Goal: Task Accomplishment & Management: Use online tool/utility

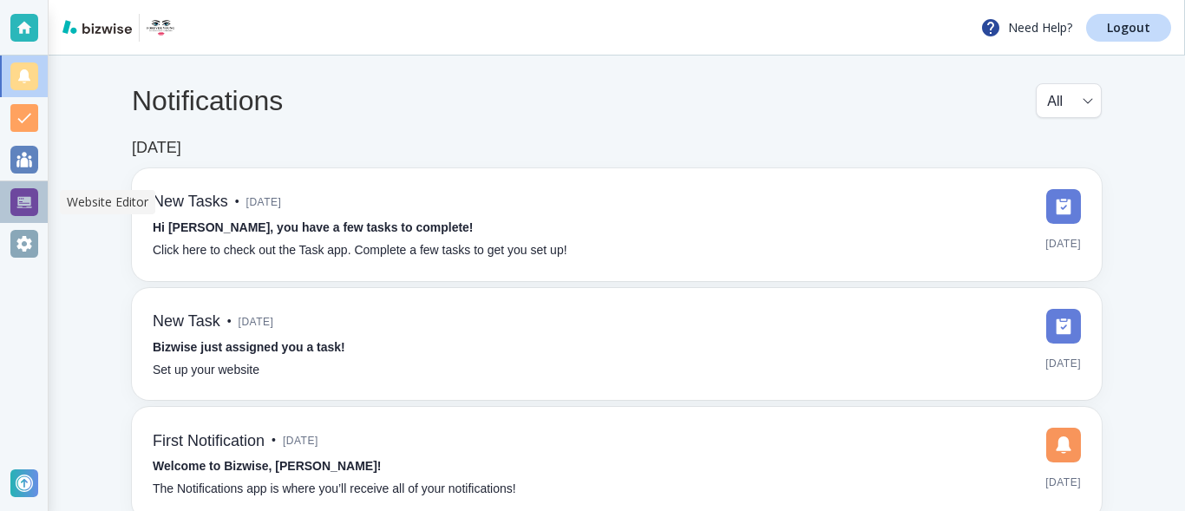
click at [30, 201] on div at bounding box center [24, 202] width 28 height 28
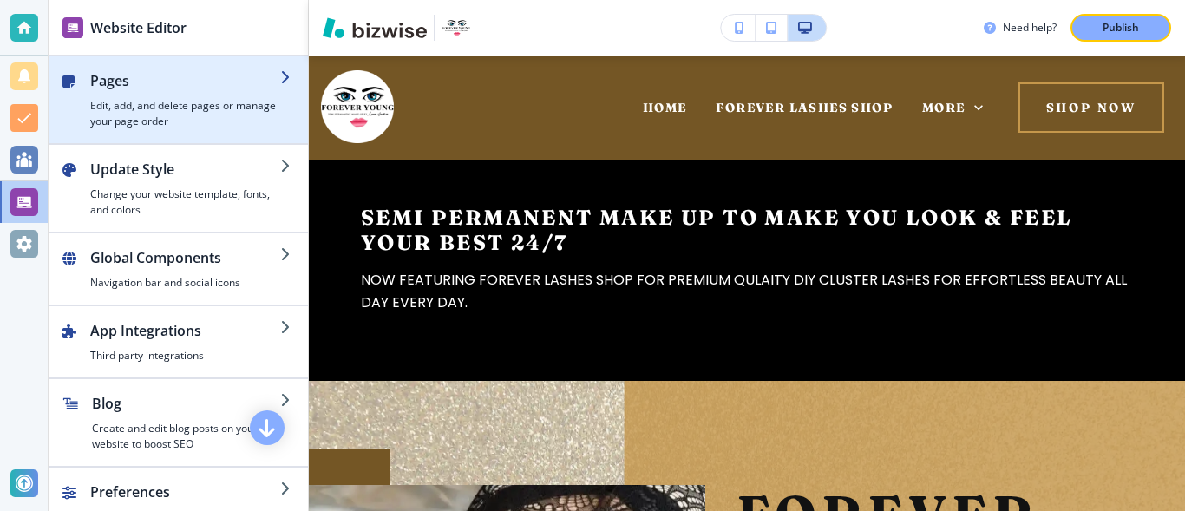
click at [148, 103] on h4 "Edit, add, and delete pages or manage your page order" at bounding box center [185, 113] width 190 height 31
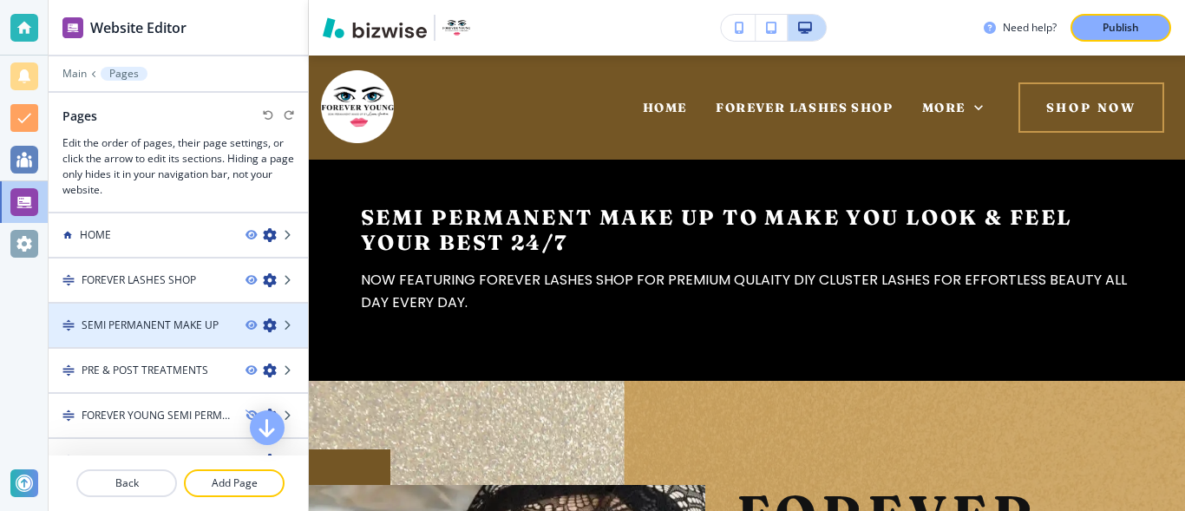
click at [171, 333] on div at bounding box center [178, 340] width 259 height 14
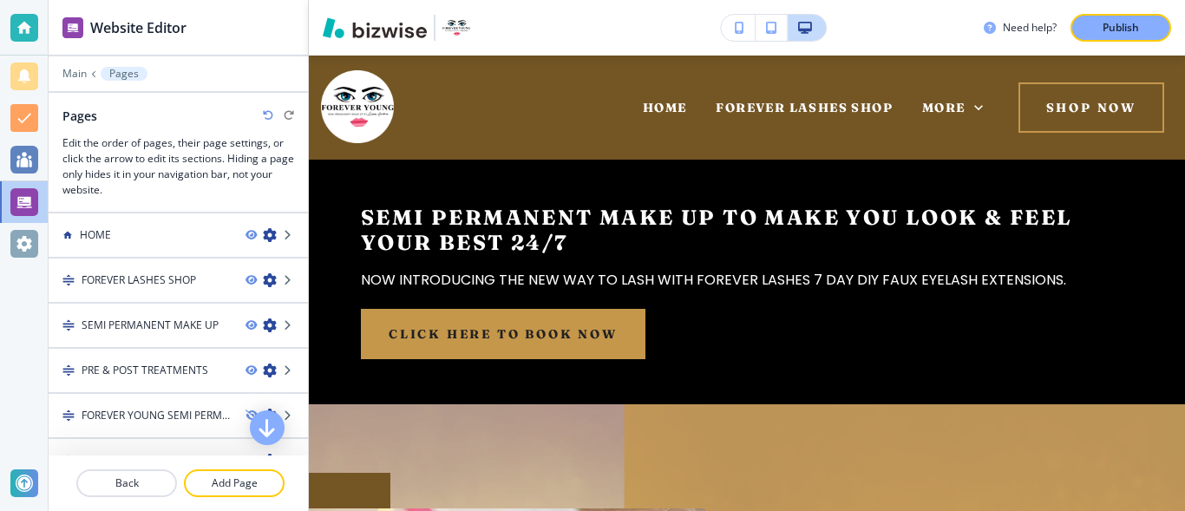
click at [165, 227] on div "HOME" at bounding box center [140, 235] width 183 height 16
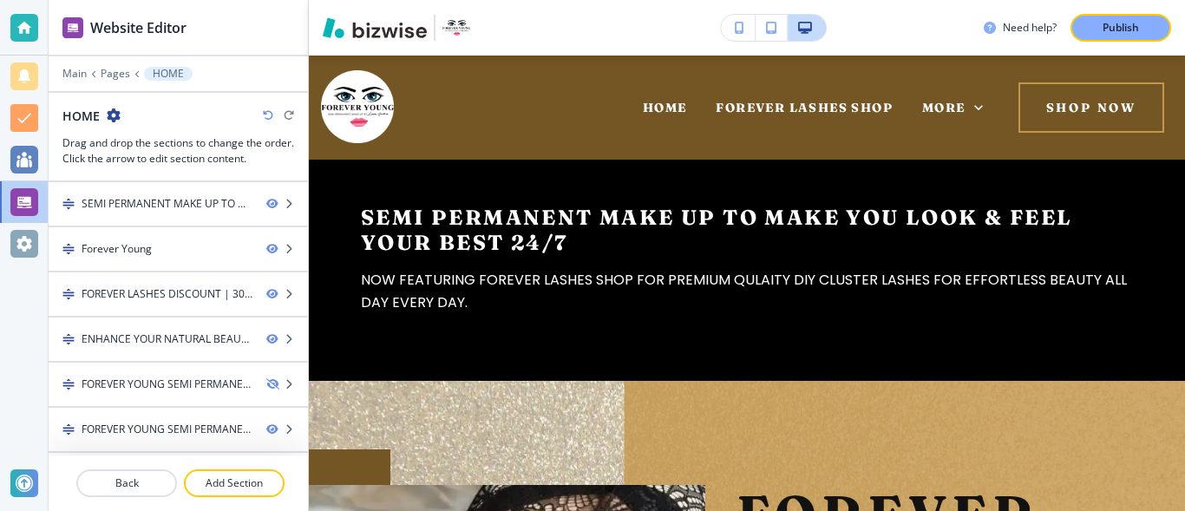
click at [165, 227] on div at bounding box center [178, 234] width 259 height 14
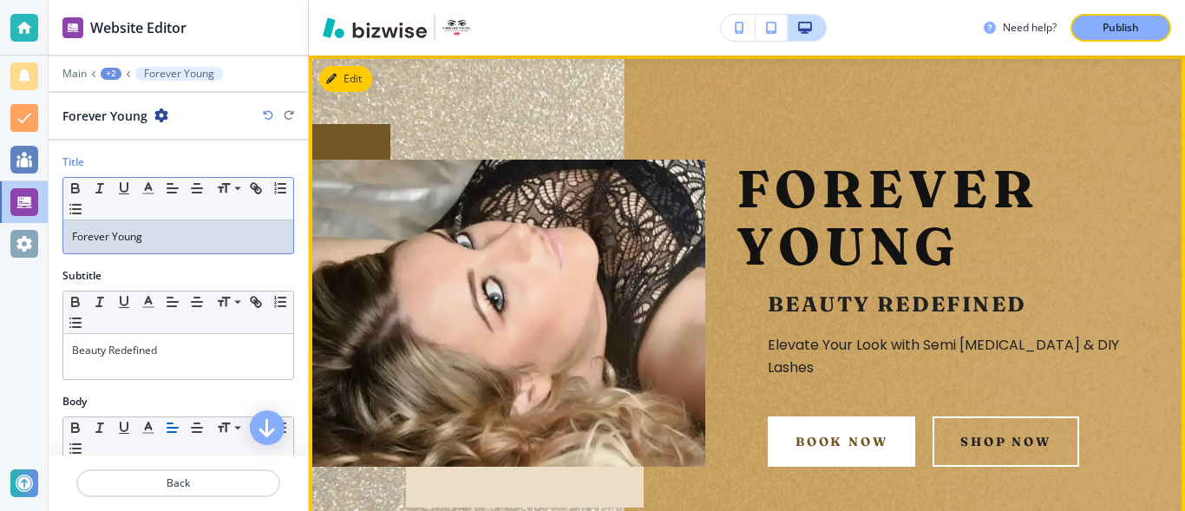
drag, startPoint x: 0, startPoint y: 0, endPoint x: 652, endPoint y: 323, distance: 727.3
click at [652, 323] on div "Website Editor Main +2 Forever Young Forever Young Title Small Normal Large Hug…" at bounding box center [617, 255] width 1137 height 511
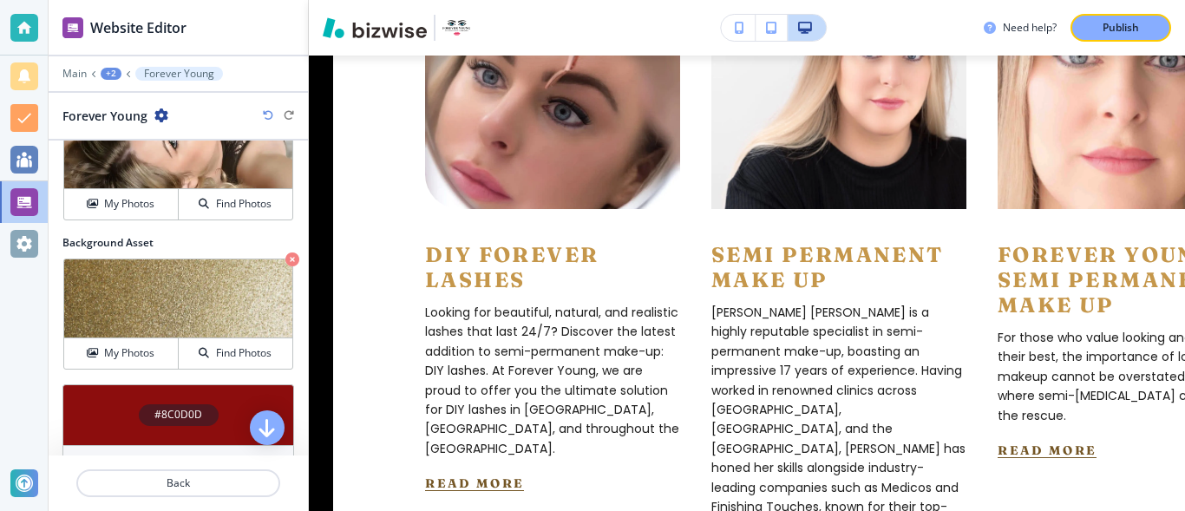
scroll to position [1113, 0]
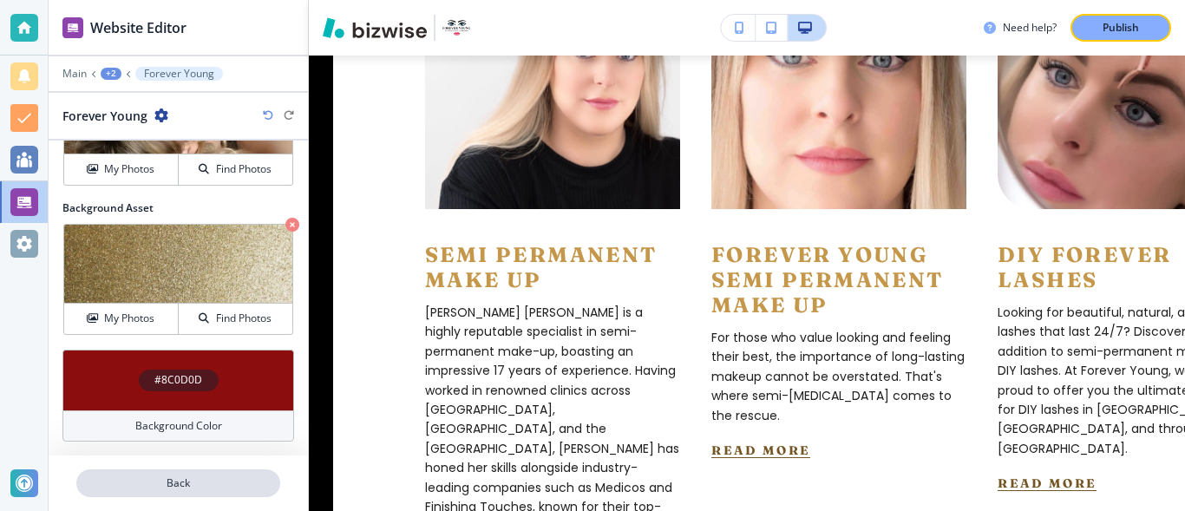
click at [174, 488] on p "Back" at bounding box center [178, 484] width 200 height 16
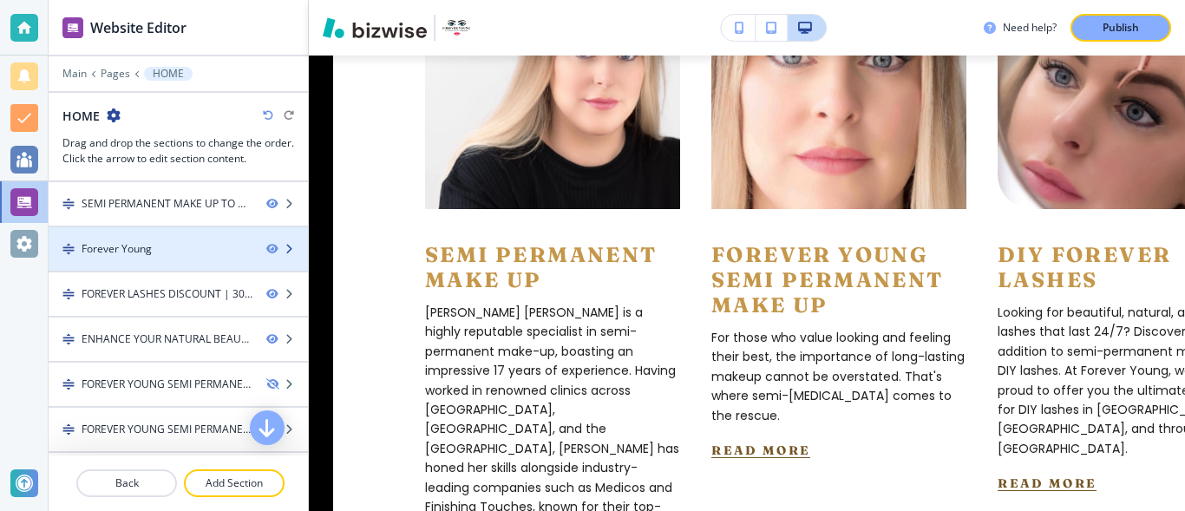
click at [166, 246] on div "Forever Young" at bounding box center [151, 249] width 204 height 16
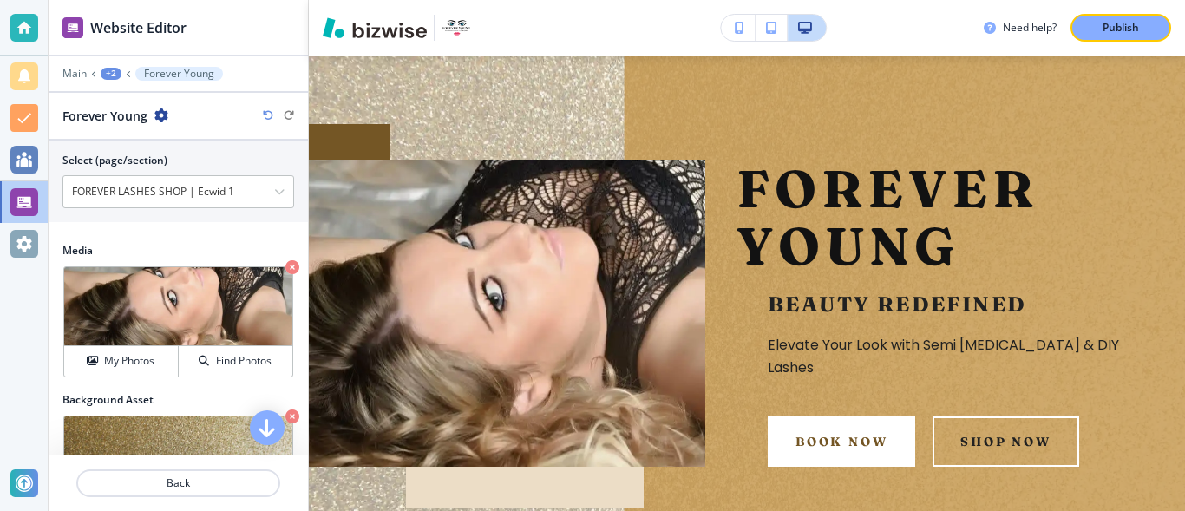
scroll to position [807, 0]
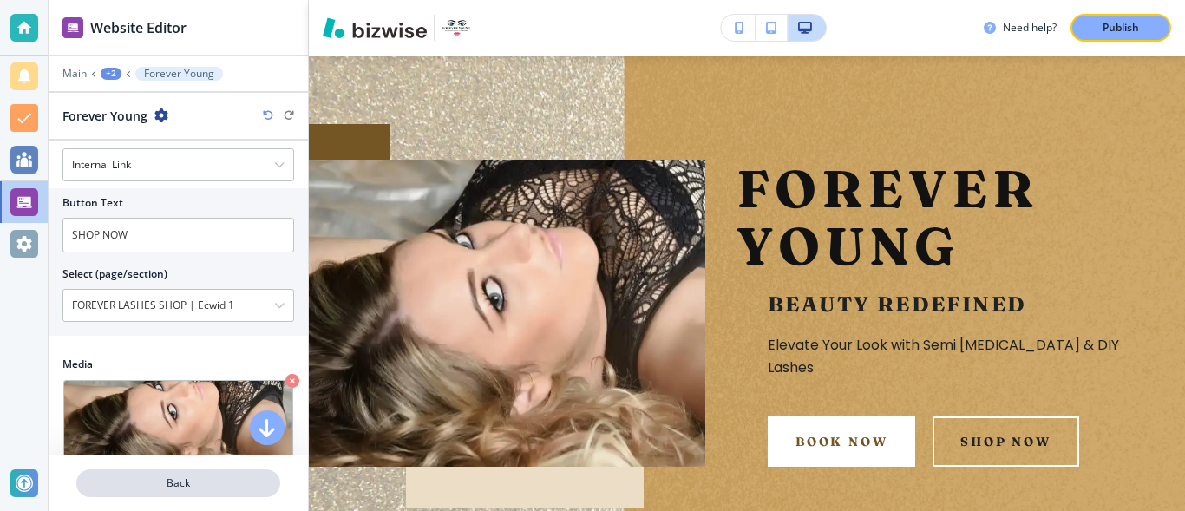
click at [188, 486] on p "Back" at bounding box center [178, 484] width 200 height 16
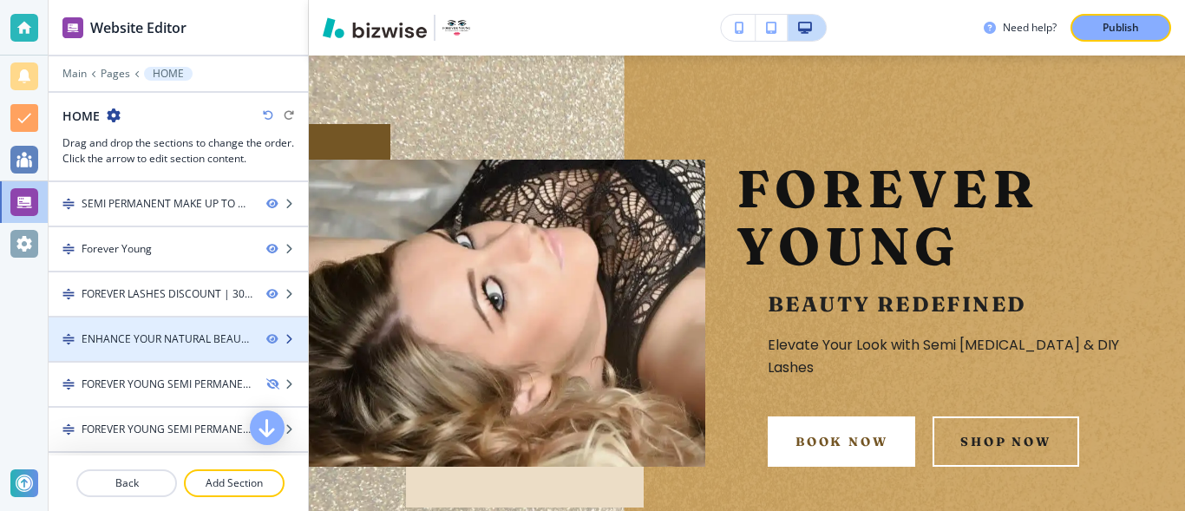
click at [174, 343] on div "ENHANCE YOUR NATURAL BEAUTY" at bounding box center [167, 340] width 171 height 16
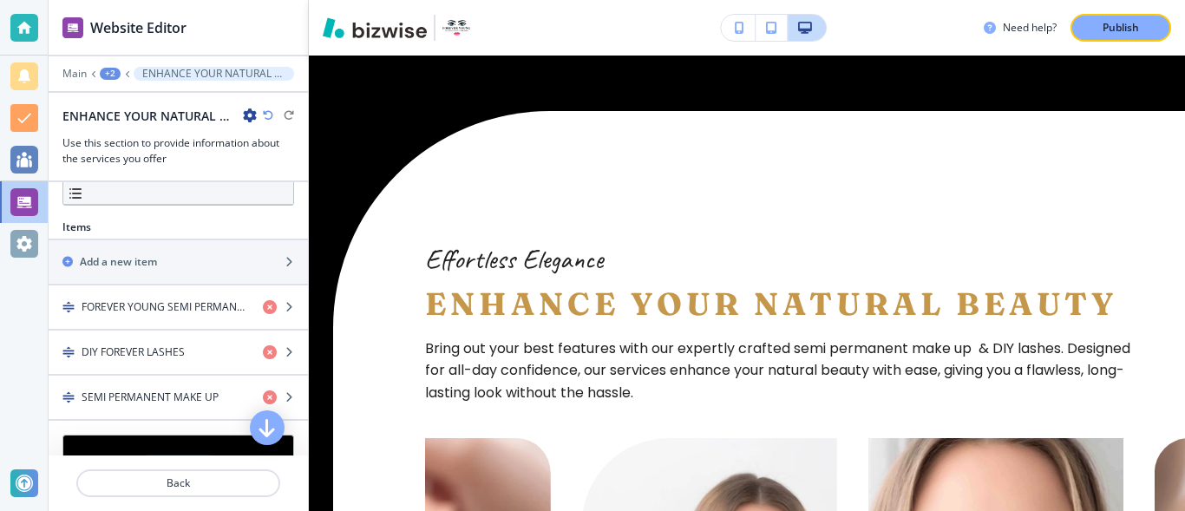
scroll to position [525, 0]
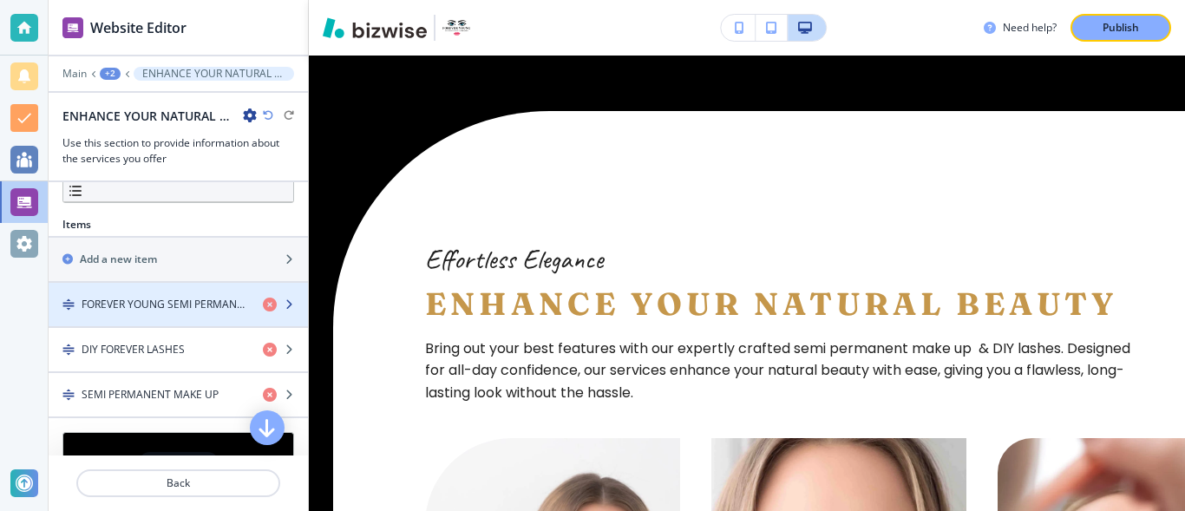
click at [214, 315] on div "button" at bounding box center [178, 319] width 259 height 14
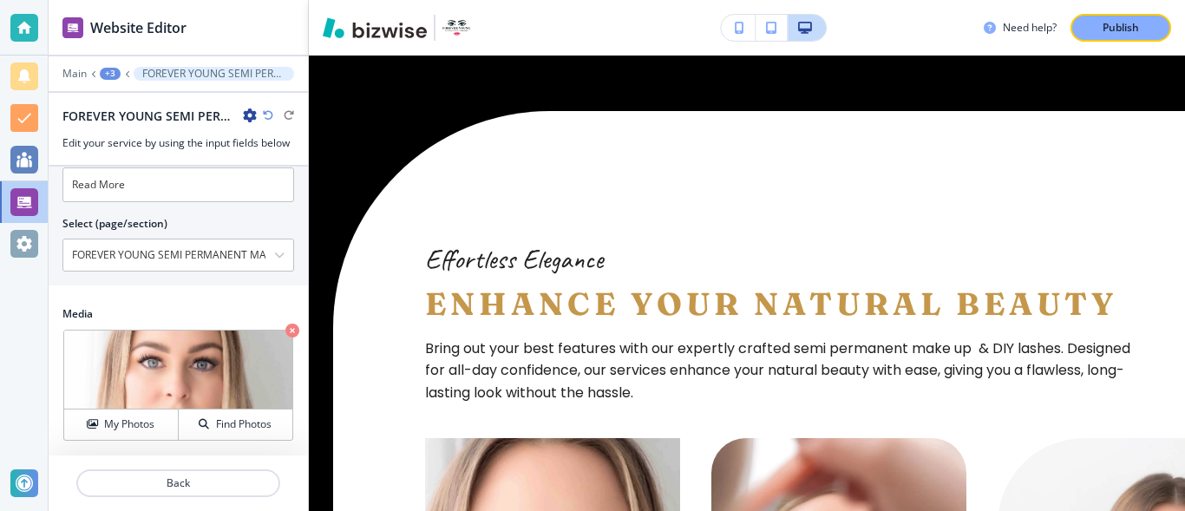
scroll to position [502, 0]
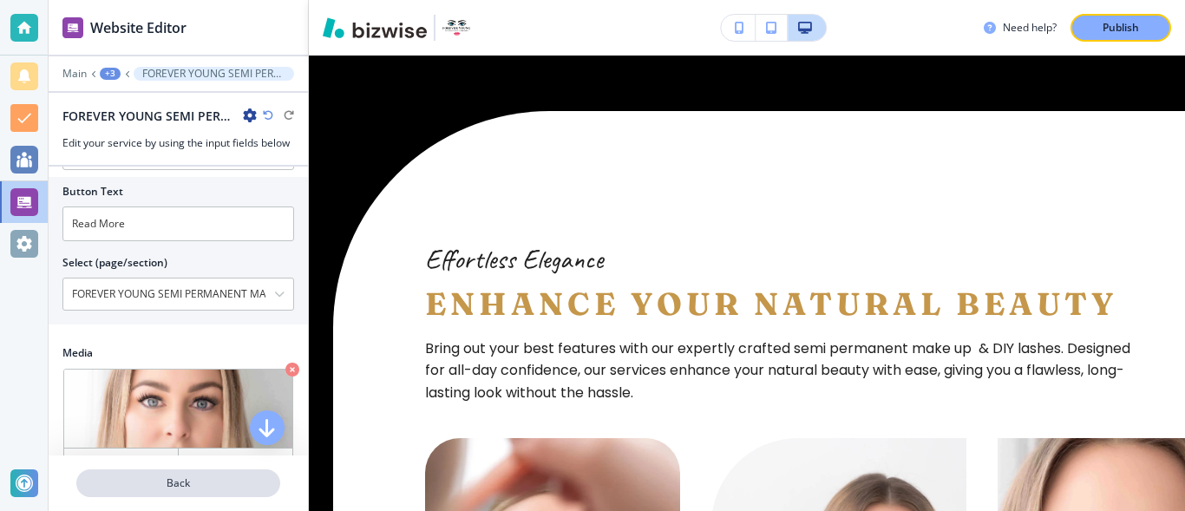
click at [201, 478] on p "Back" at bounding box center [178, 484] width 200 height 16
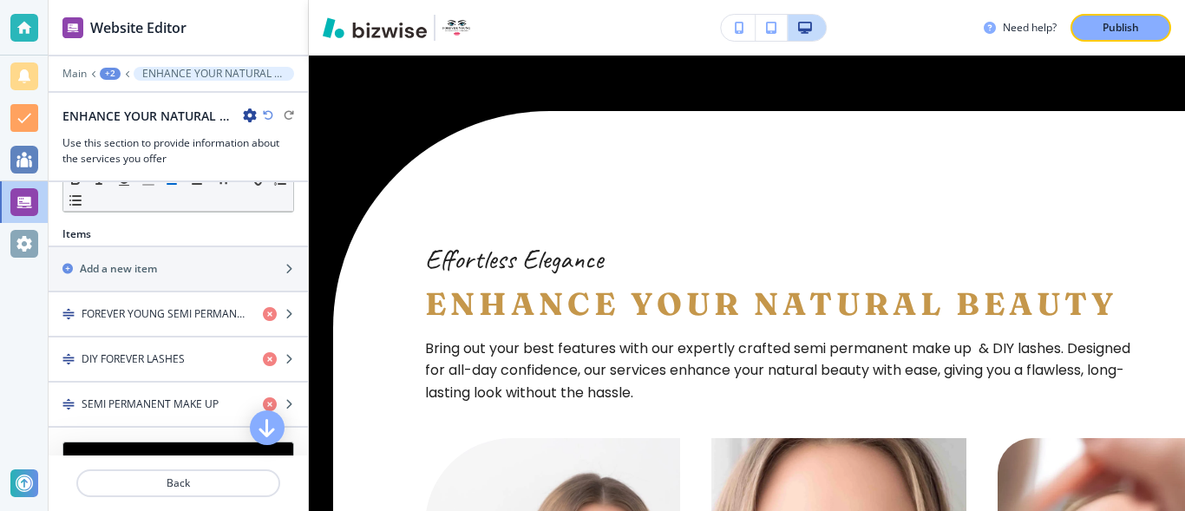
scroll to position [519, 0]
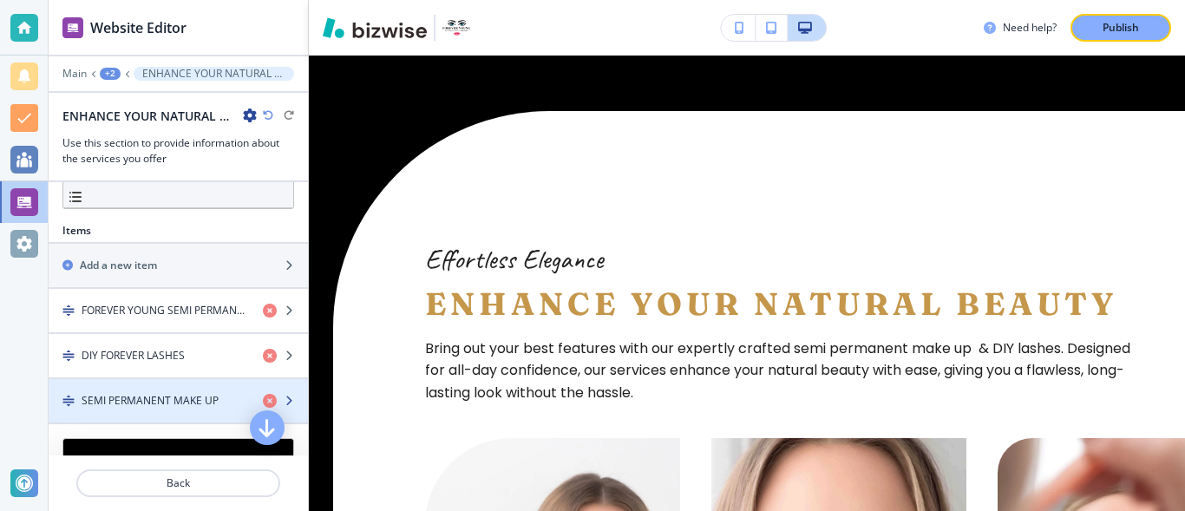
click at [220, 402] on div "SEMI PERMANENT MAKE UP" at bounding box center [149, 401] width 200 height 16
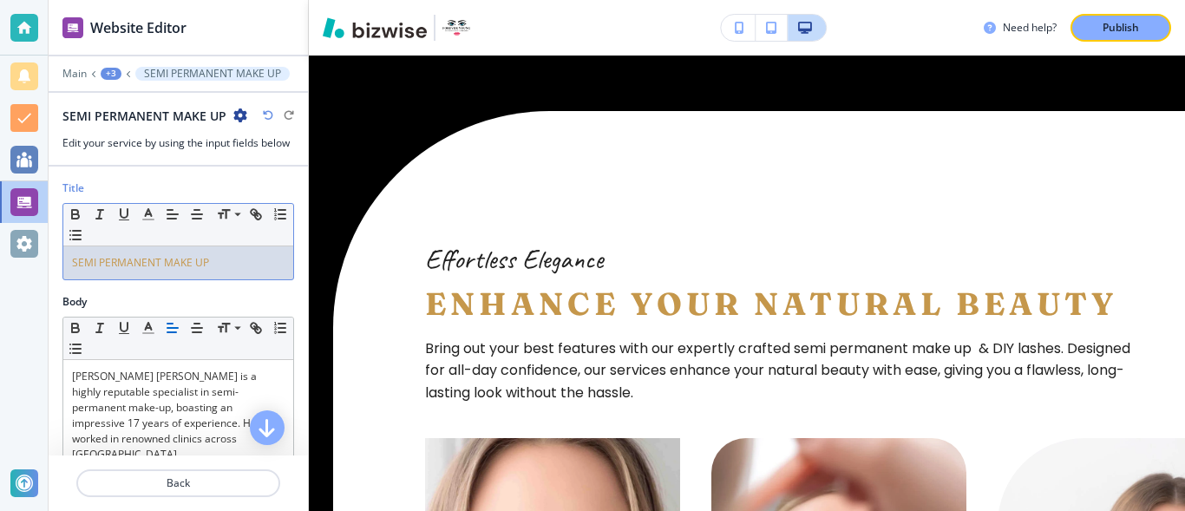
click at [71, 261] on div "SEMI PERMANENT MAKE UP" at bounding box center [178, 262] width 230 height 33
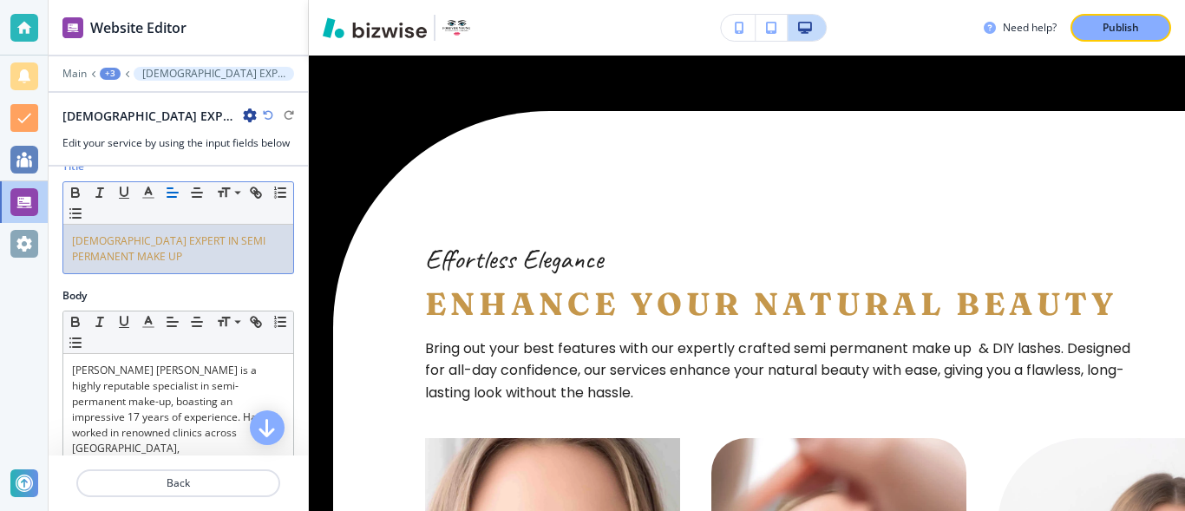
scroll to position [0, 0]
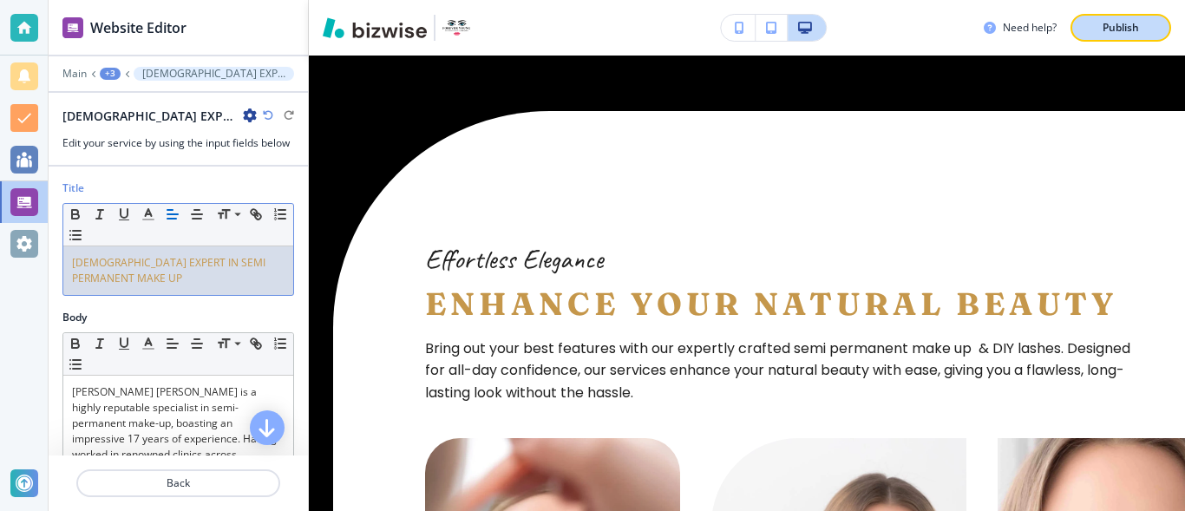
click at [1110, 22] on p "Publish" at bounding box center [1121, 28] width 36 height 16
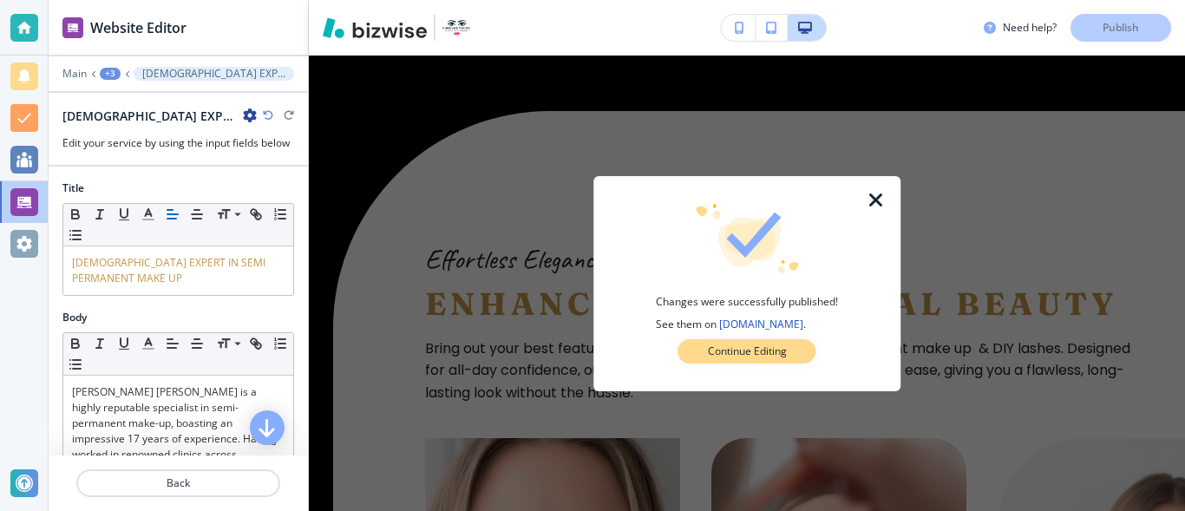
click at [733, 351] on p "Continue Editing" at bounding box center [747, 352] width 79 height 16
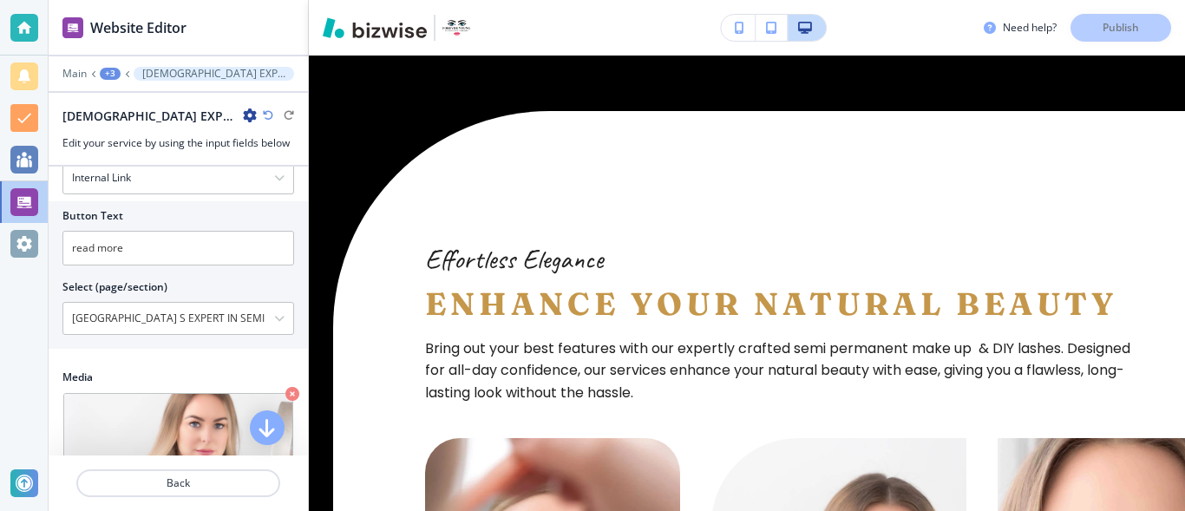
scroll to position [541, 0]
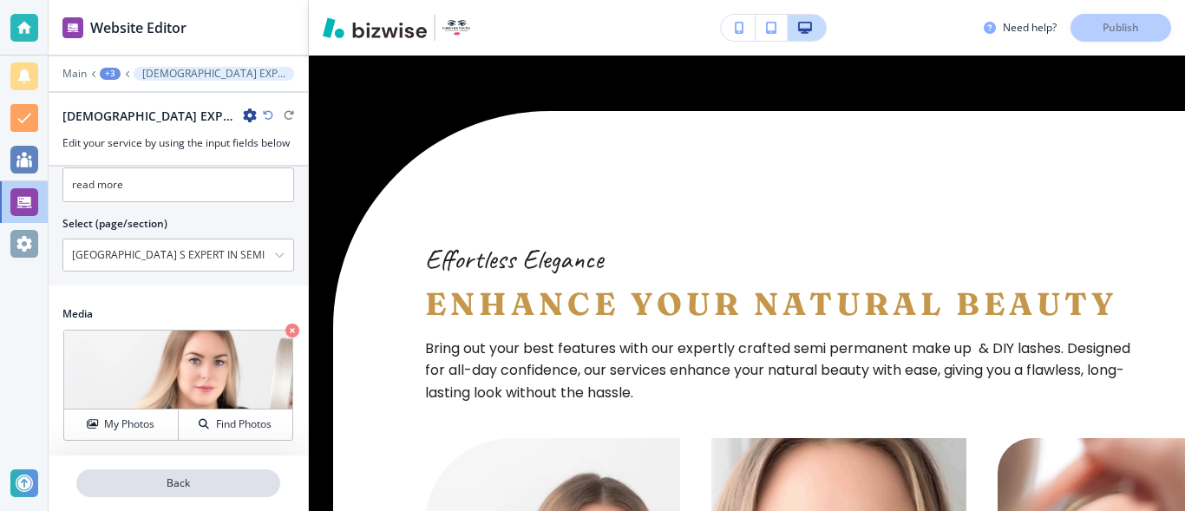
click at [200, 483] on p "Back" at bounding box center [178, 484] width 200 height 16
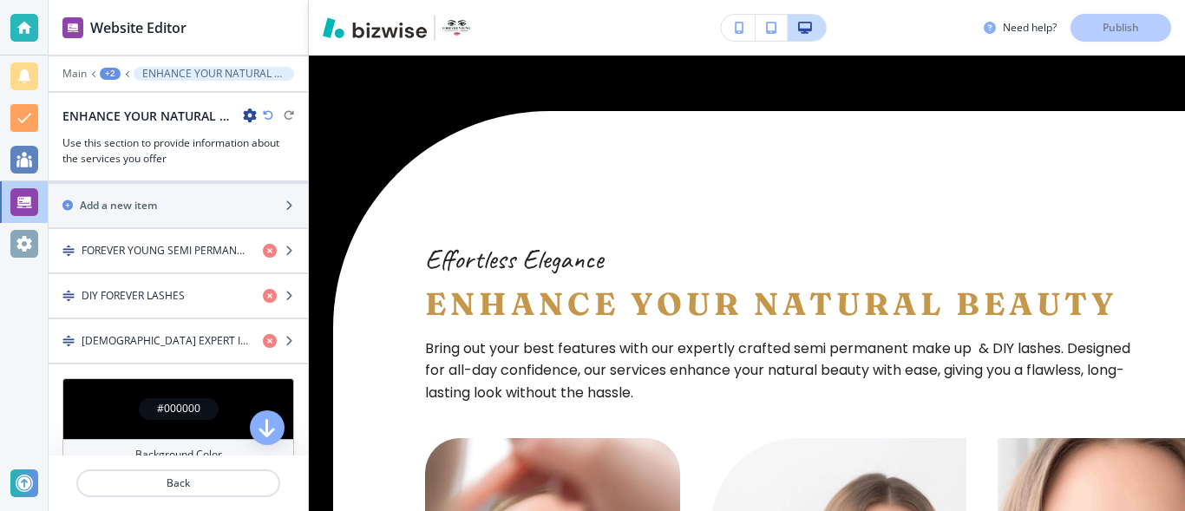
scroll to position [607, 0]
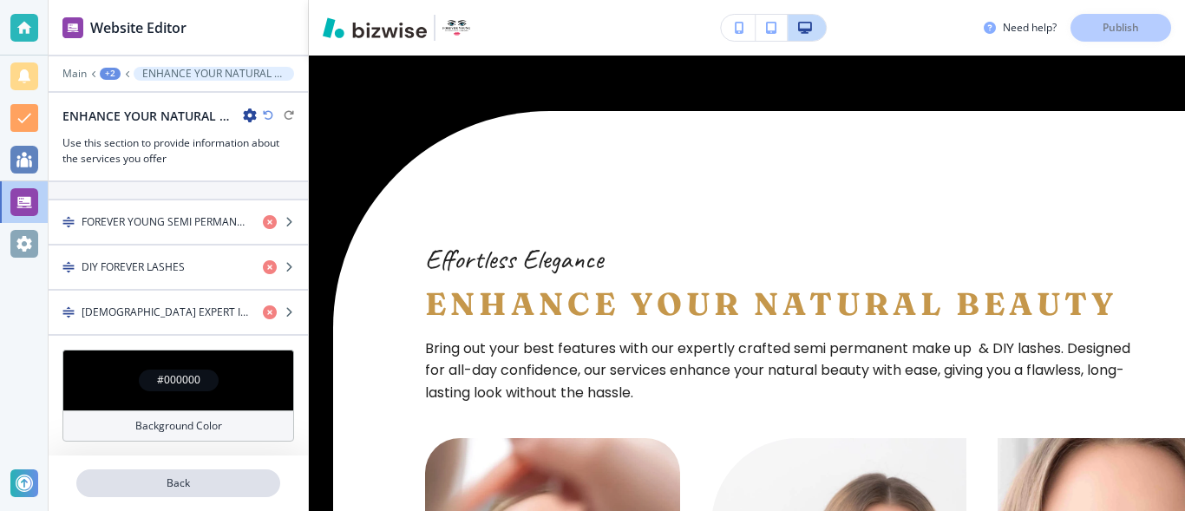
click at [227, 479] on p "Back" at bounding box center [178, 484] width 200 height 16
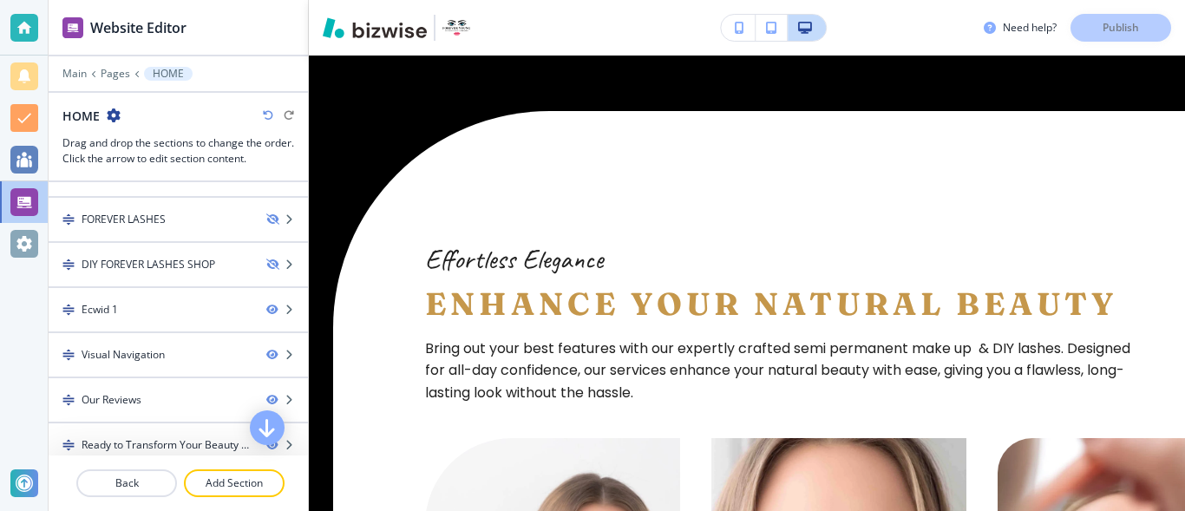
scroll to position [340, 0]
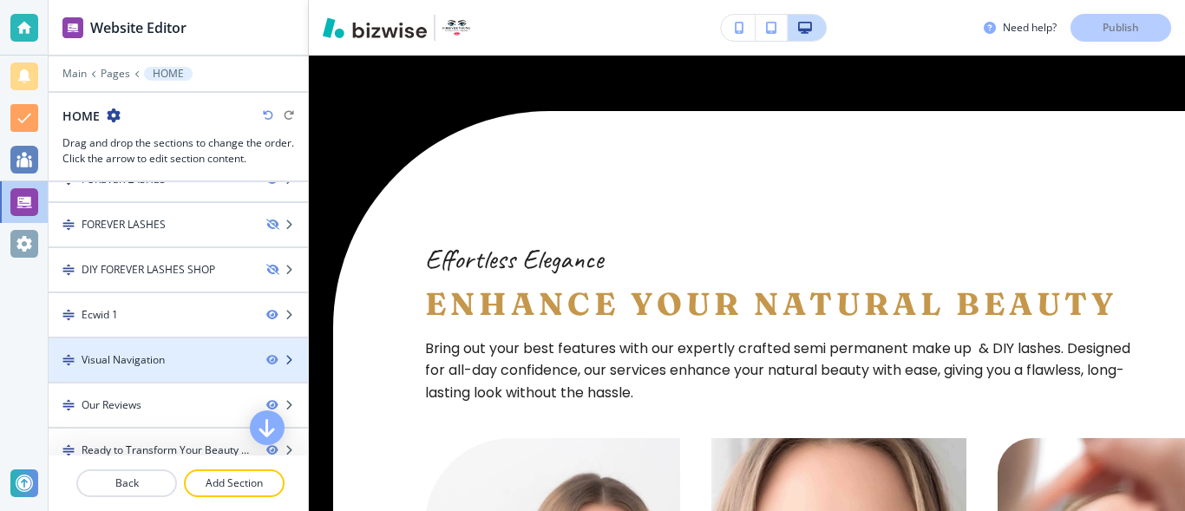
click at [202, 352] on div "Visual Navigation" at bounding box center [151, 360] width 204 height 16
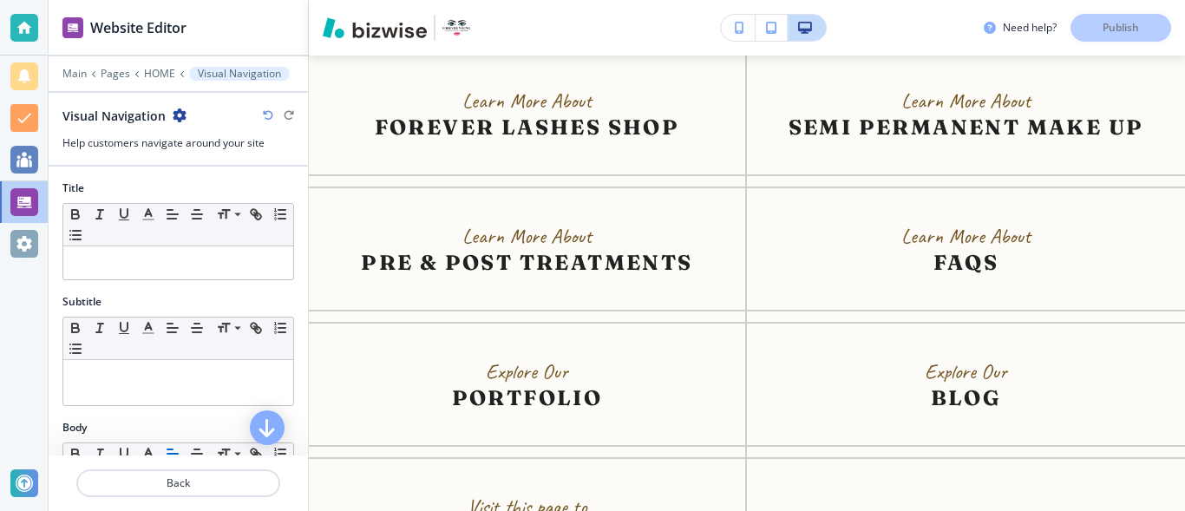
scroll to position [6055, 0]
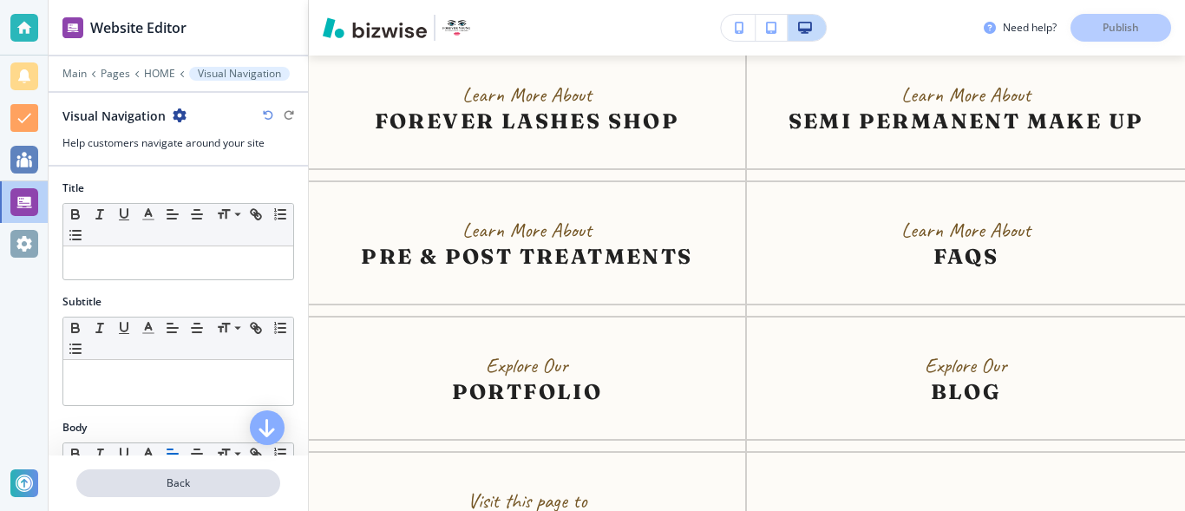
click at [187, 475] on button "Back" at bounding box center [178, 484] width 204 height 28
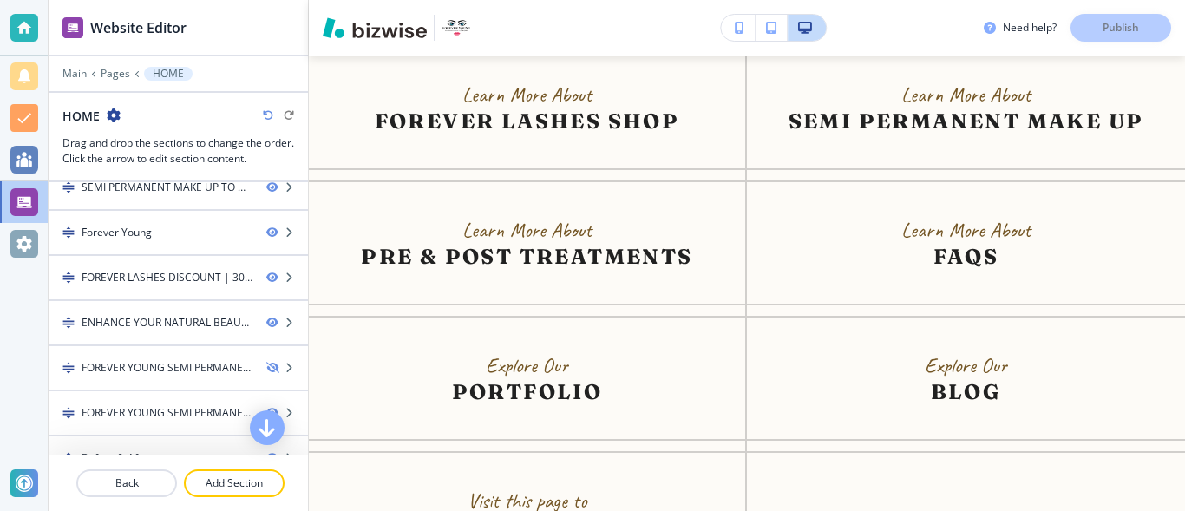
scroll to position [0, 0]
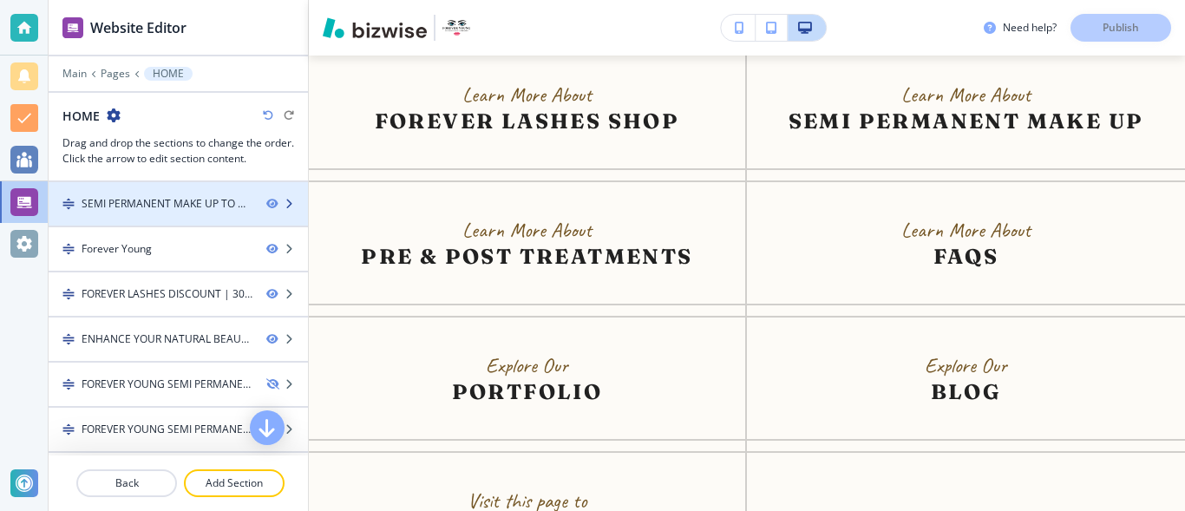
click at [216, 213] on div at bounding box center [178, 219] width 259 height 14
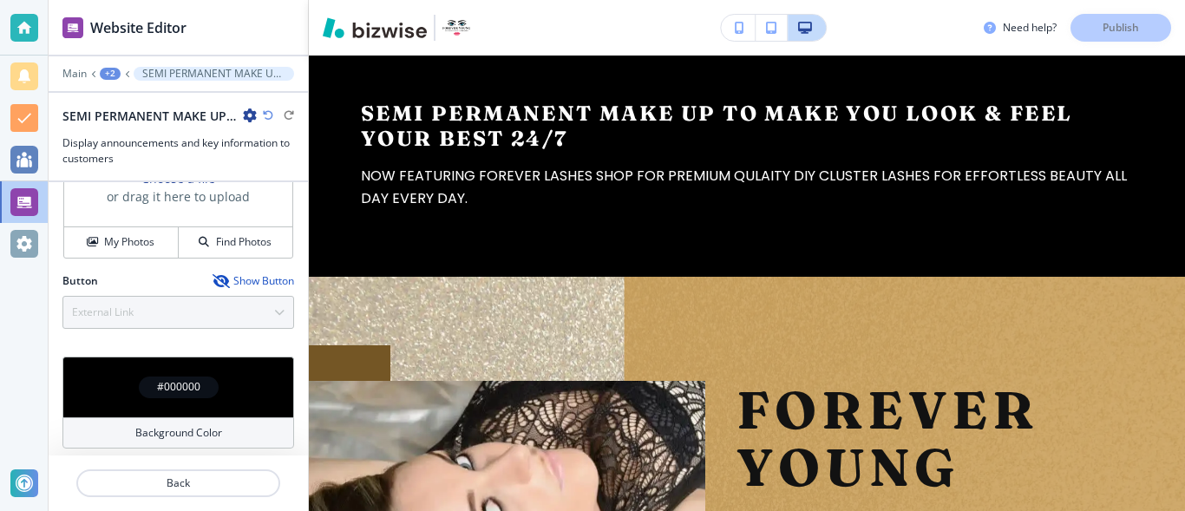
scroll to position [640, 0]
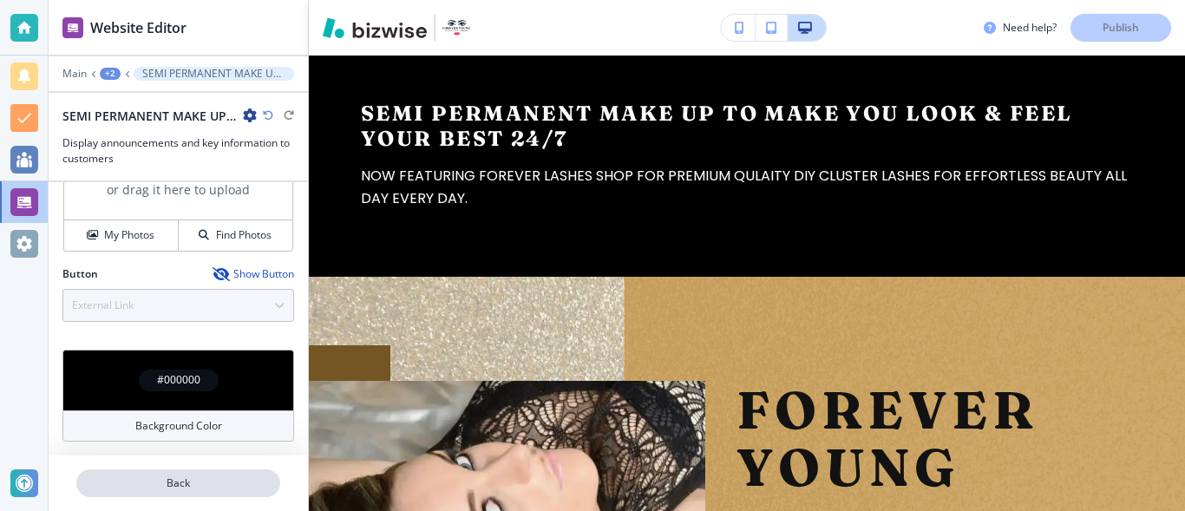
click at [203, 489] on p "Back" at bounding box center [178, 484] width 200 height 16
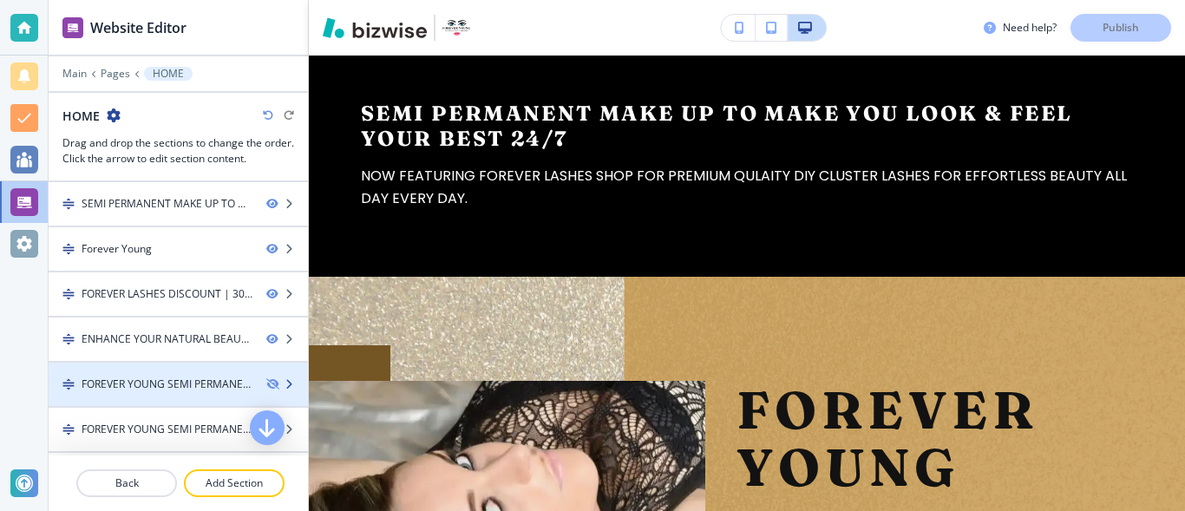
click at [180, 384] on div "FOREVER YOUNG SEMI PERMANENT MAKE UP" at bounding box center [167, 385] width 171 height 16
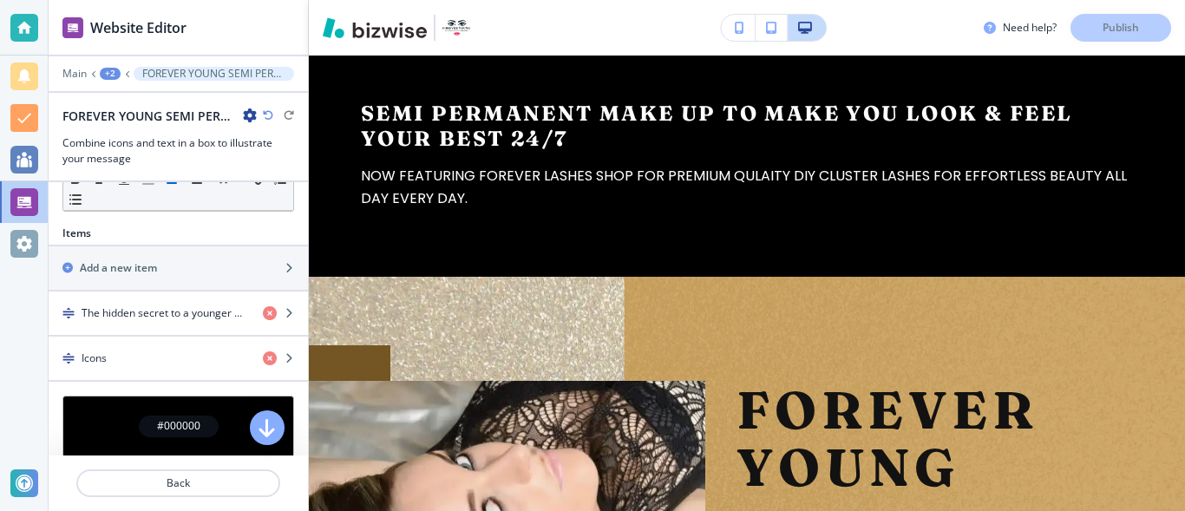
scroll to position [535, 0]
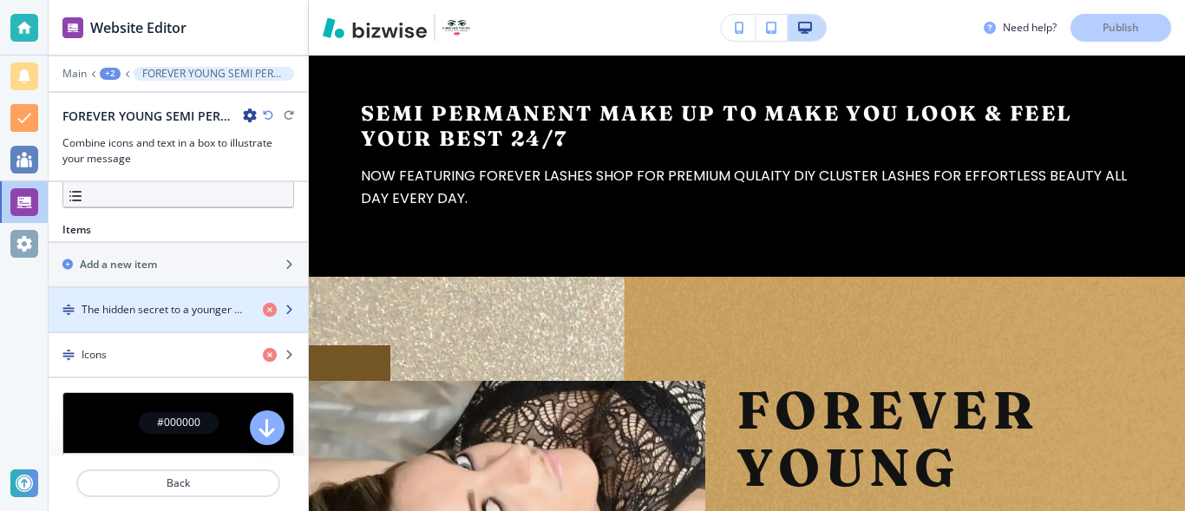
click at [178, 310] on h4 "The hidden secret to a younger more beautifully enhanced you!" at bounding box center [165, 310] width 167 height 16
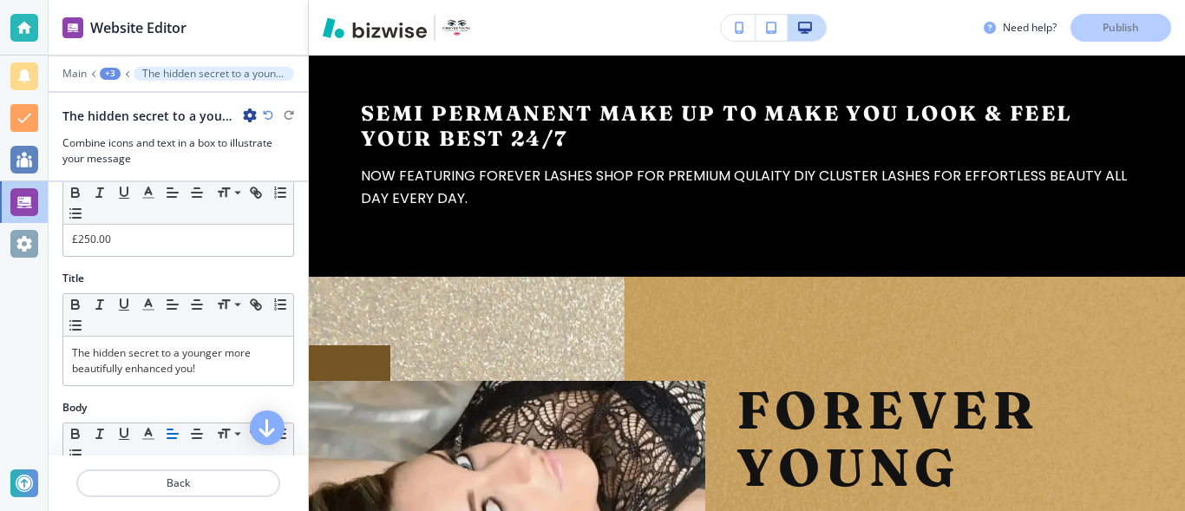
scroll to position [234, 0]
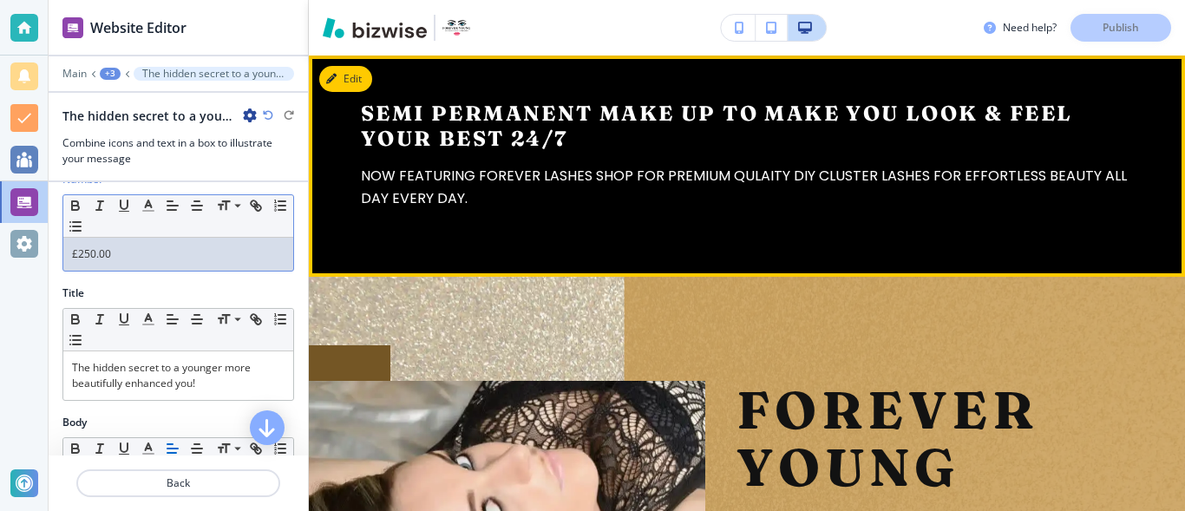
drag, startPoint x: 308, startPoint y: 280, endPoint x: 317, endPoint y: 254, distance: 27.4
click at [317, 254] on div "Website Editor Main +3 The hidden secret to a younger more beautifully enhanced…" at bounding box center [617, 255] width 1137 height 511
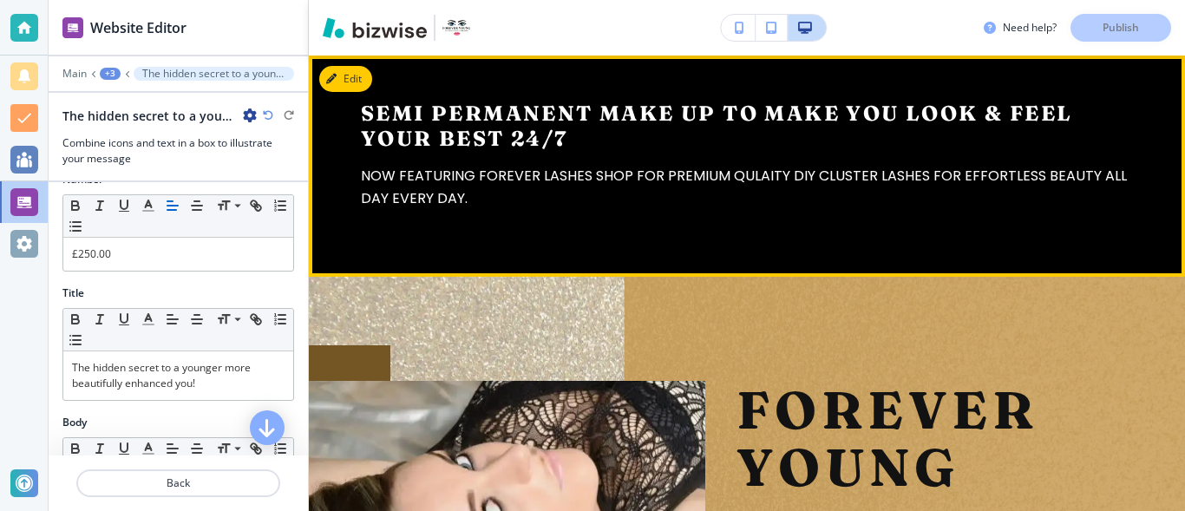
drag, startPoint x: 317, startPoint y: 254, endPoint x: 301, endPoint y: 259, distance: 16.5
click at [301, 259] on div "Website Editor Main +3 The hidden secret to a younger more beautifully enhanced…" at bounding box center [617, 255] width 1137 height 511
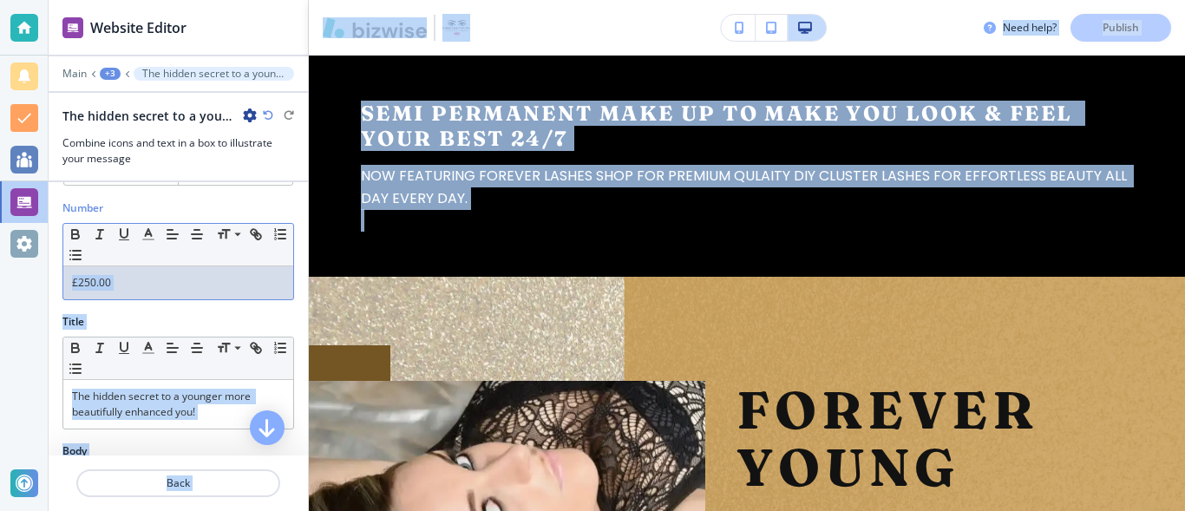
scroll to position [209, 0]
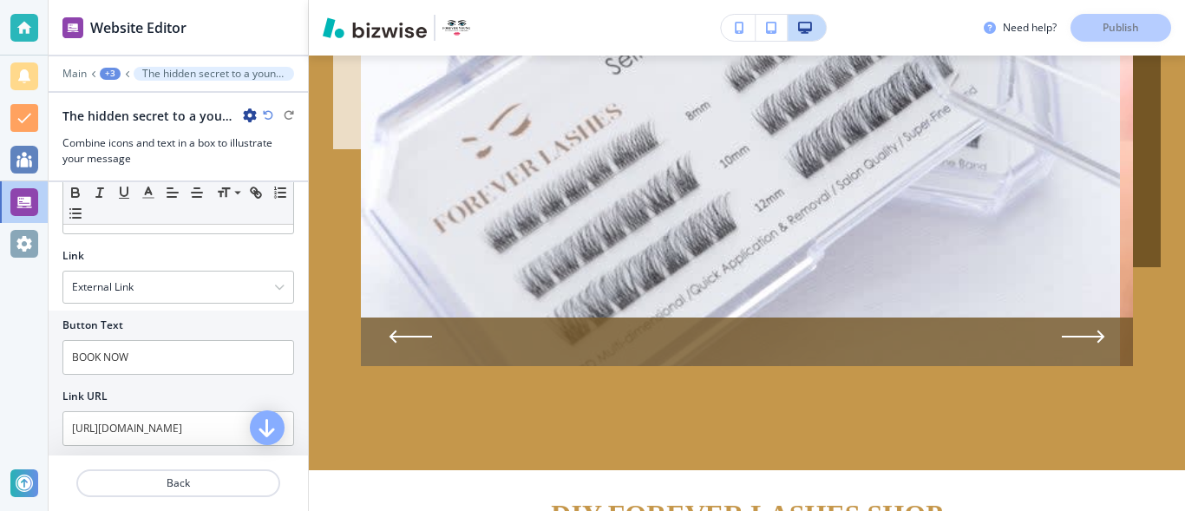
scroll to position [732, 0]
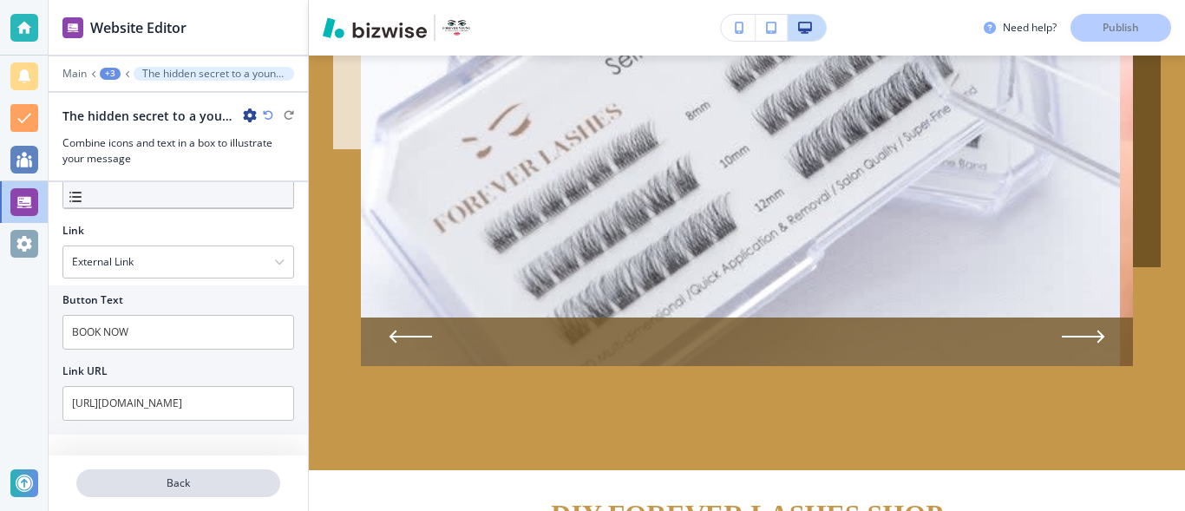
click at [220, 481] on p "Back" at bounding box center [178, 484] width 200 height 16
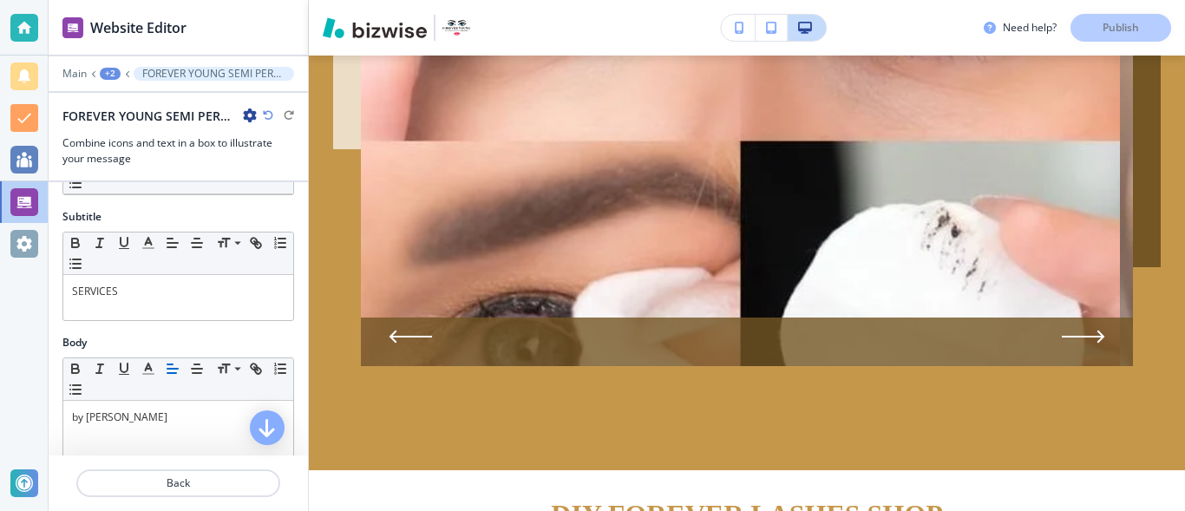
scroll to position [95, 0]
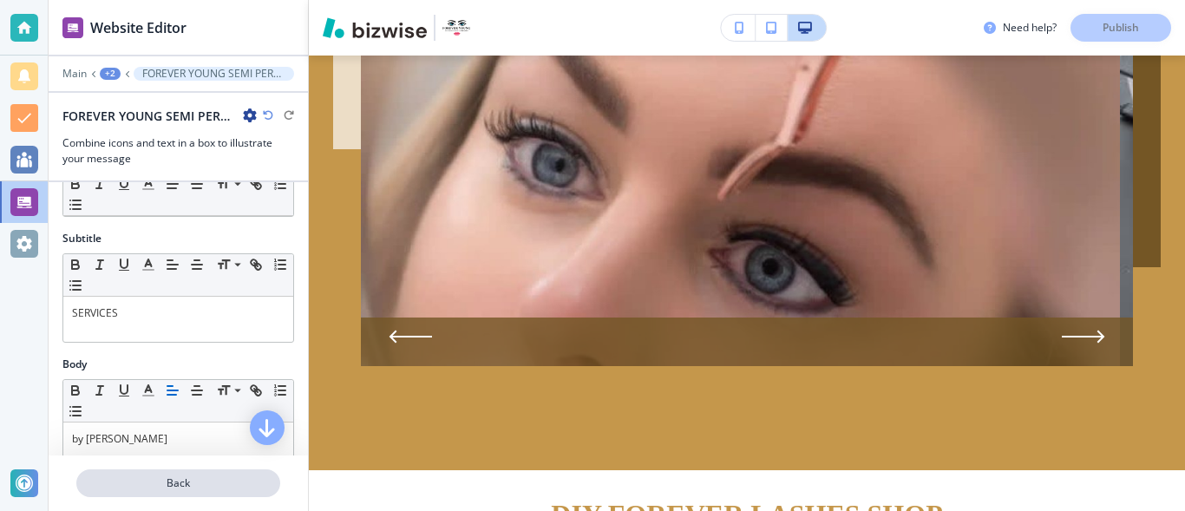
click at [187, 489] on p "Back" at bounding box center [178, 484] width 200 height 16
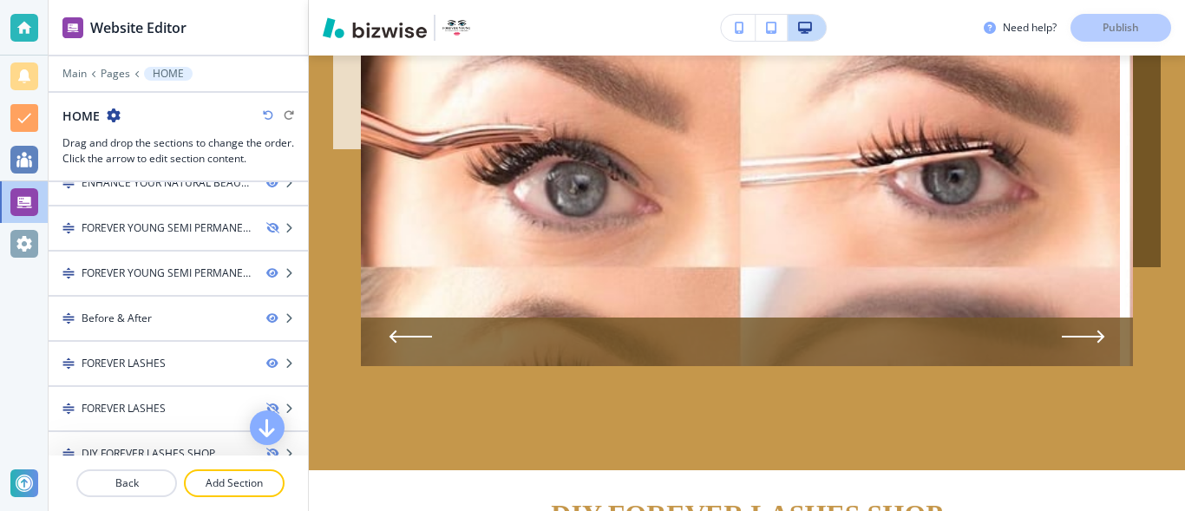
scroll to position [159, 0]
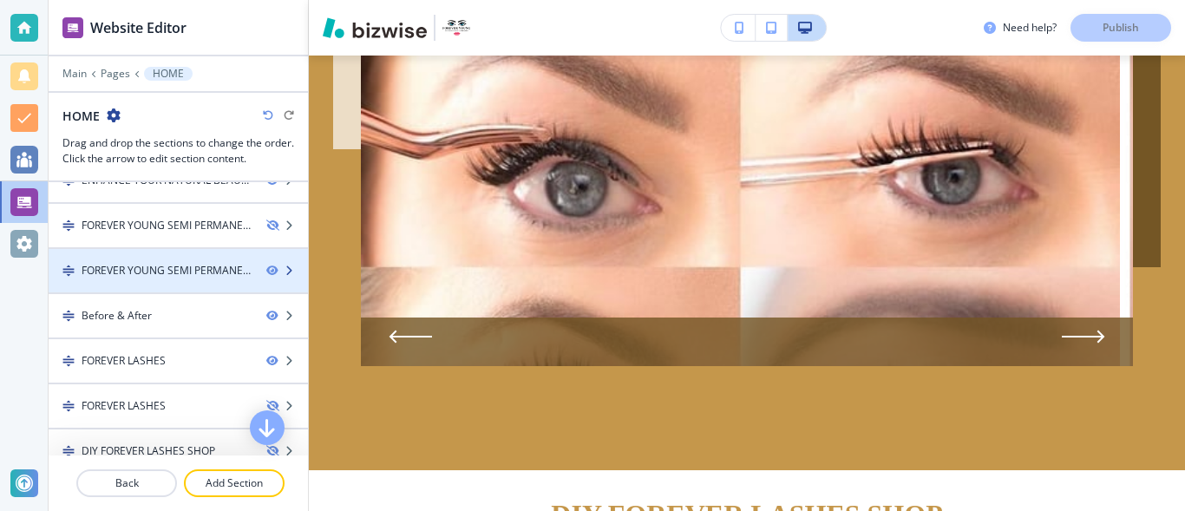
click at [169, 277] on div "FOREVER YOUNG SEMI PERMANENT MAKE UP" at bounding box center [167, 271] width 171 height 16
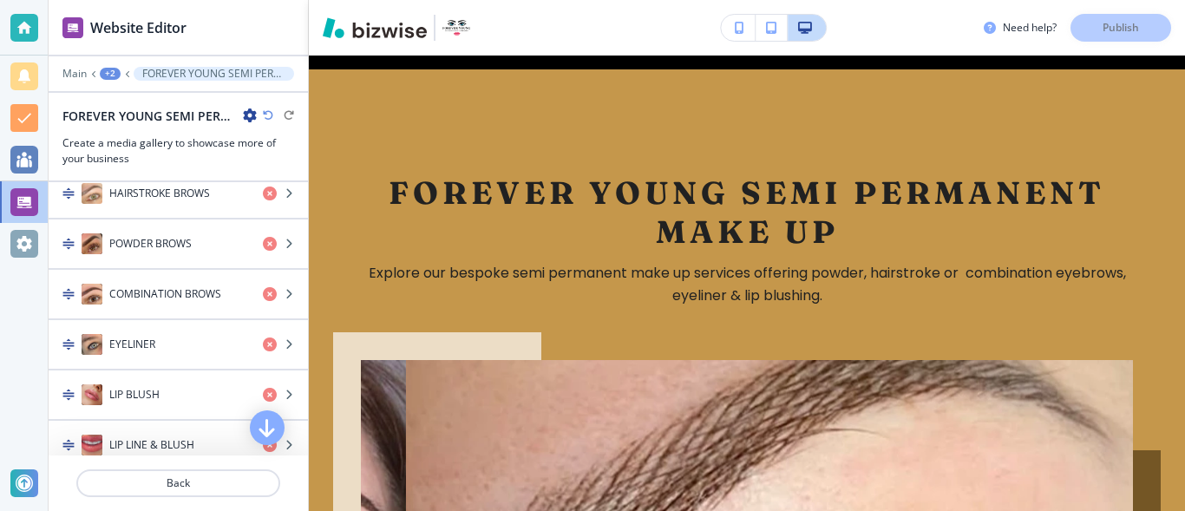
scroll to position [710, 0]
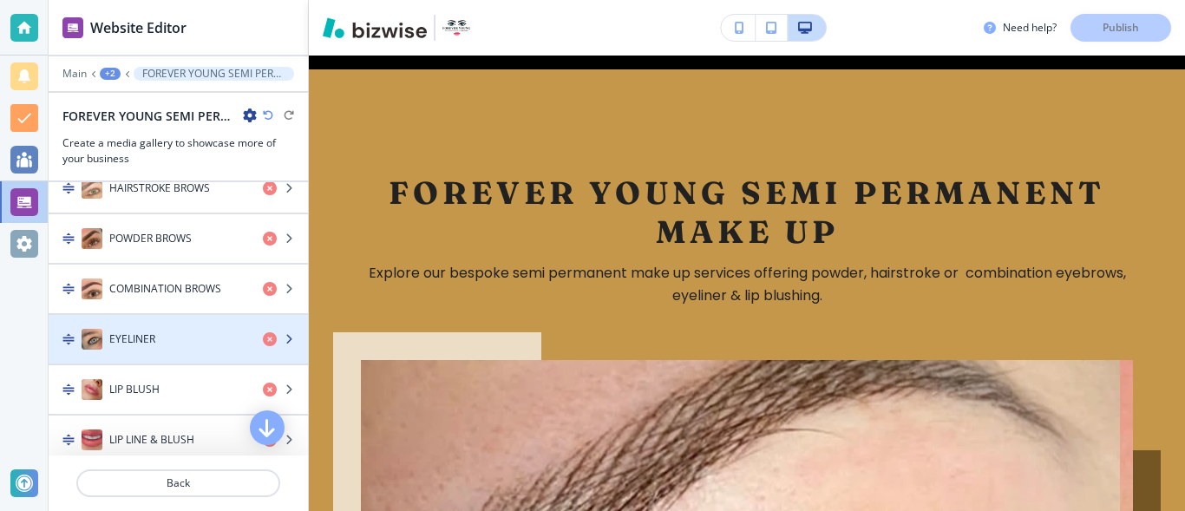
click at [184, 342] on div "EYELINER" at bounding box center [149, 339] width 200 height 21
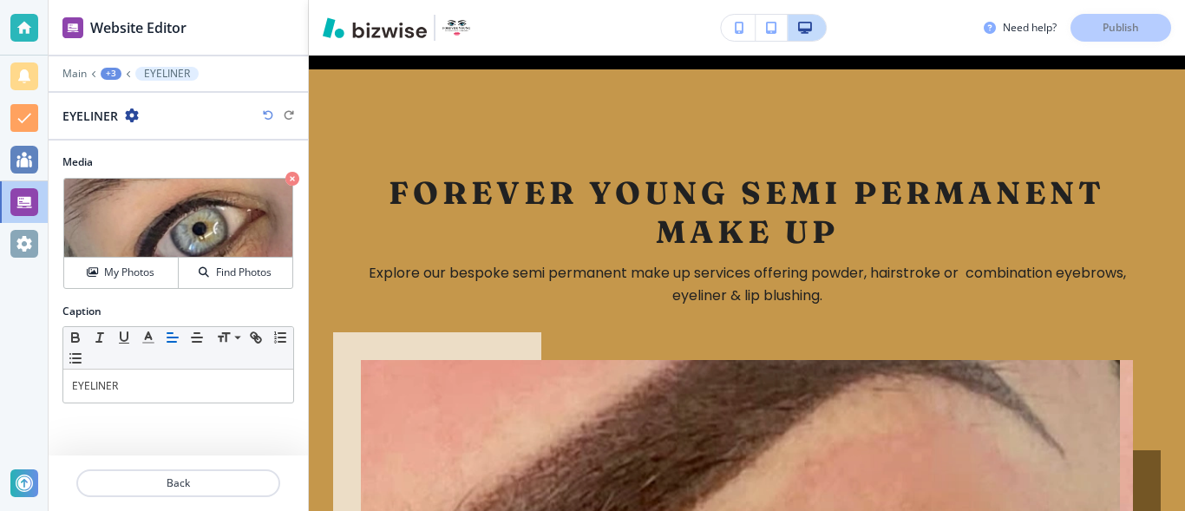
drag, startPoint x: 303, startPoint y: 243, endPoint x: 298, endPoint y: 285, distance: 42.0
click at [298, 285] on div "Media Crop My Photos Find Photos" at bounding box center [178, 228] width 259 height 149
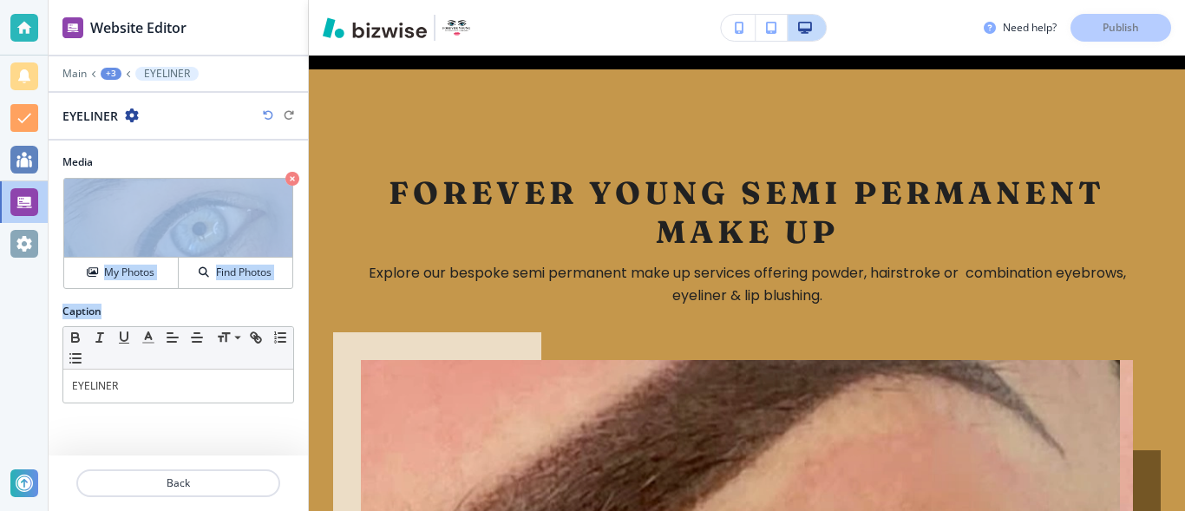
drag, startPoint x: 300, startPoint y: 286, endPoint x: 301, endPoint y: 304, distance: 17.4
click at [301, 304] on div "Media Crop My Photos Find Photos Caption Small Normal Large Huge EYELINER" at bounding box center [178, 298] width 259 height 315
click at [301, 304] on div "Caption Small Normal Large Huge EYELINER" at bounding box center [178, 361] width 259 height 114
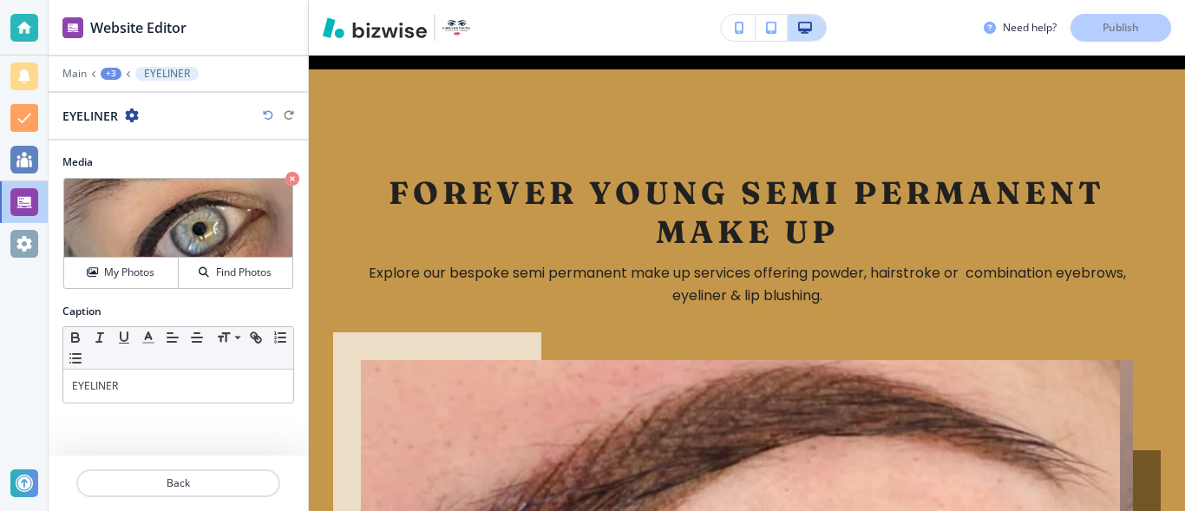
drag, startPoint x: 302, startPoint y: 224, endPoint x: 302, endPoint y: 264, distance: 39.9
click at [302, 264] on div "Media Crop My Photos Find Photos" at bounding box center [178, 228] width 259 height 149
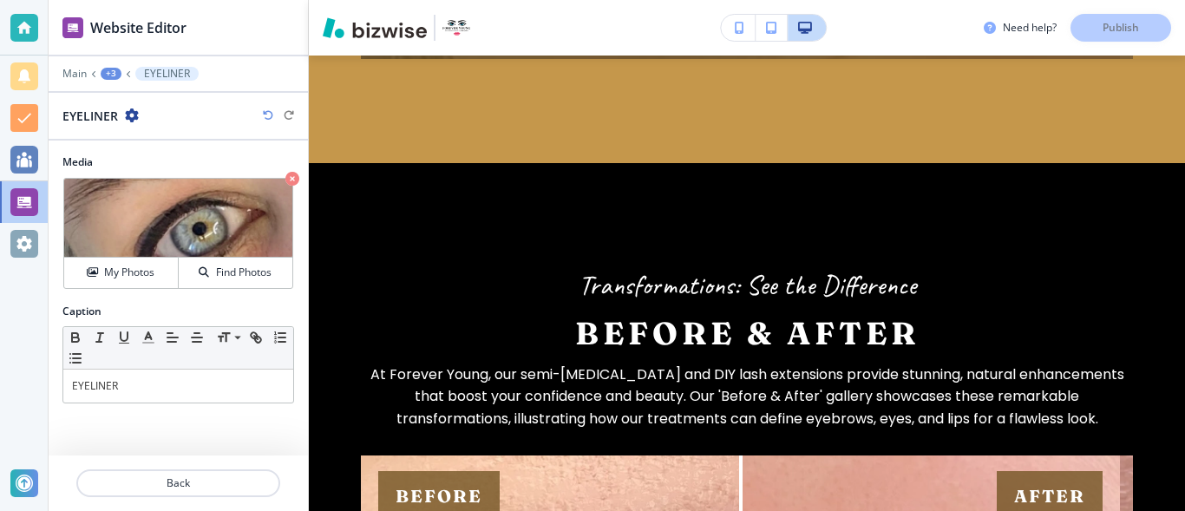
scroll to position [3066, 0]
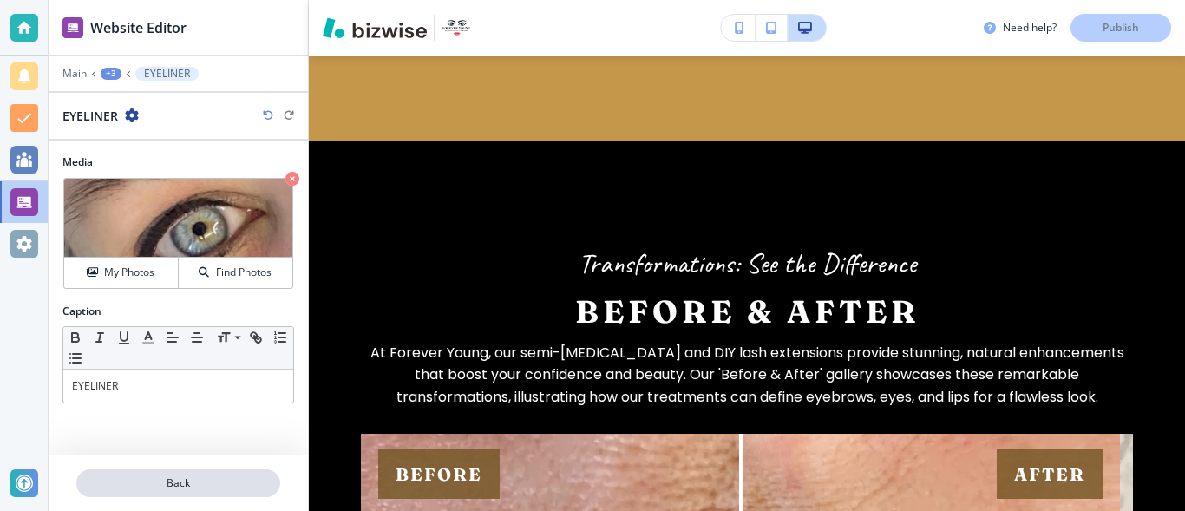
click at [187, 479] on p "Back" at bounding box center [178, 484] width 200 height 16
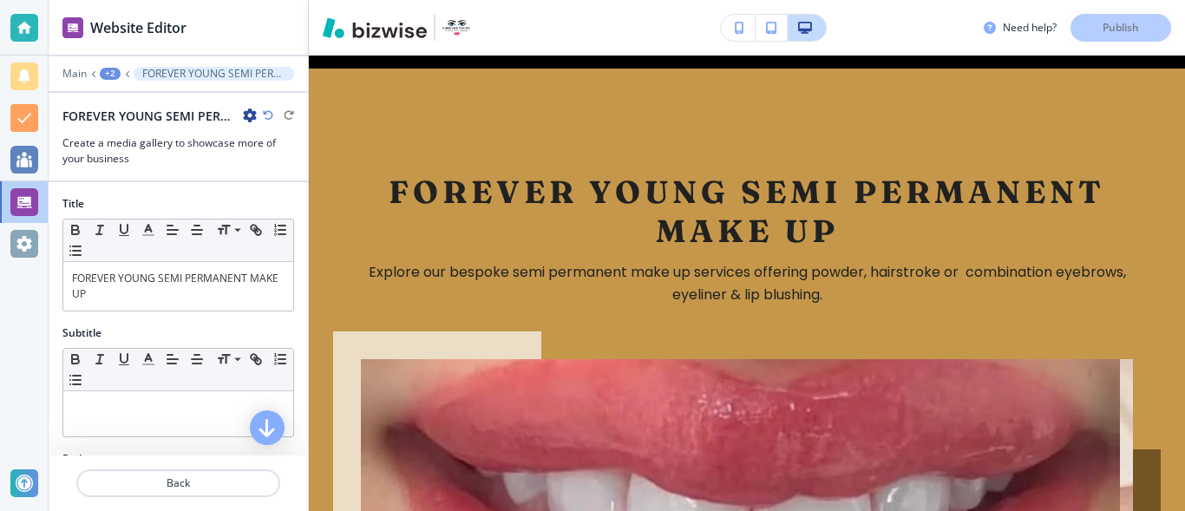
scroll to position [2292, 0]
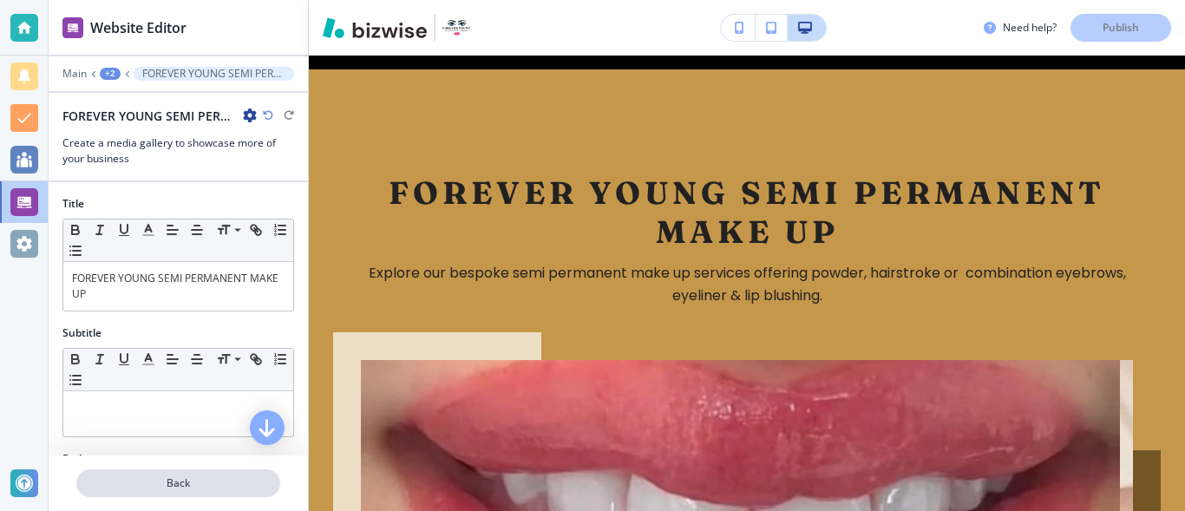
click at [193, 483] on p "Back" at bounding box center [178, 484] width 200 height 16
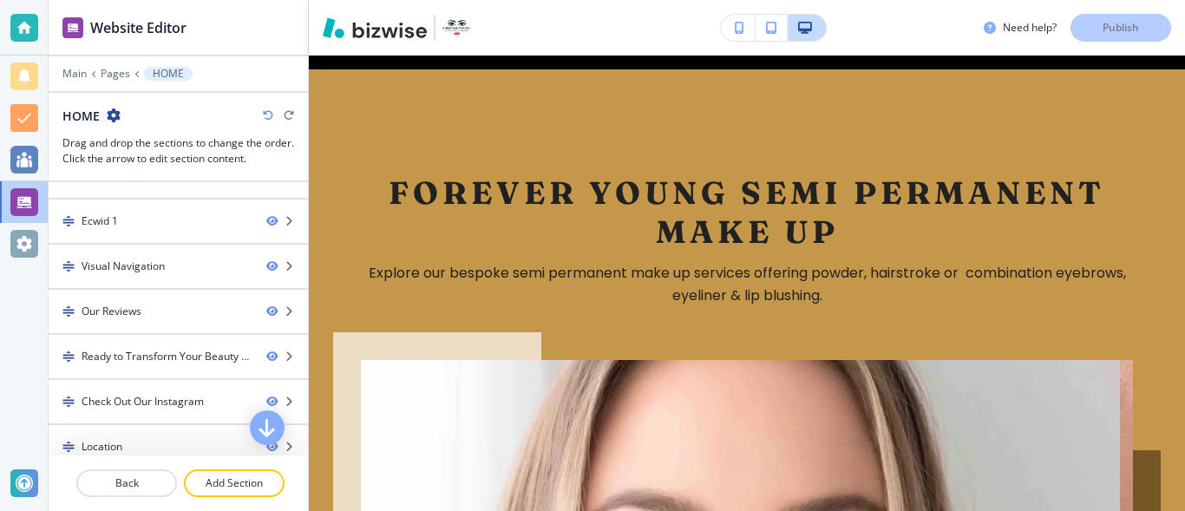
scroll to position [436, 0]
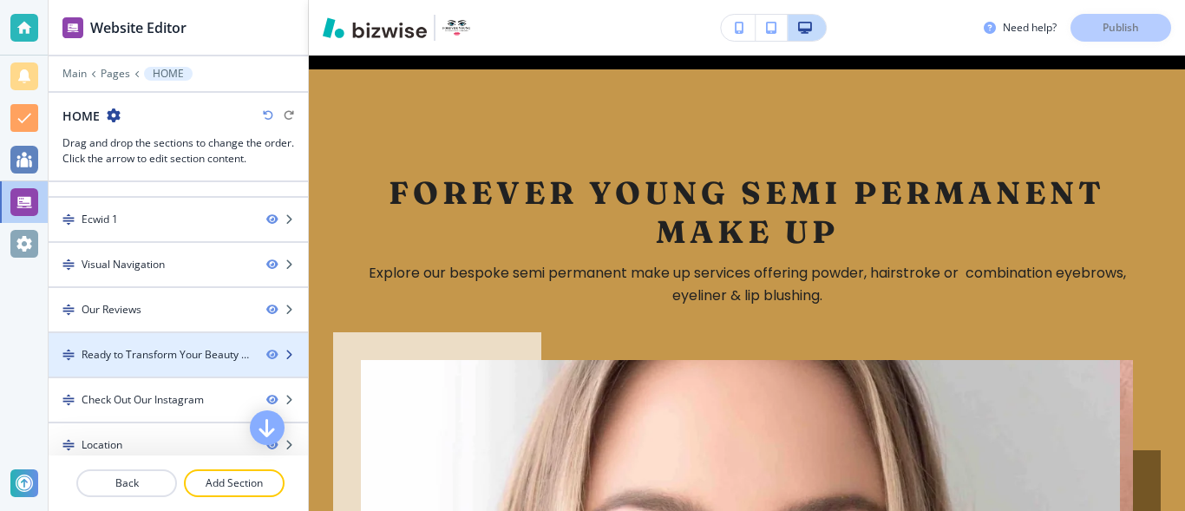
click at [222, 351] on div "Ready to Transform Your Beauty Routine?" at bounding box center [167, 355] width 171 height 16
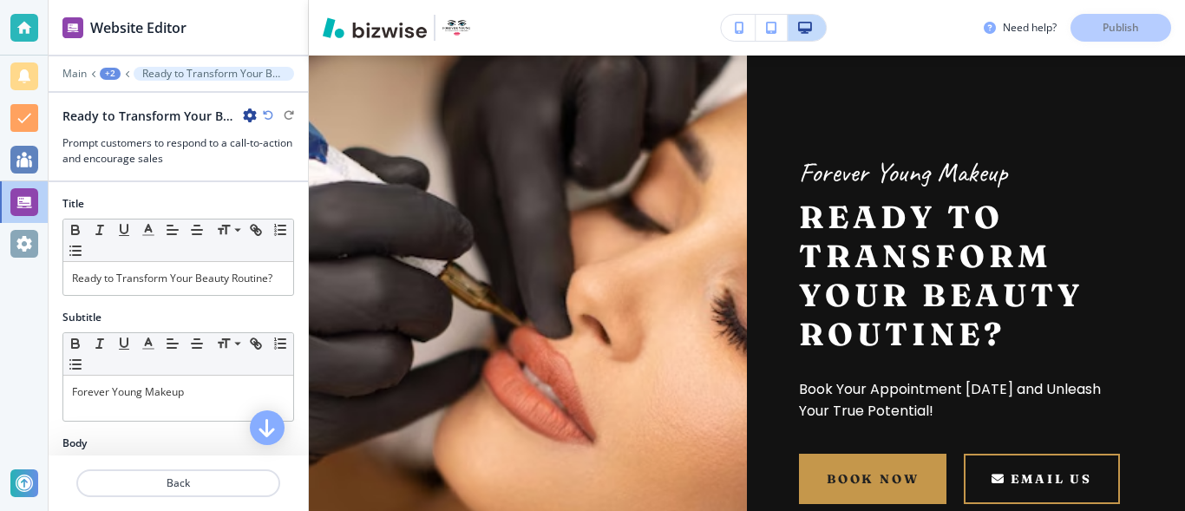
scroll to position [7238, 0]
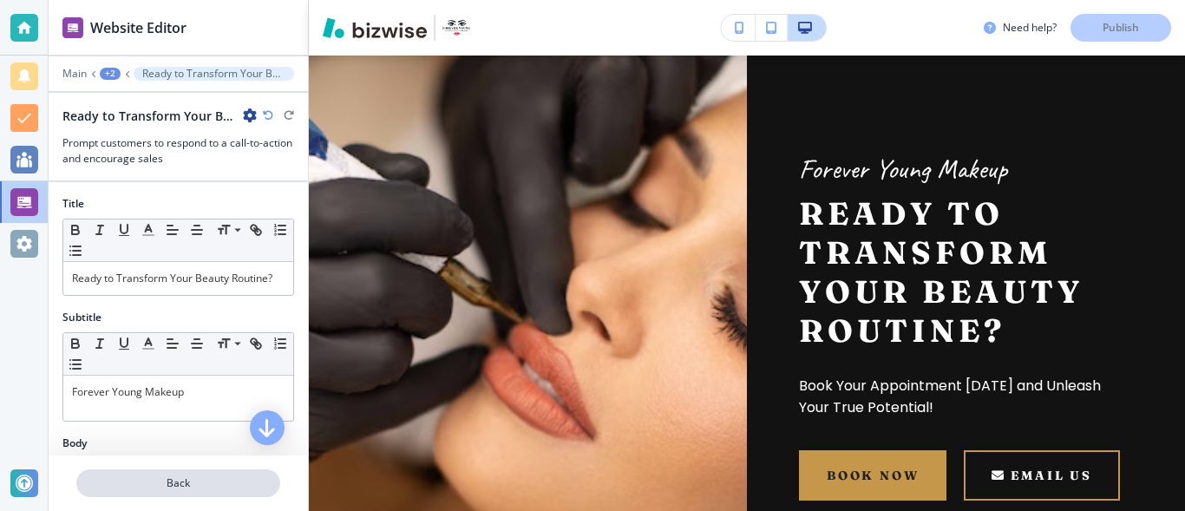
click at [178, 489] on p "Back" at bounding box center [178, 484] width 200 height 16
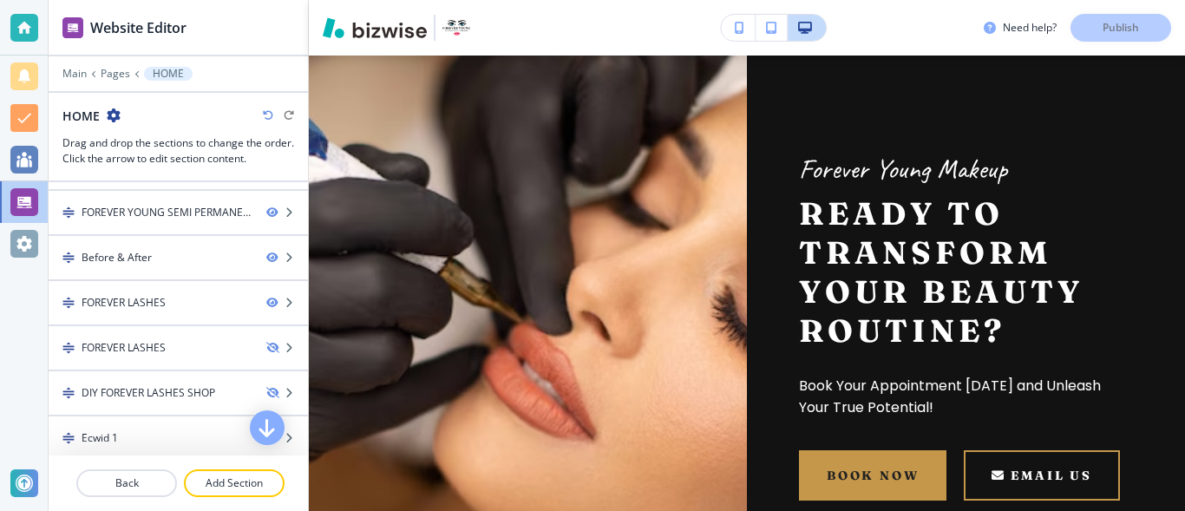
scroll to position [187, 0]
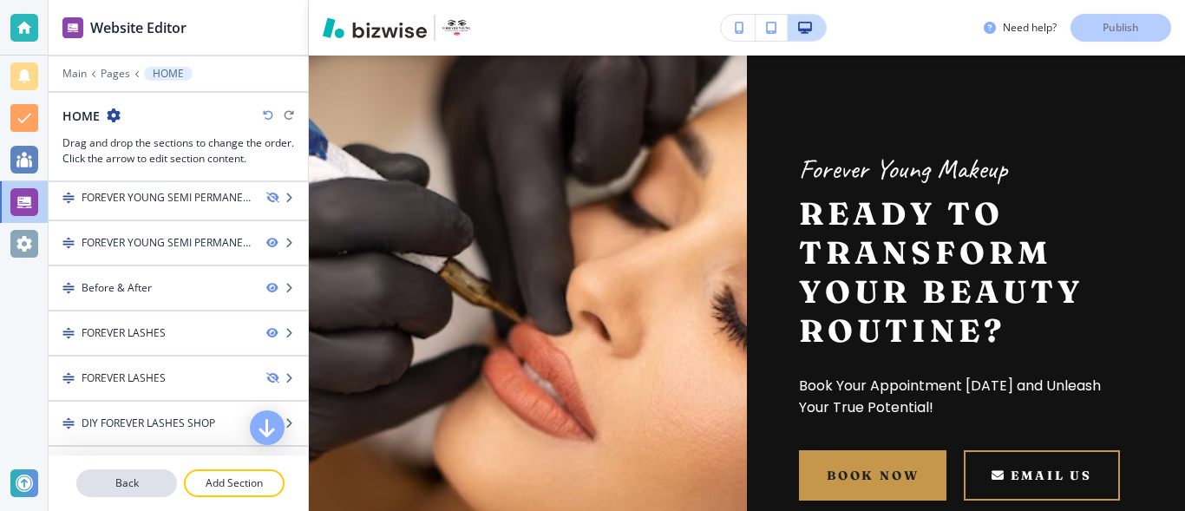
click at [141, 485] on p "Back" at bounding box center [126, 484] width 97 height 16
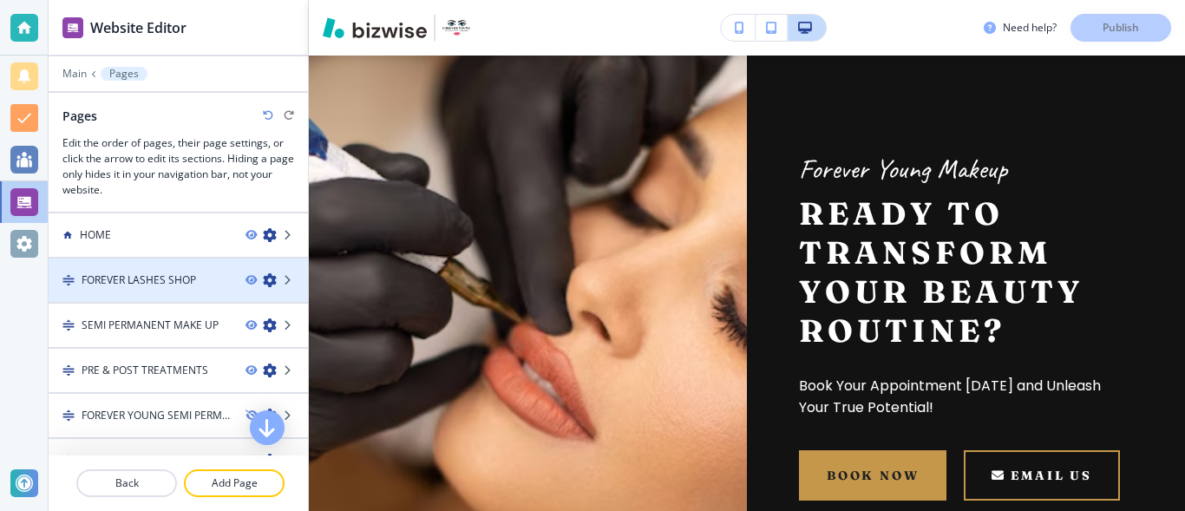
click at [175, 268] on div at bounding box center [178, 266] width 259 height 14
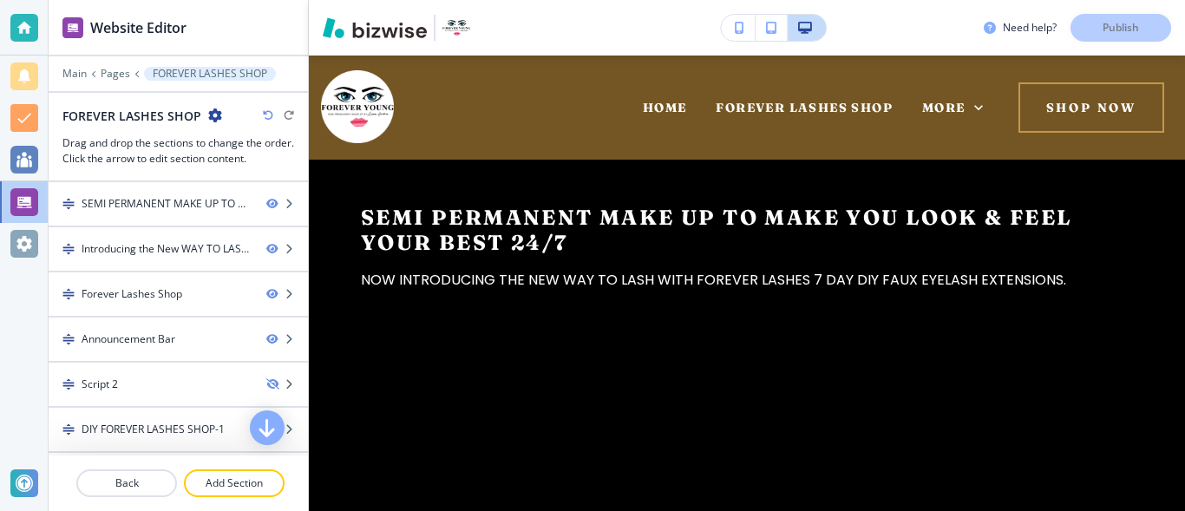
scroll to position [0, 0]
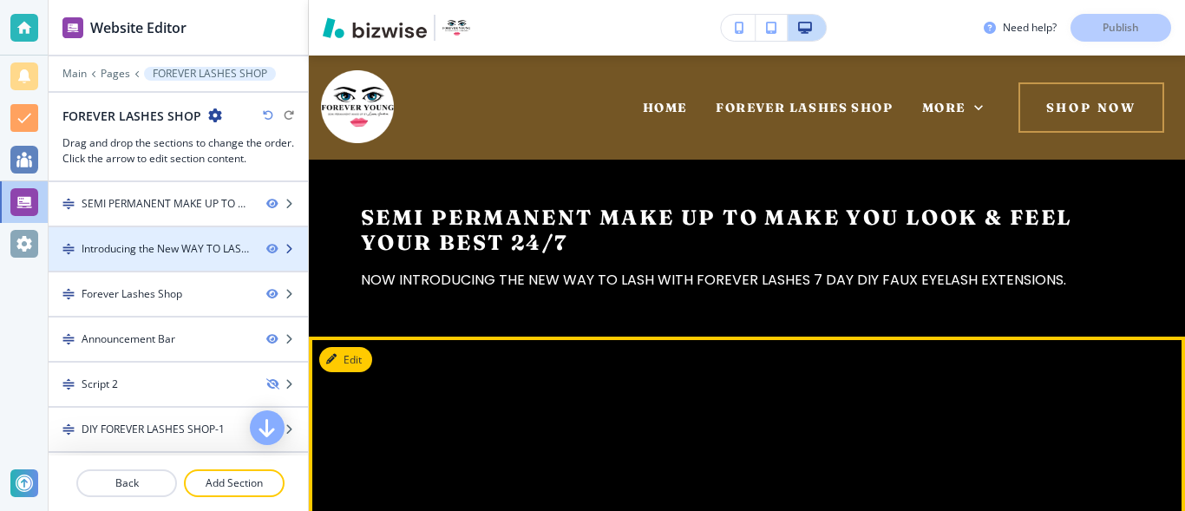
click at [223, 247] on div "Introducing the New WAY TO LASH WITH DIY LASH EXTENSIONS" at bounding box center [167, 249] width 171 height 16
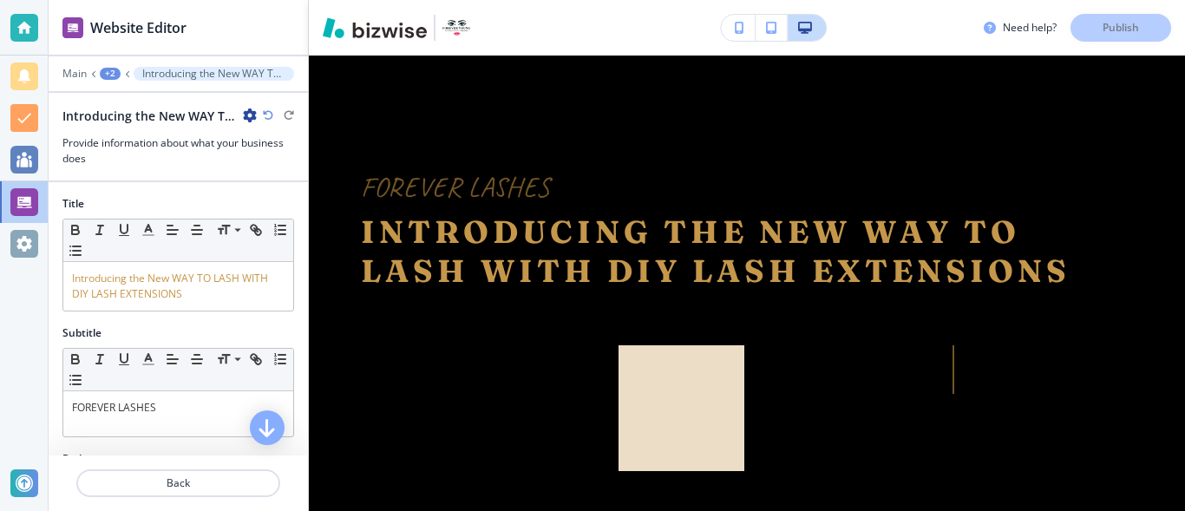
scroll to position [281, 0]
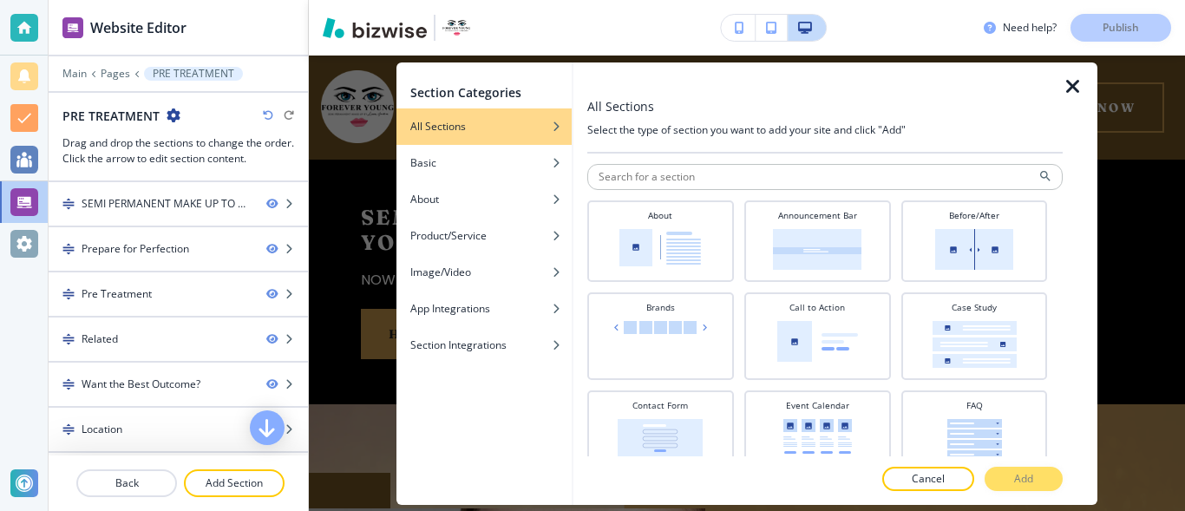
scroll to position [349, 0]
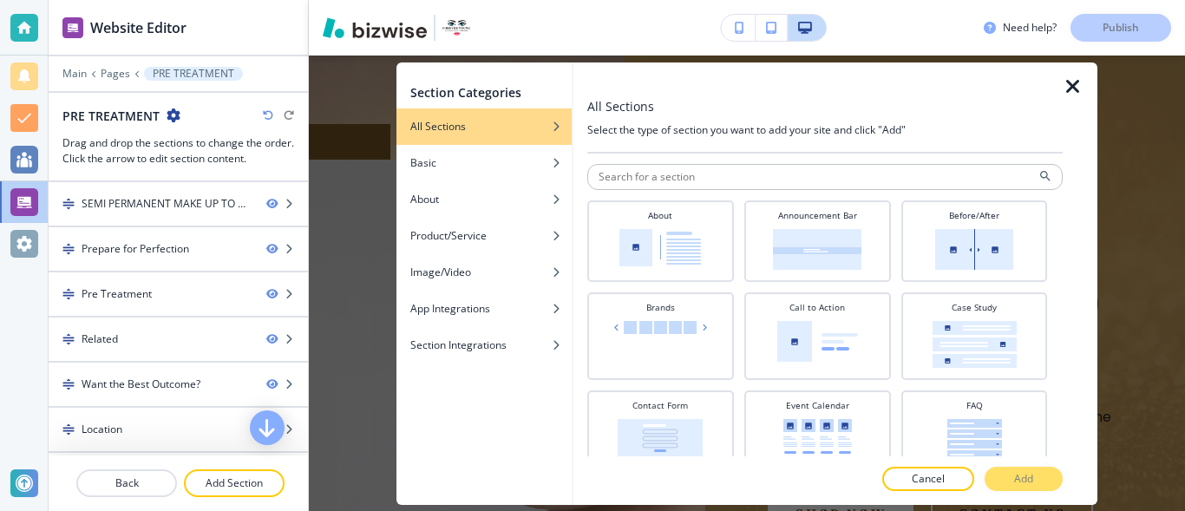
click at [1071, 89] on icon "button" at bounding box center [1073, 86] width 21 height 21
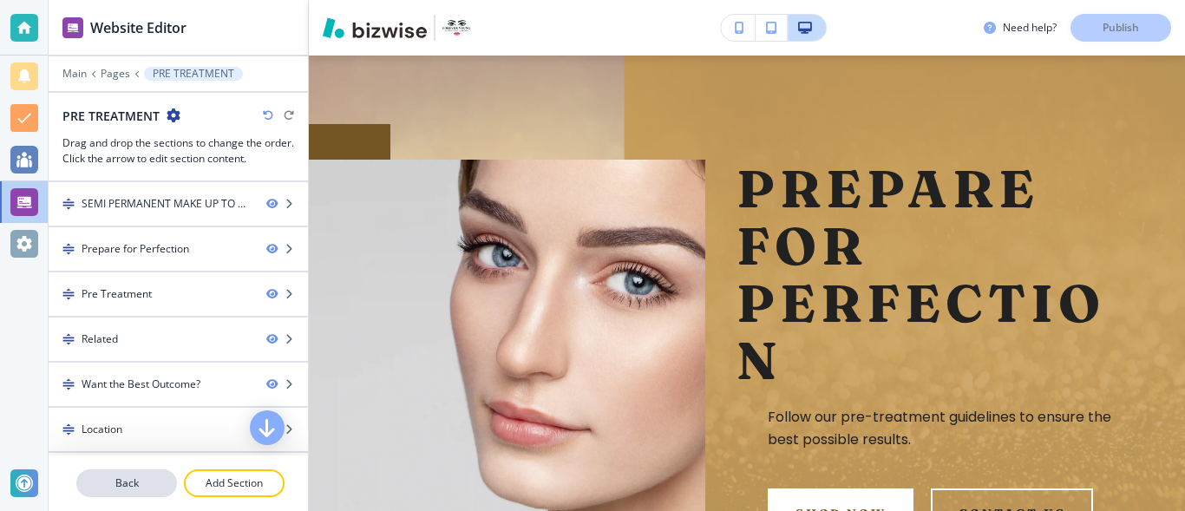
click at [143, 484] on p "Back" at bounding box center [126, 484] width 97 height 16
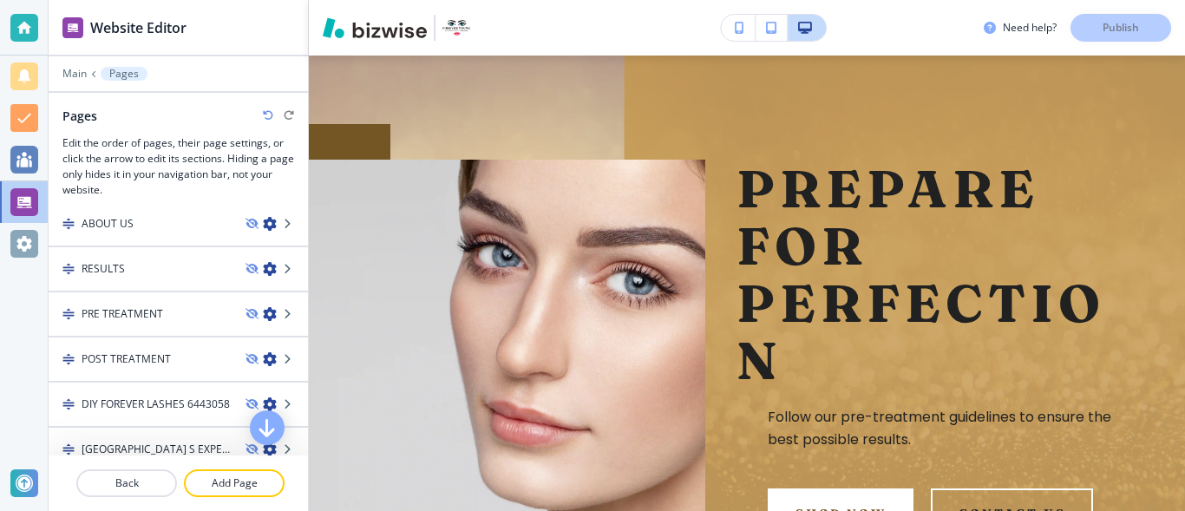
scroll to position [377, 0]
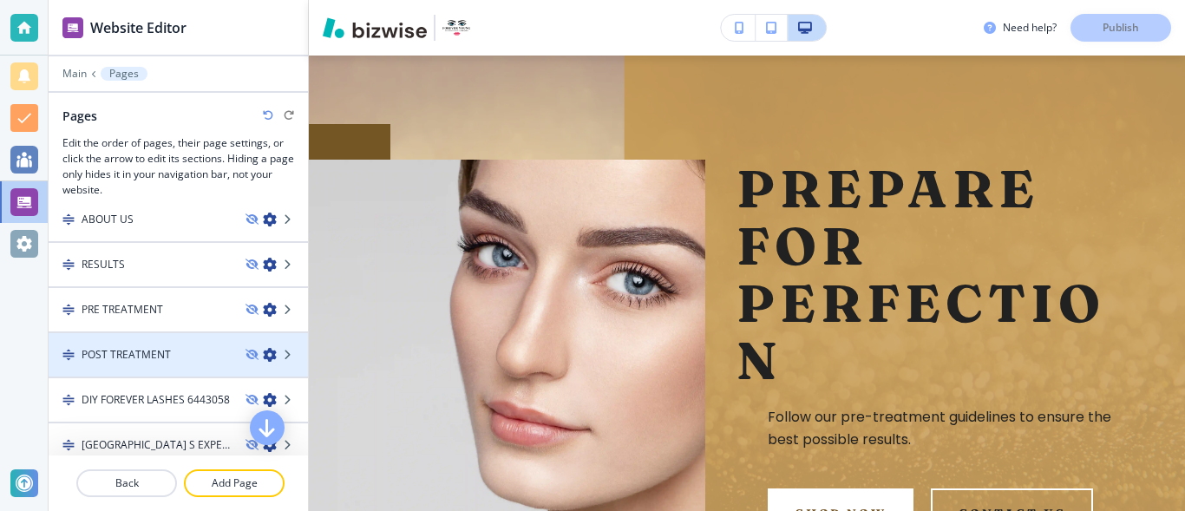
click at [161, 353] on h4 "POST TREATMENT" at bounding box center [126, 355] width 89 height 16
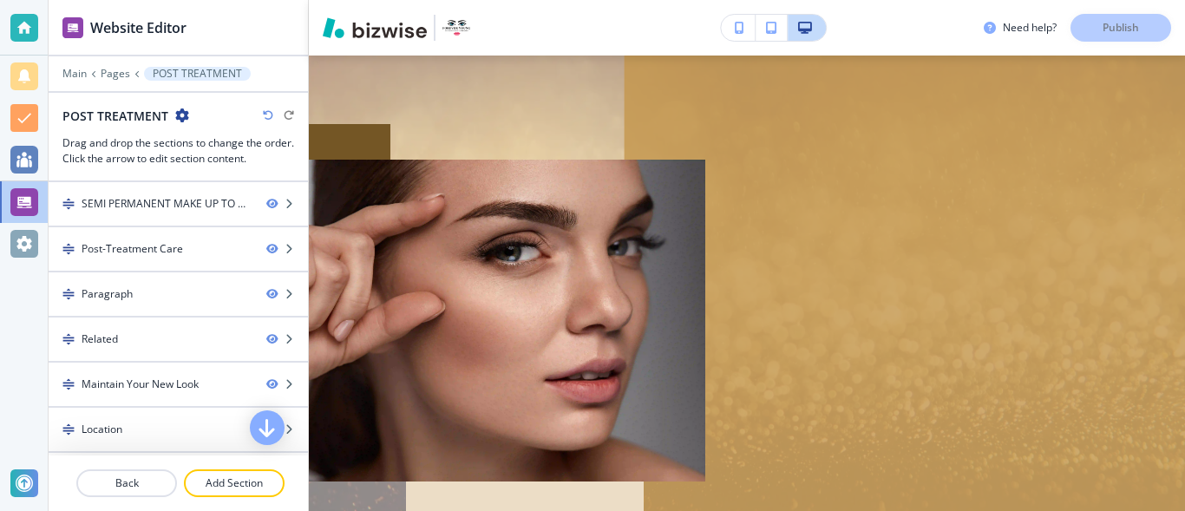
scroll to position [0, 0]
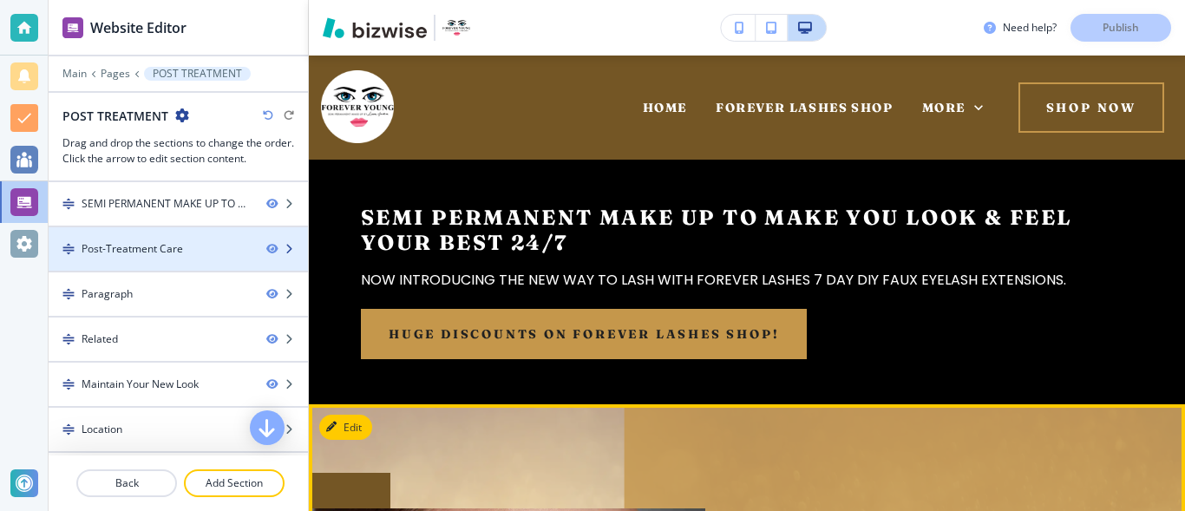
click at [161, 259] on div at bounding box center [178, 264] width 259 height 14
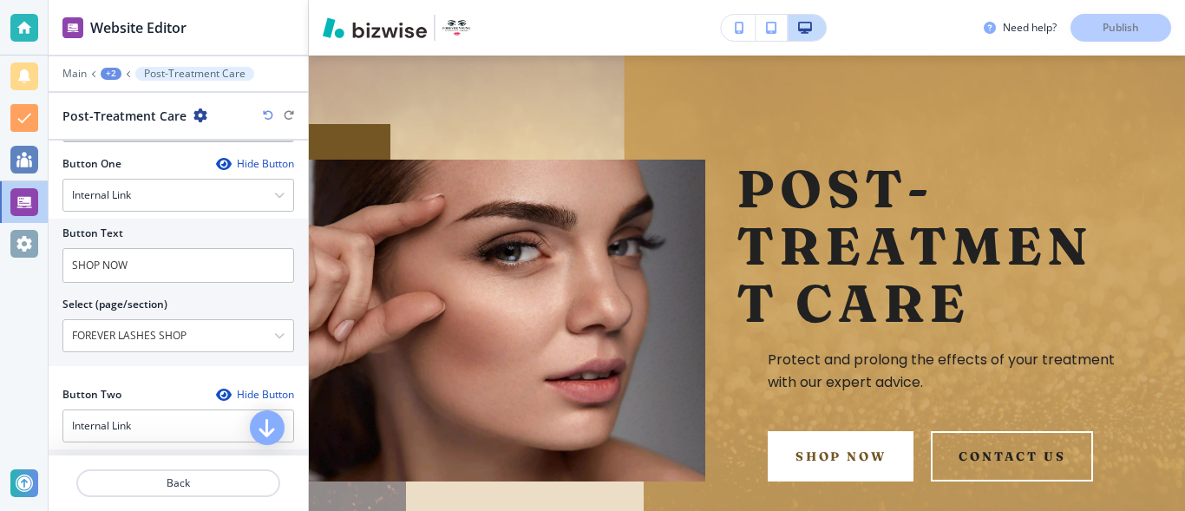
scroll to position [548, 0]
click at [274, 190] on icon "button" at bounding box center [279, 191] width 10 height 10
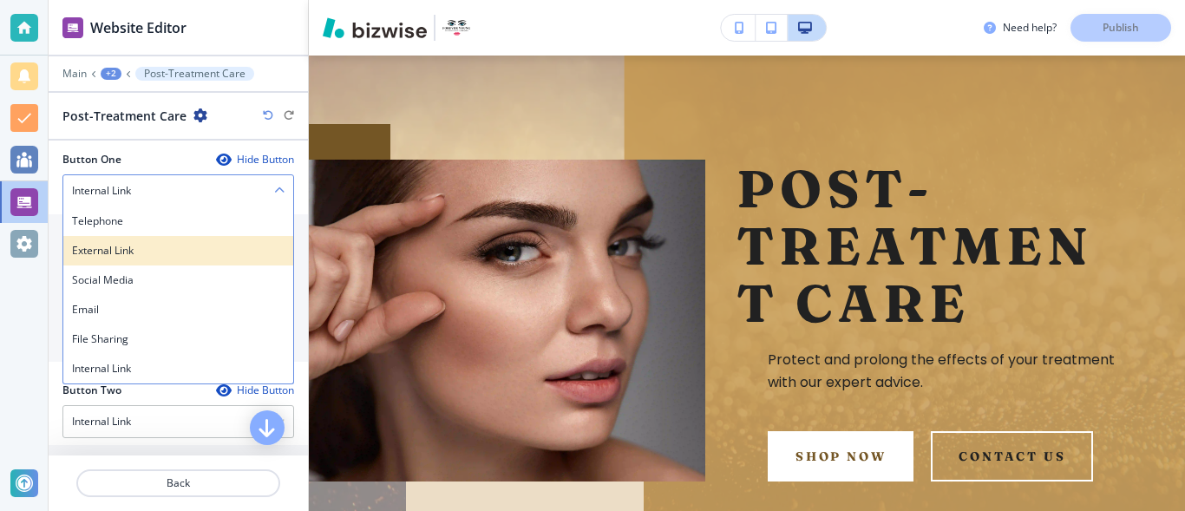
click at [189, 253] on h4 "External Link" at bounding box center [178, 251] width 213 height 16
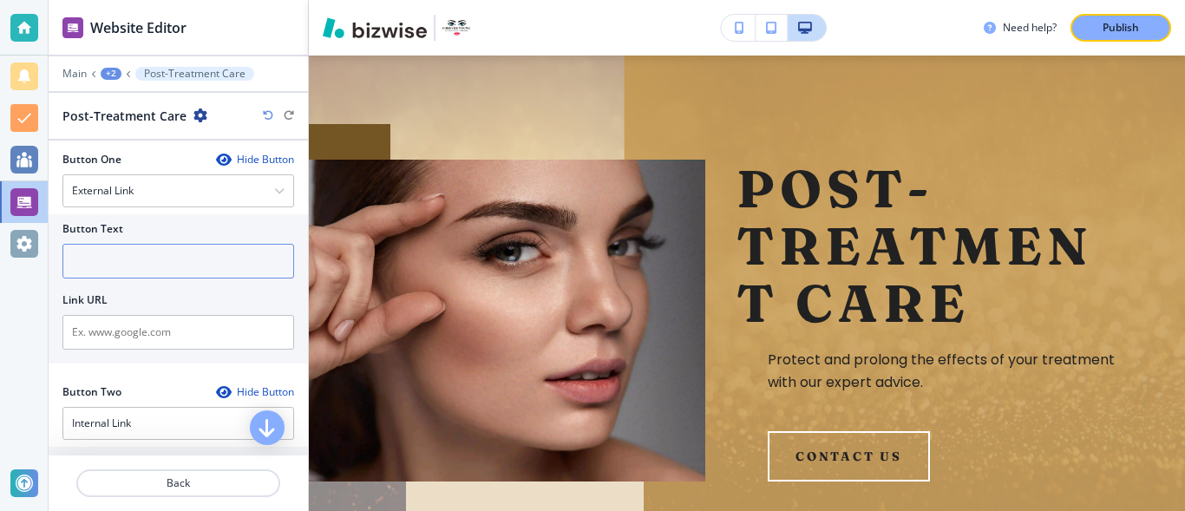
click at [190, 269] on input "text" at bounding box center [178, 261] width 232 height 35
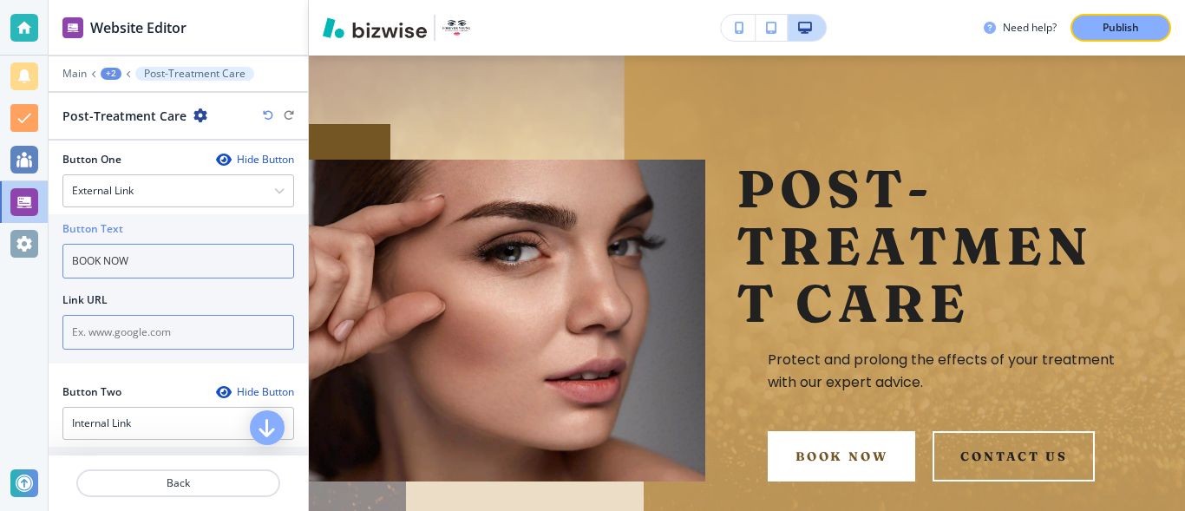
type input "BOOK NOW"
click at [144, 328] on input "text" at bounding box center [178, 332] width 232 height 35
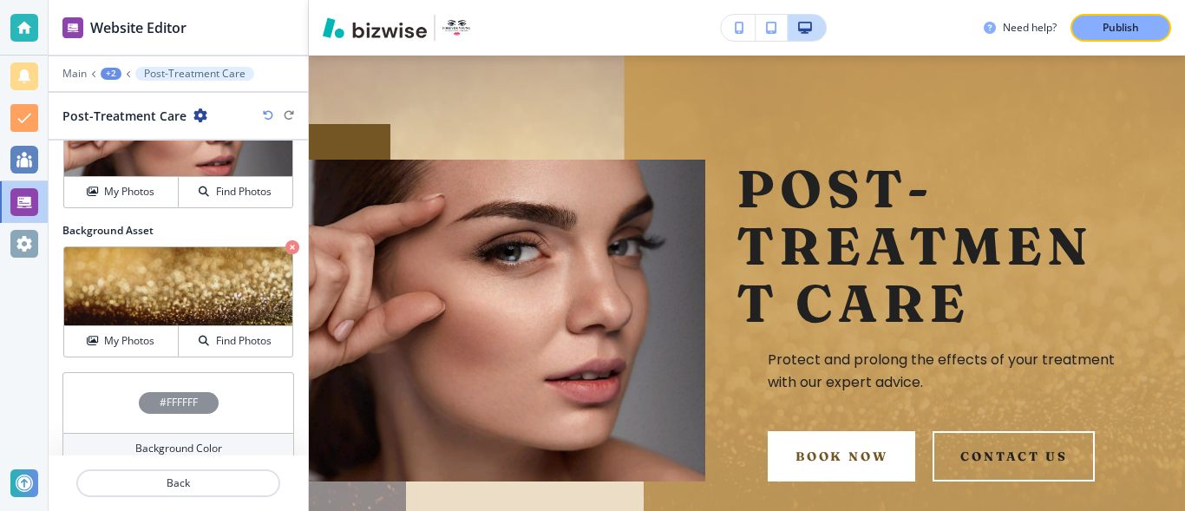
scroll to position [1113, 0]
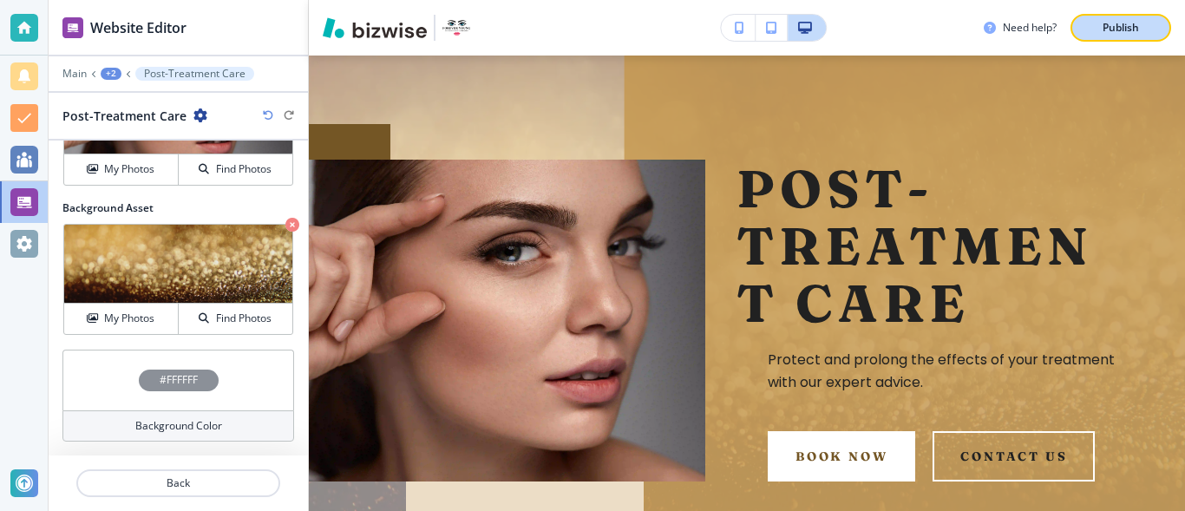
type input "https://facesconsent.com/foreveryoung"
click at [1122, 29] on p "Publish" at bounding box center [1121, 28] width 36 height 16
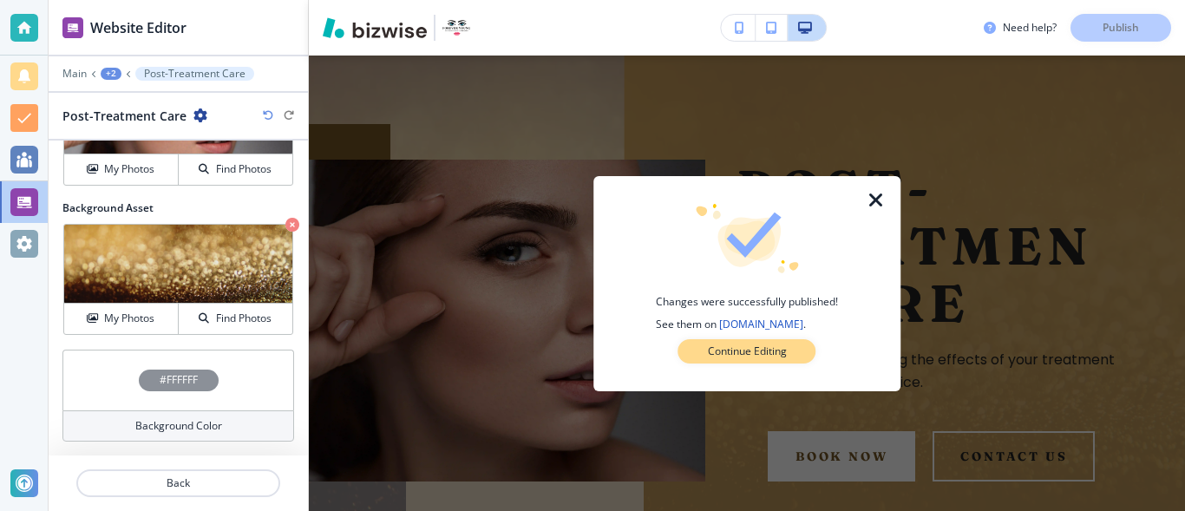
click at [783, 352] on p "Continue Editing" at bounding box center [747, 352] width 79 height 16
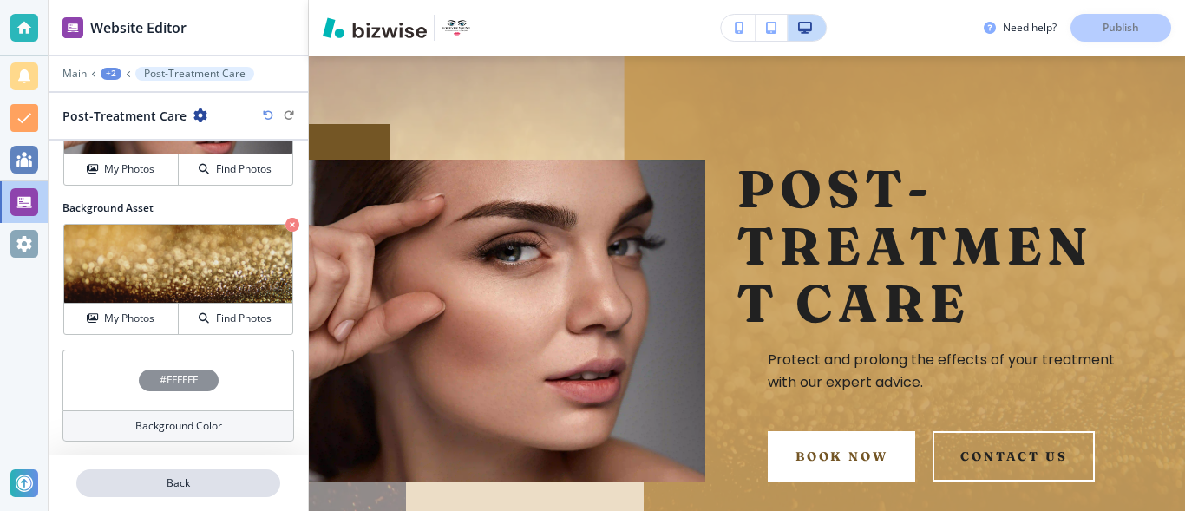
click at [209, 486] on p "Back" at bounding box center [178, 484] width 200 height 16
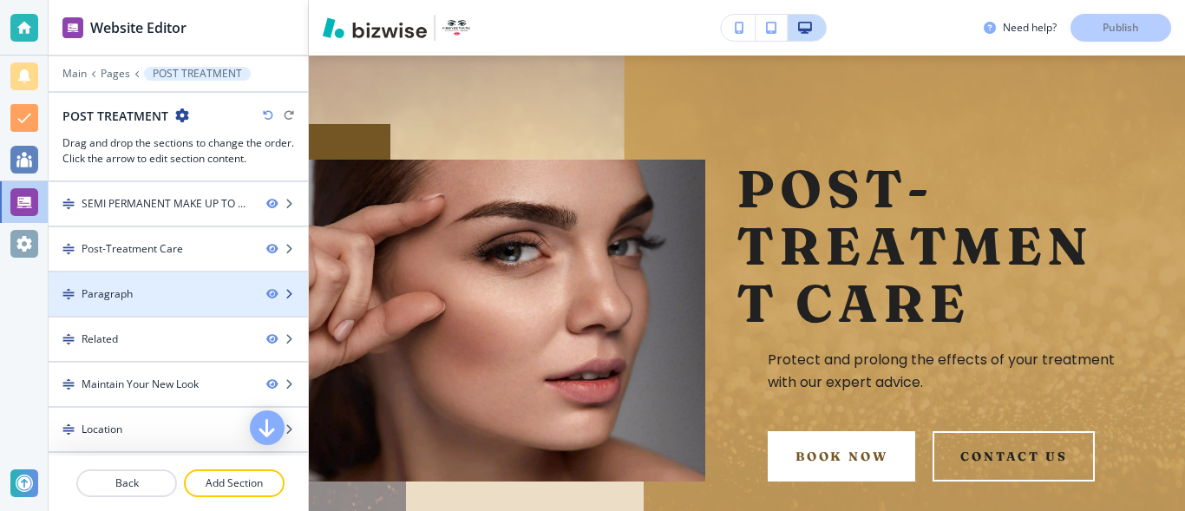
click at [219, 297] on div "Paragraph" at bounding box center [151, 294] width 204 height 16
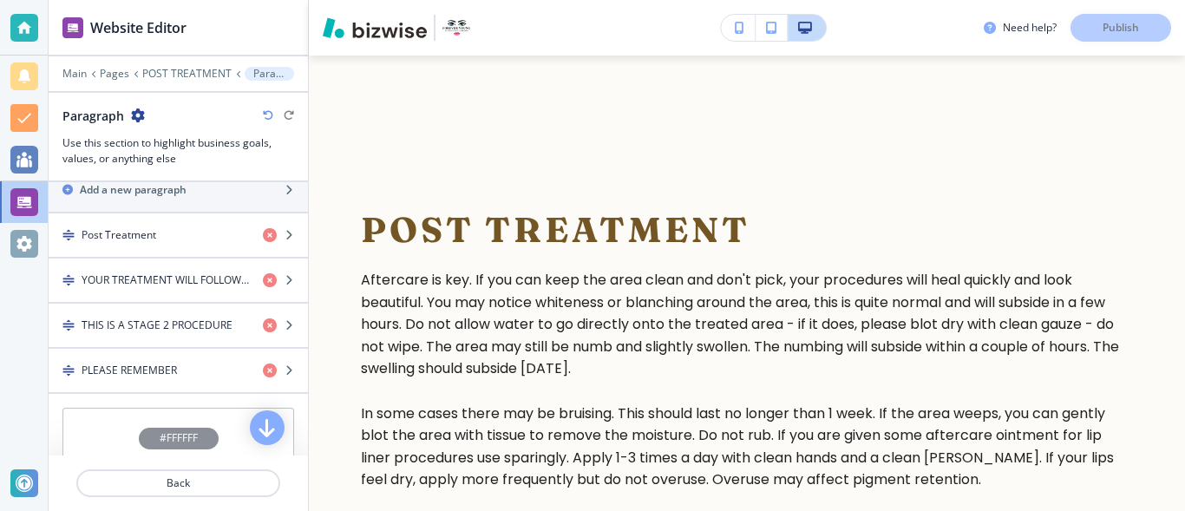
scroll to position [1063, 0]
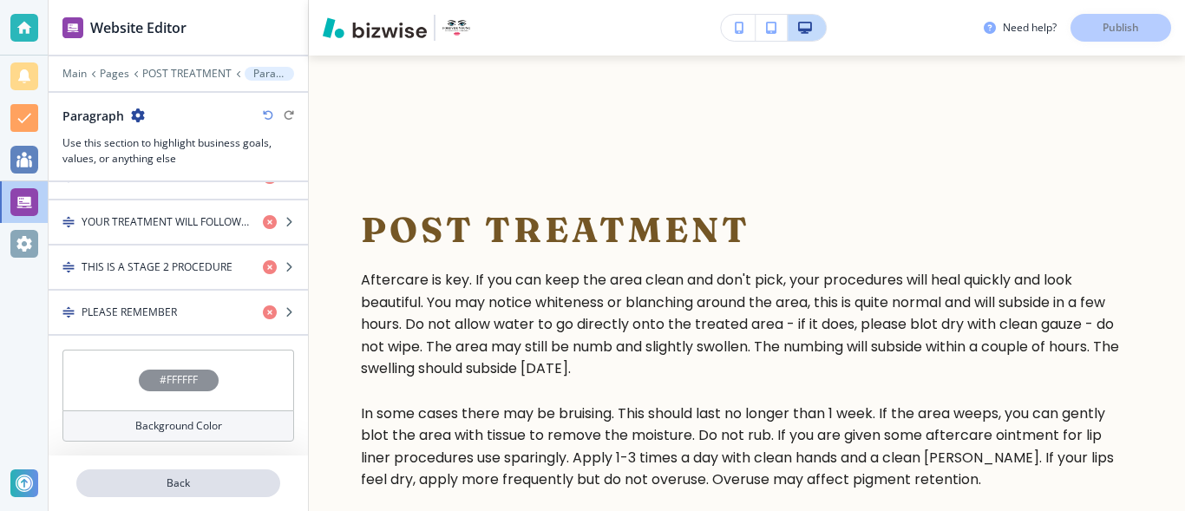
click at [246, 476] on p "Back" at bounding box center [178, 484] width 200 height 16
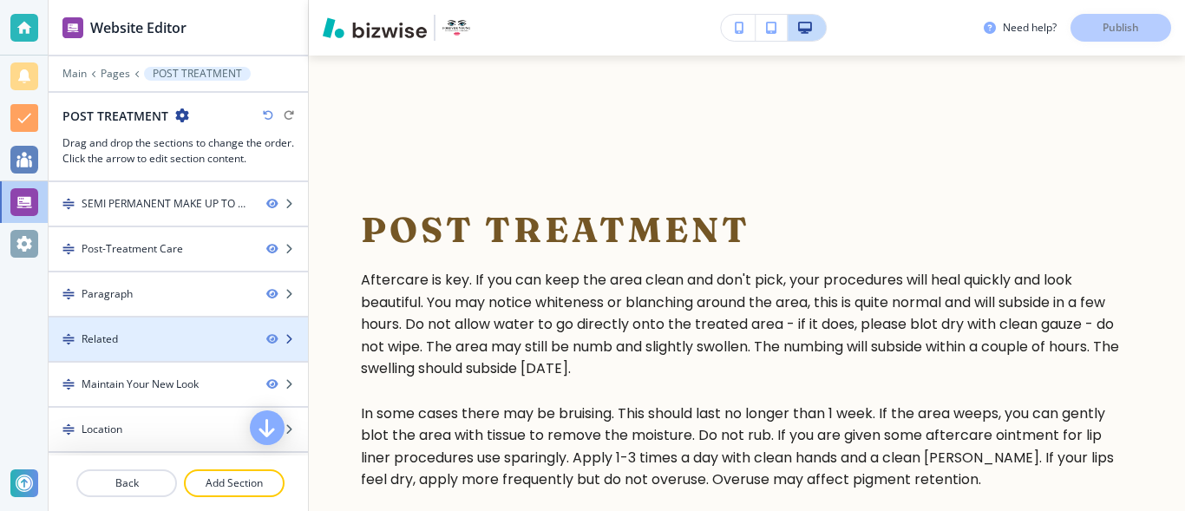
click at [165, 336] on div "Related" at bounding box center [151, 340] width 204 height 16
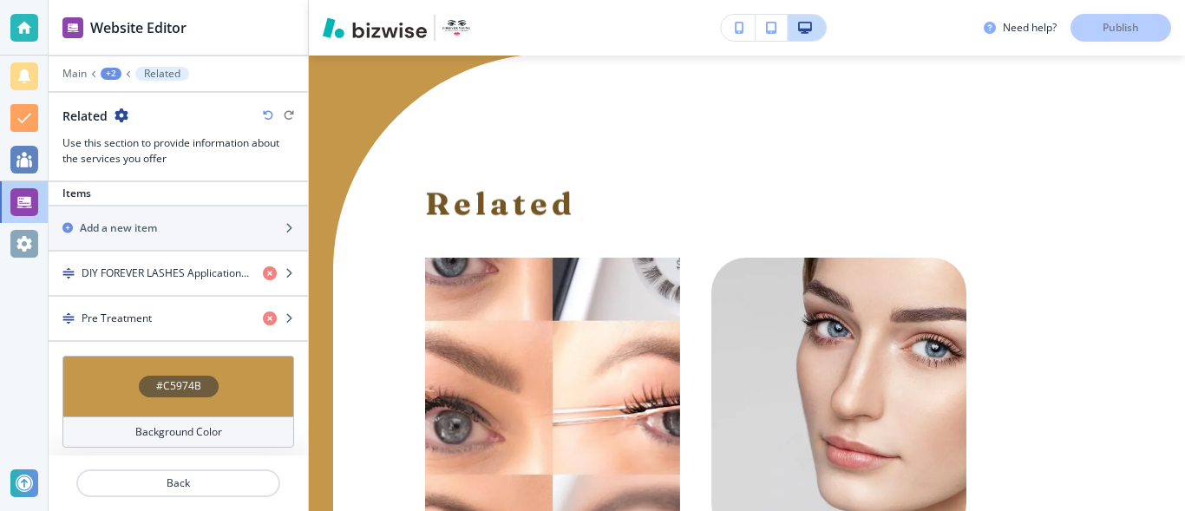
scroll to position [562, 0]
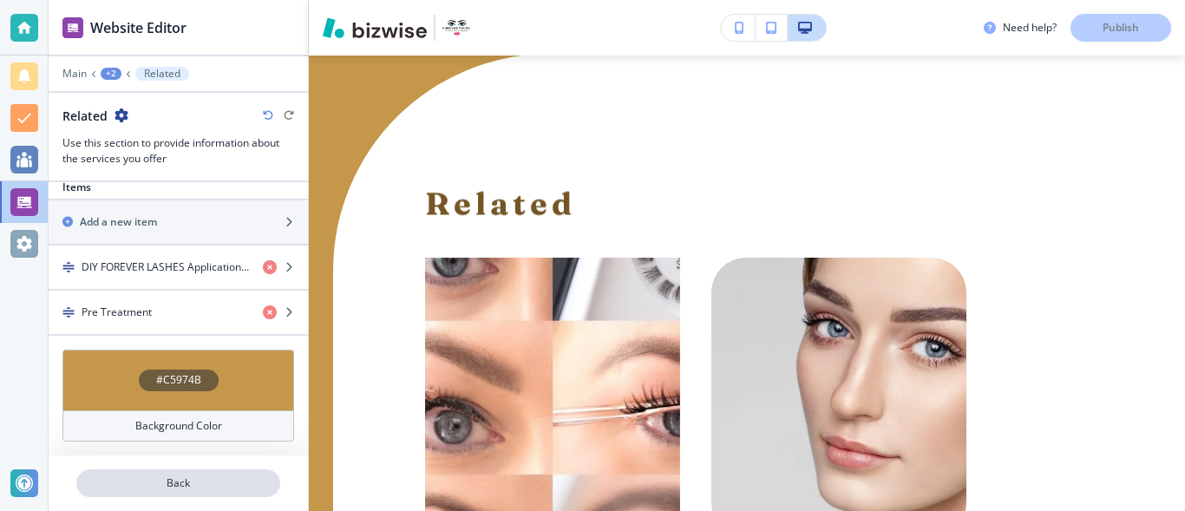
click at [247, 477] on p "Back" at bounding box center [178, 484] width 200 height 16
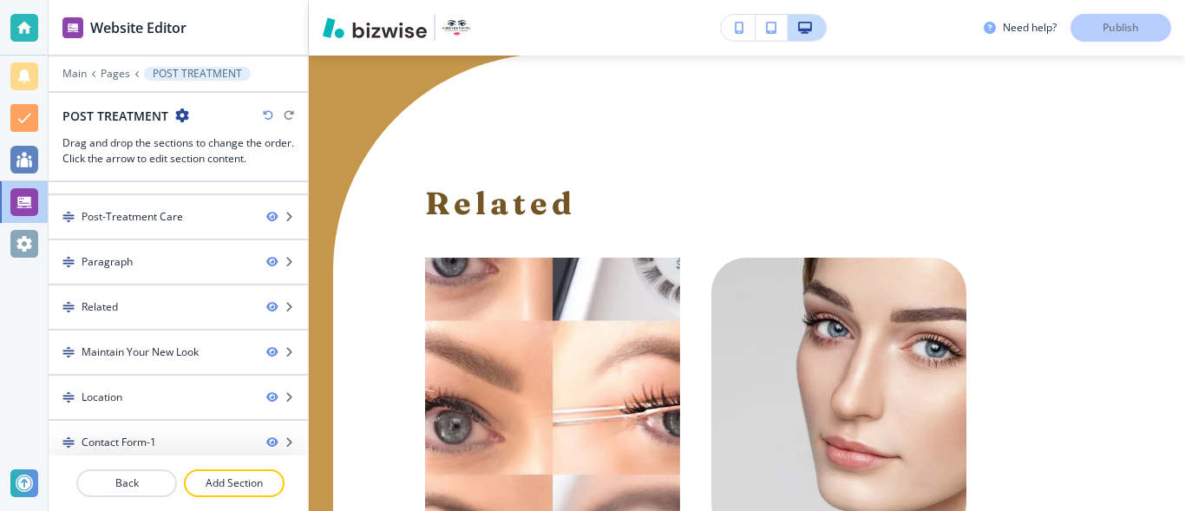
scroll to position [43, 0]
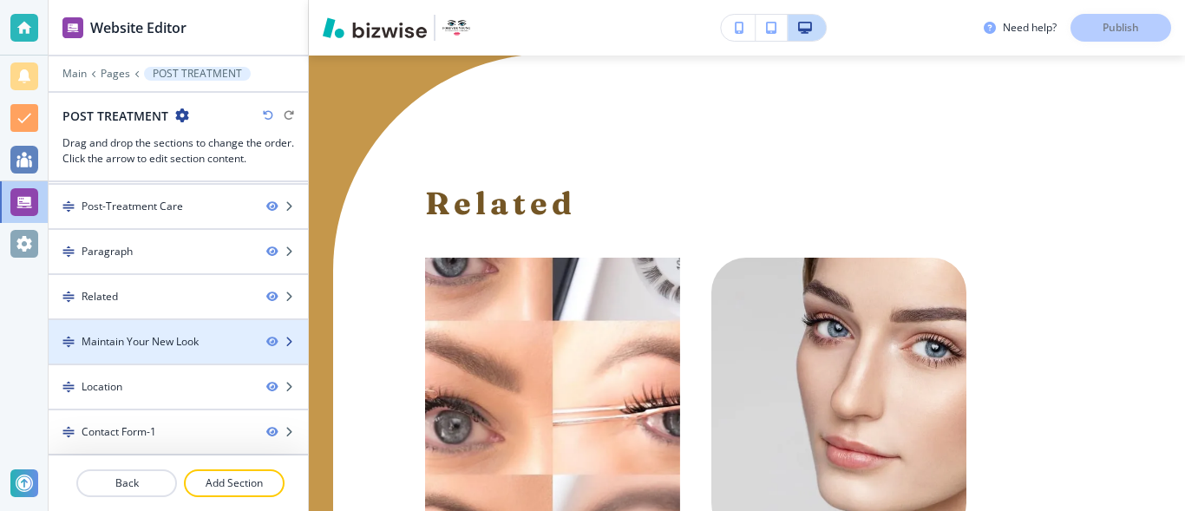
click at [198, 334] on div "Maintain Your New Look" at bounding box center [140, 342] width 117 height 16
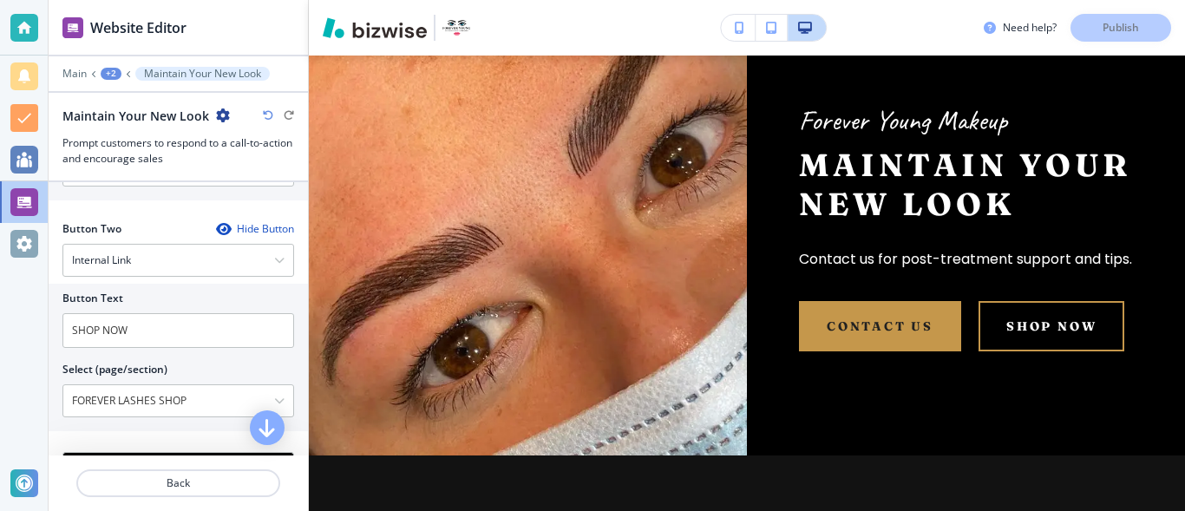
scroll to position [760, 0]
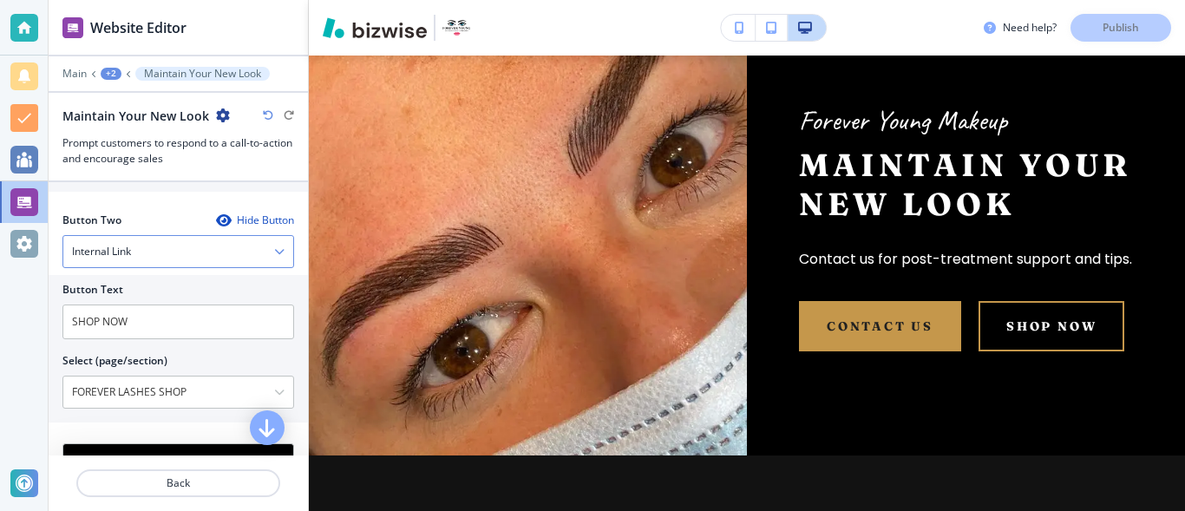
click at [274, 252] on icon "button" at bounding box center [279, 251] width 10 height 10
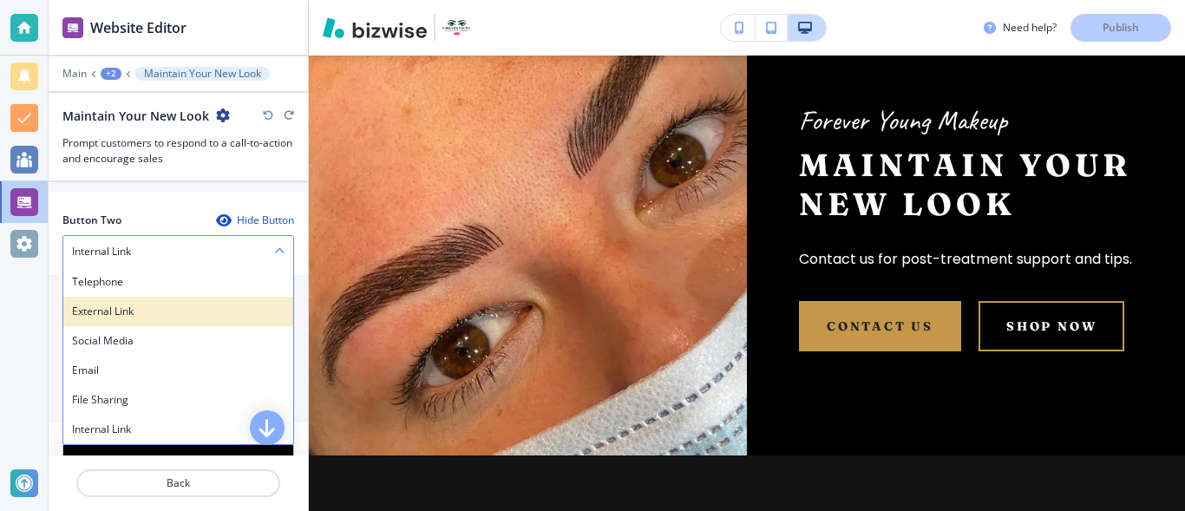
click at [236, 312] on h4 "External Link" at bounding box center [178, 312] width 213 height 16
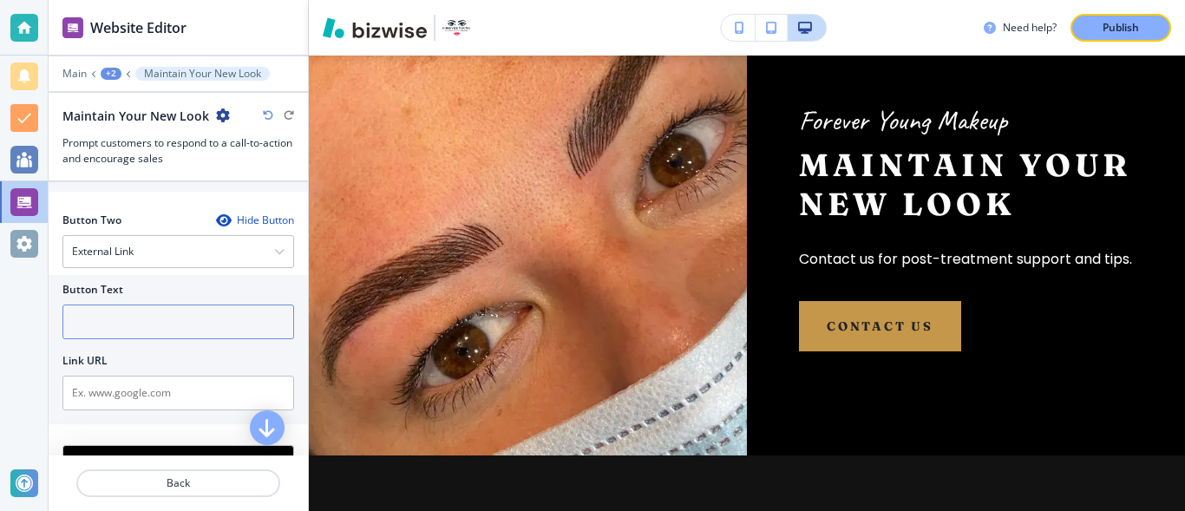
click at [233, 329] on input "text" at bounding box center [178, 322] width 232 height 35
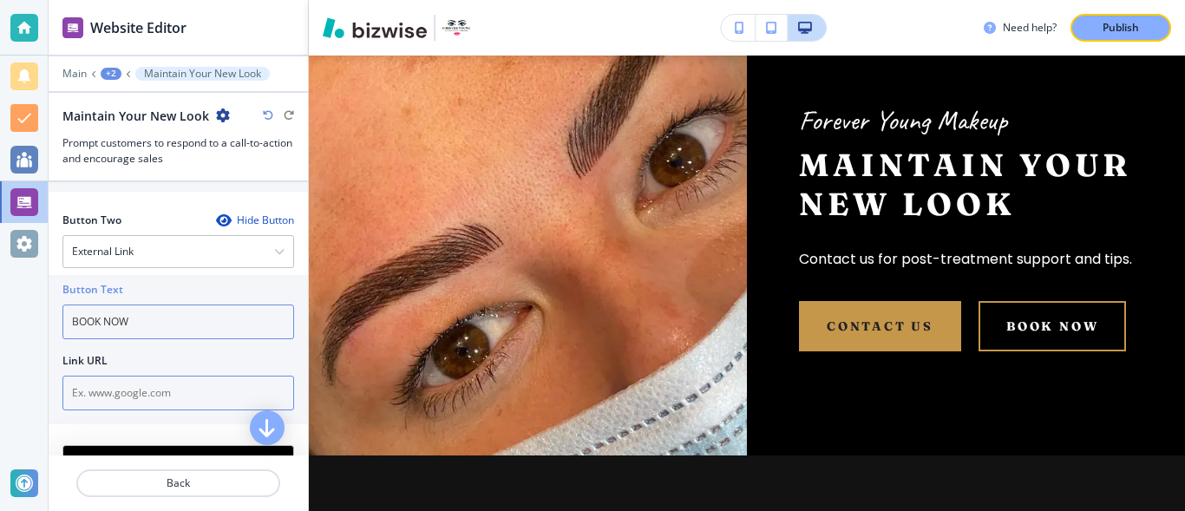
type input "BOOK NOW"
click at [195, 397] on input "text" at bounding box center [178, 393] width 232 height 35
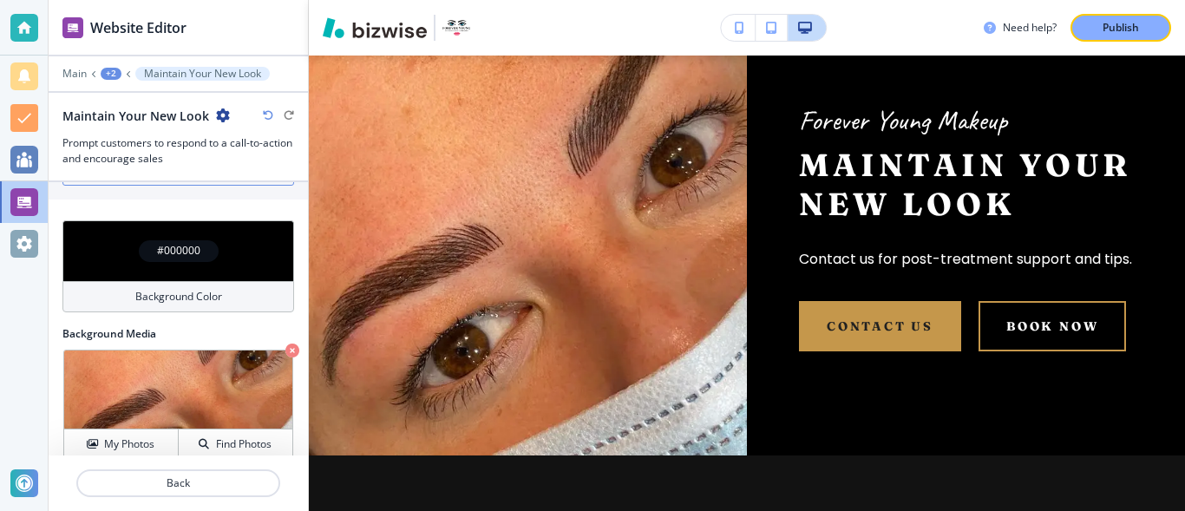
scroll to position [1005, 0]
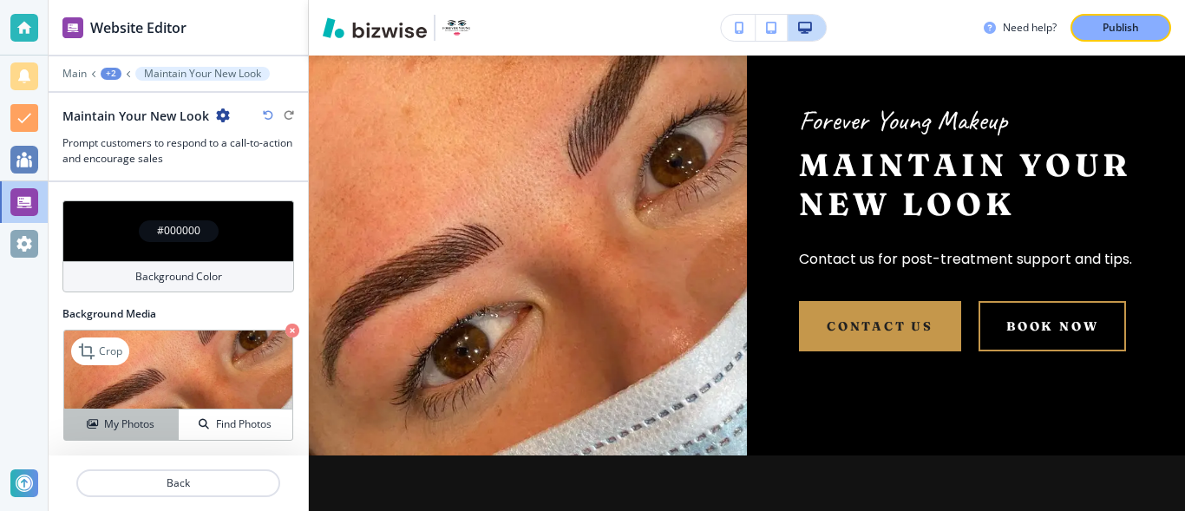
type input "https://facesconsent.com/foreveryoung"
click at [148, 420] on h4 "My Photos" at bounding box center [129, 425] width 50 height 16
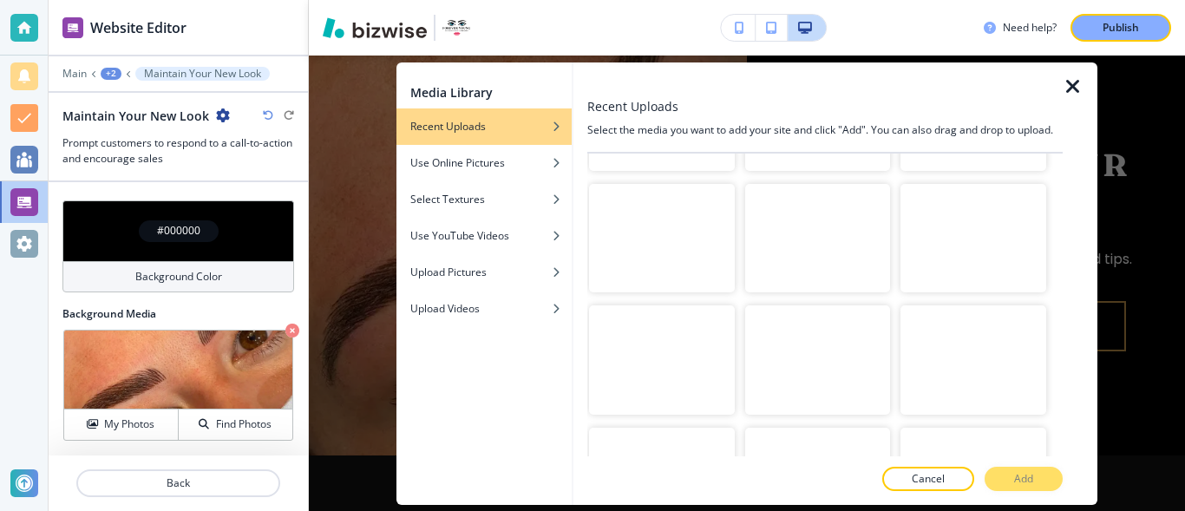
scroll to position [1695, 0]
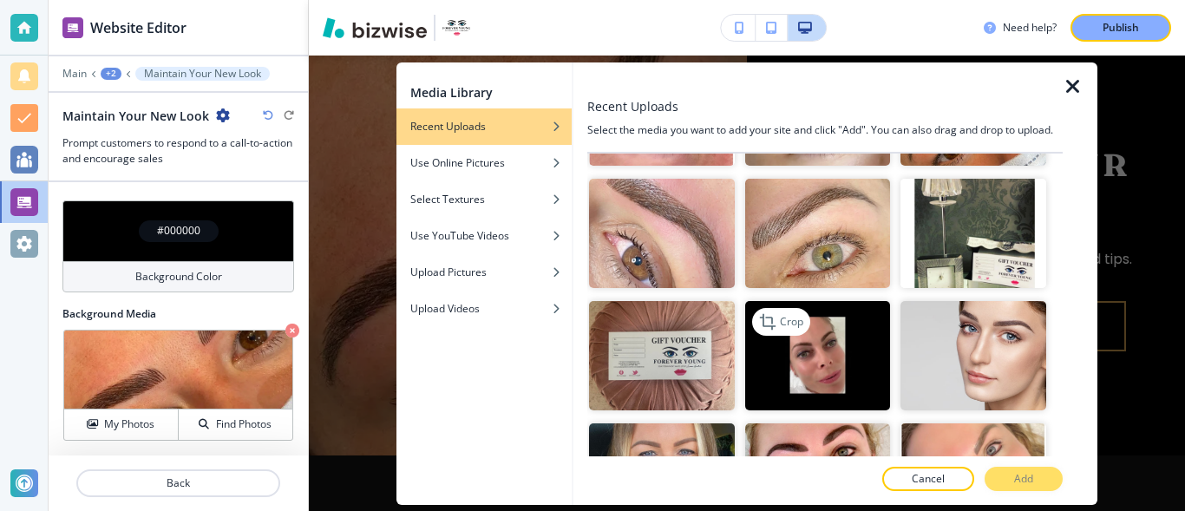
click at [824, 301] on img "button" at bounding box center [818, 355] width 146 height 109
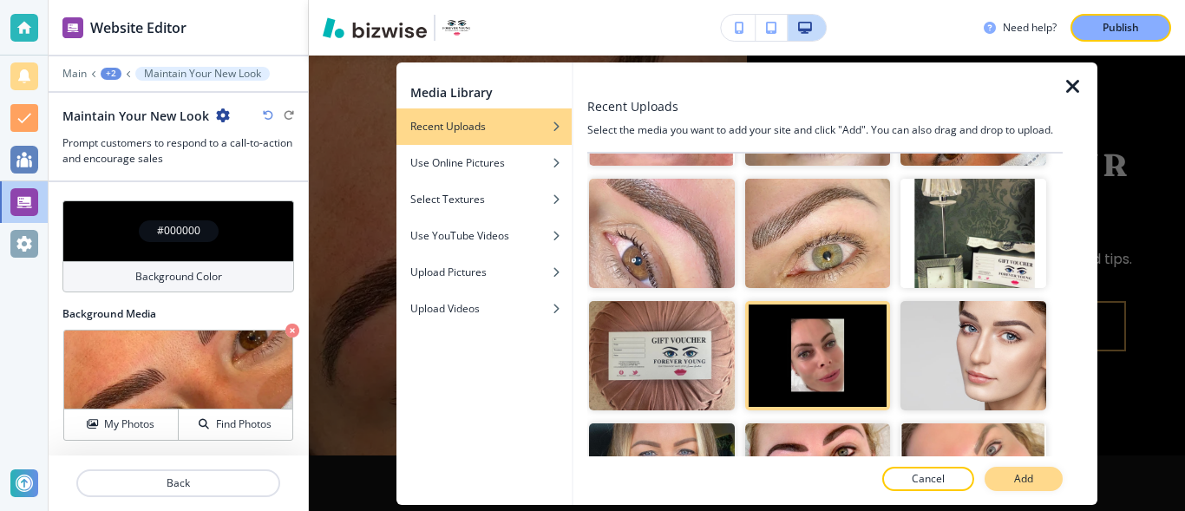
click at [1041, 479] on button "Add" at bounding box center [1024, 479] width 78 height 24
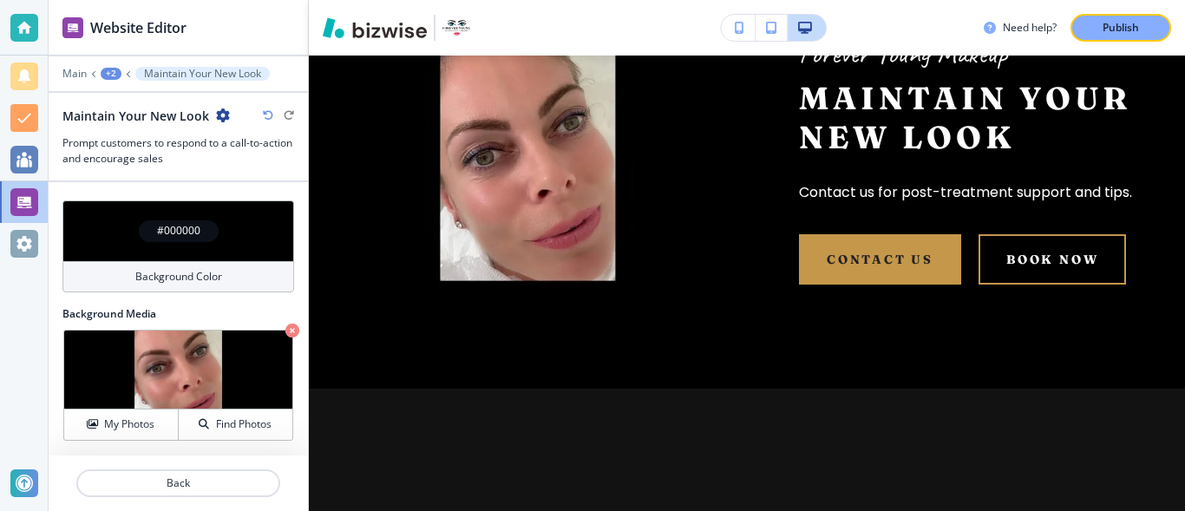
scroll to position [3769, 0]
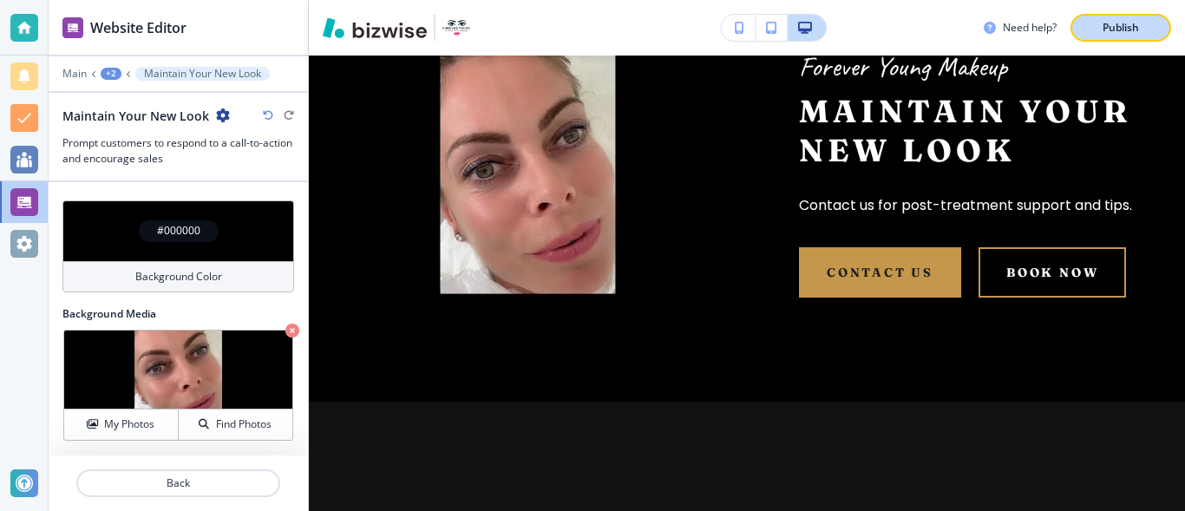
click at [1145, 29] on div "Publish" at bounding box center [1121, 28] width 56 height 16
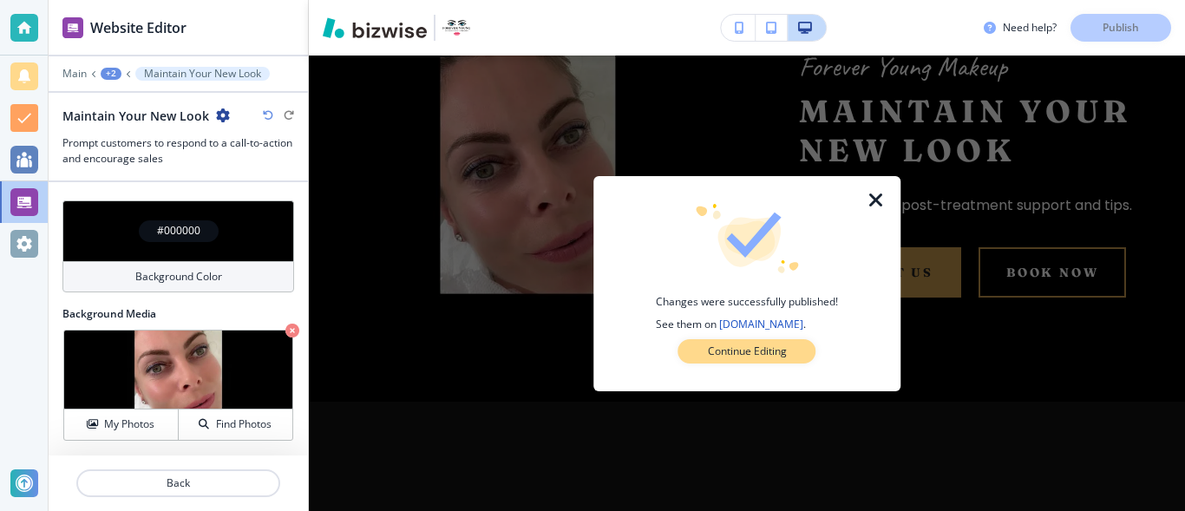
click at [795, 347] on button "Continue Editing" at bounding box center [748, 351] width 138 height 24
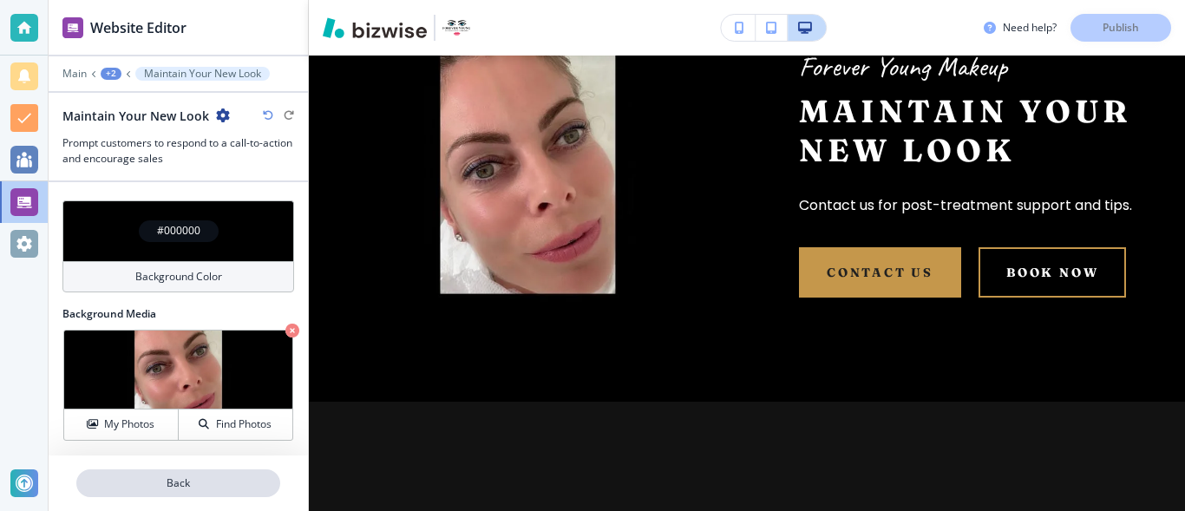
click at [228, 481] on p "Back" at bounding box center [178, 484] width 200 height 16
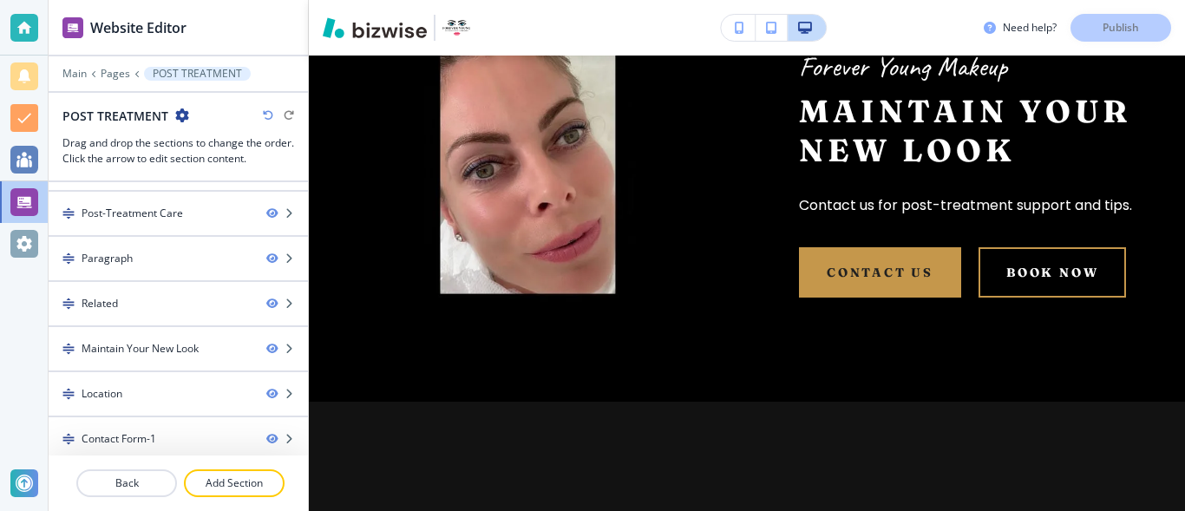
scroll to position [43, 0]
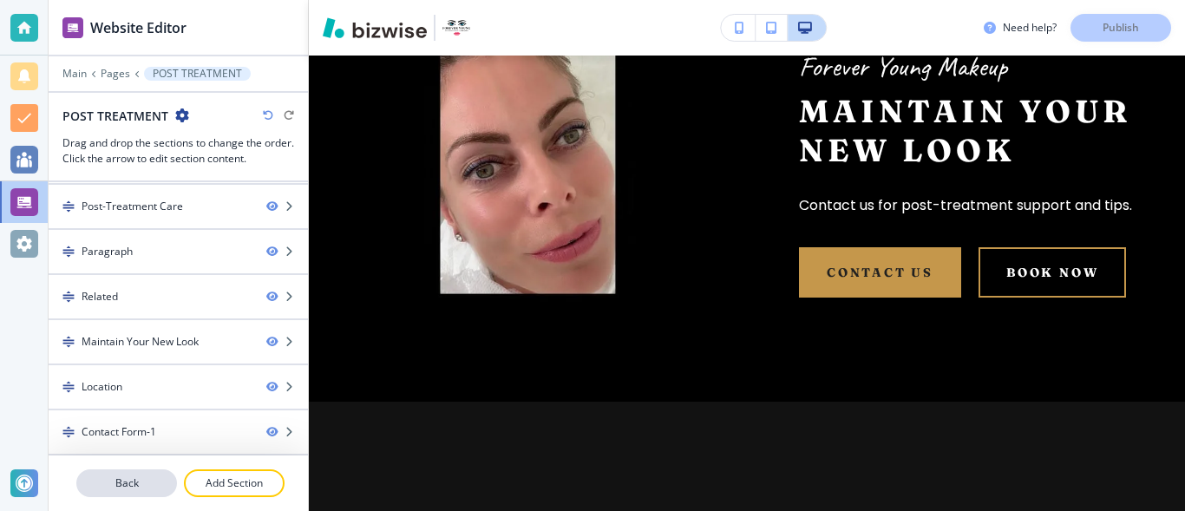
click at [120, 483] on p "Back" at bounding box center [126, 484] width 97 height 16
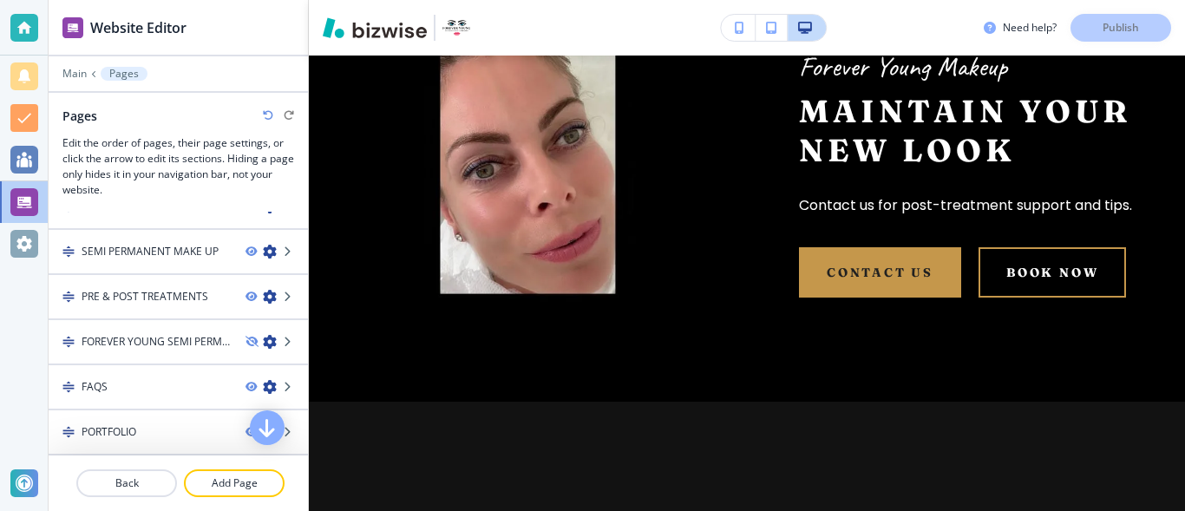
scroll to position [88, 0]
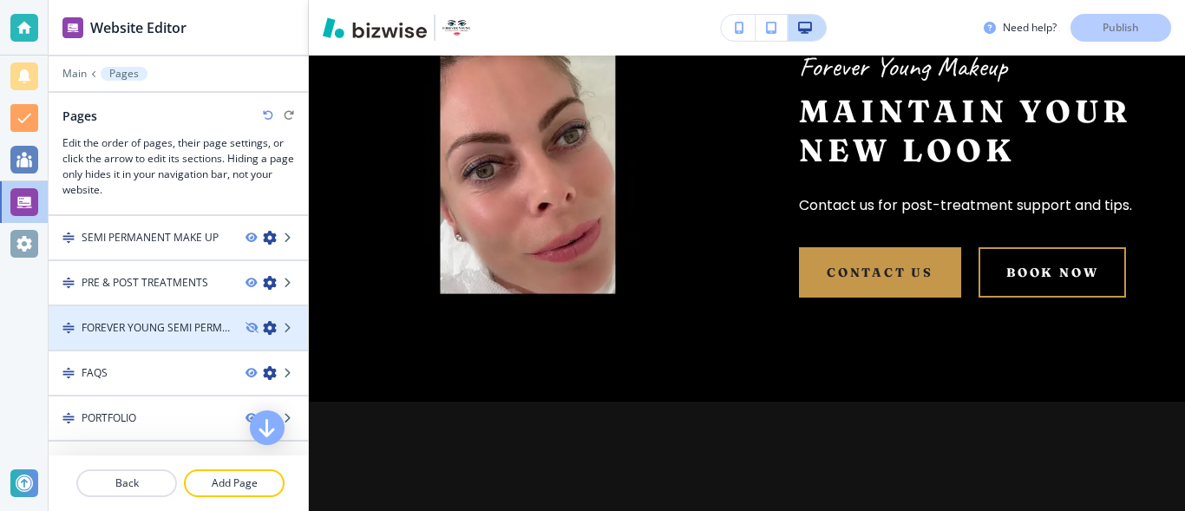
click at [192, 334] on h4 "FOREVER YOUNG SEMI PERMANENT MAKE UP 6443057" at bounding box center [157, 328] width 150 height 16
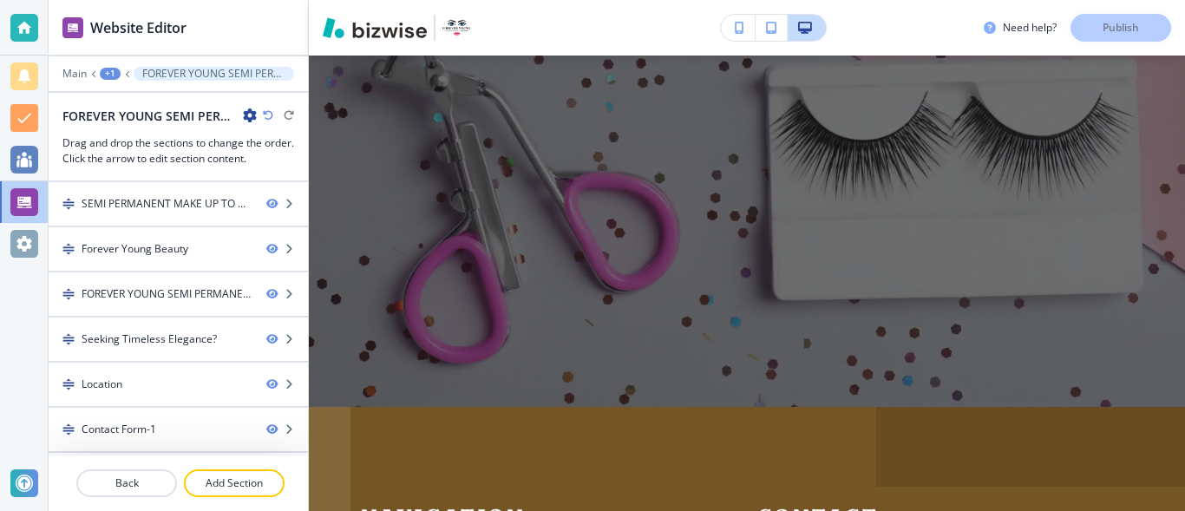
scroll to position [0, 0]
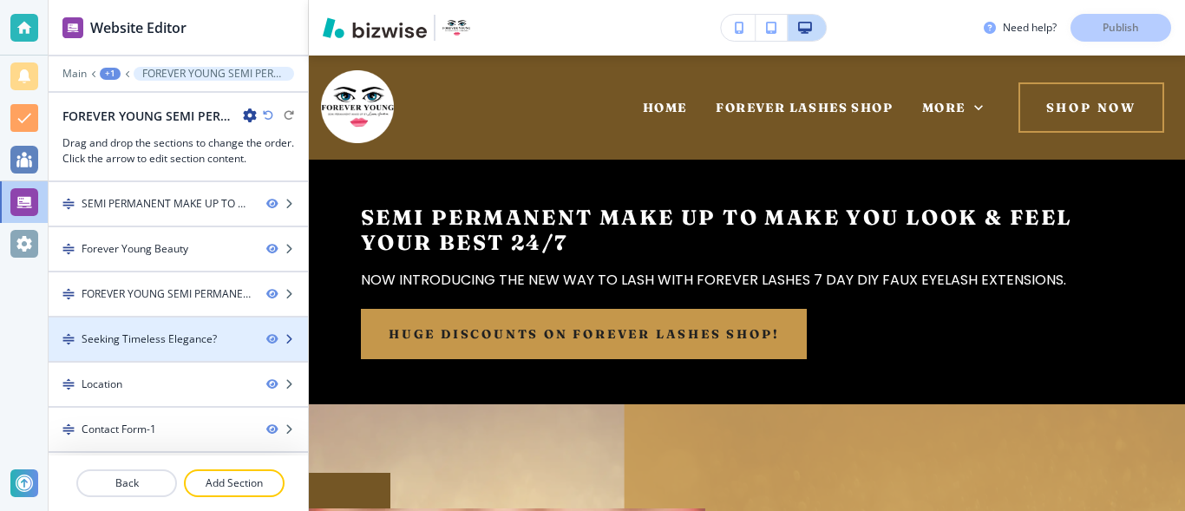
click at [197, 344] on div "Seeking Timeless Elegance?" at bounding box center [149, 340] width 135 height 16
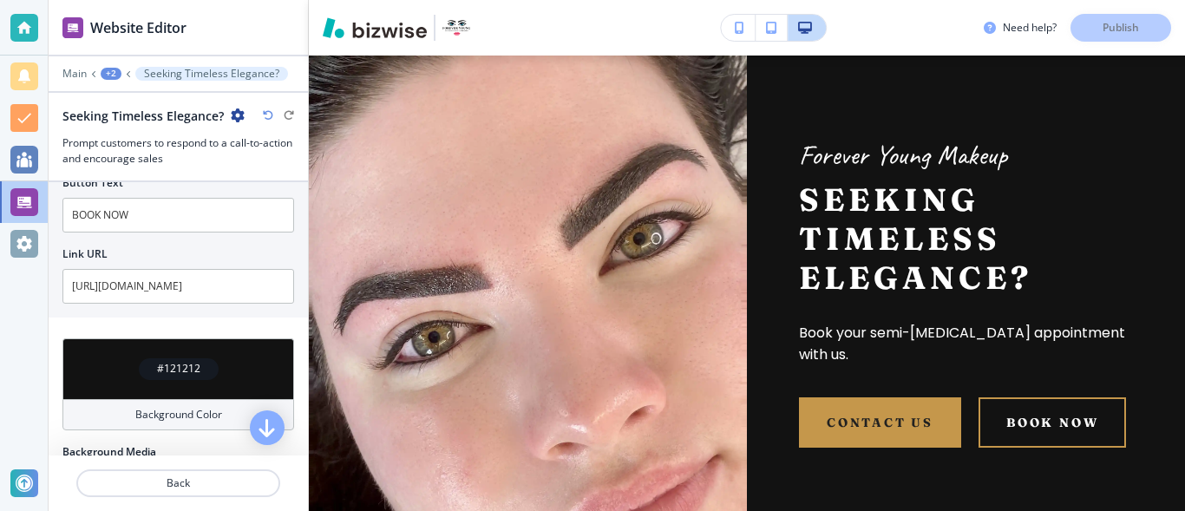
scroll to position [1005, 0]
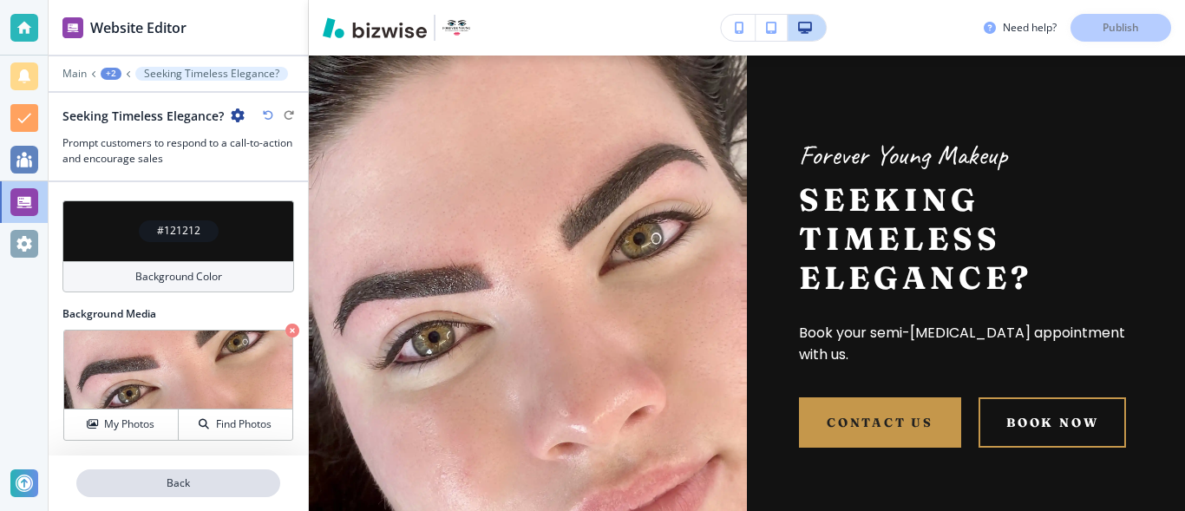
click at [238, 479] on p "Back" at bounding box center [178, 484] width 200 height 16
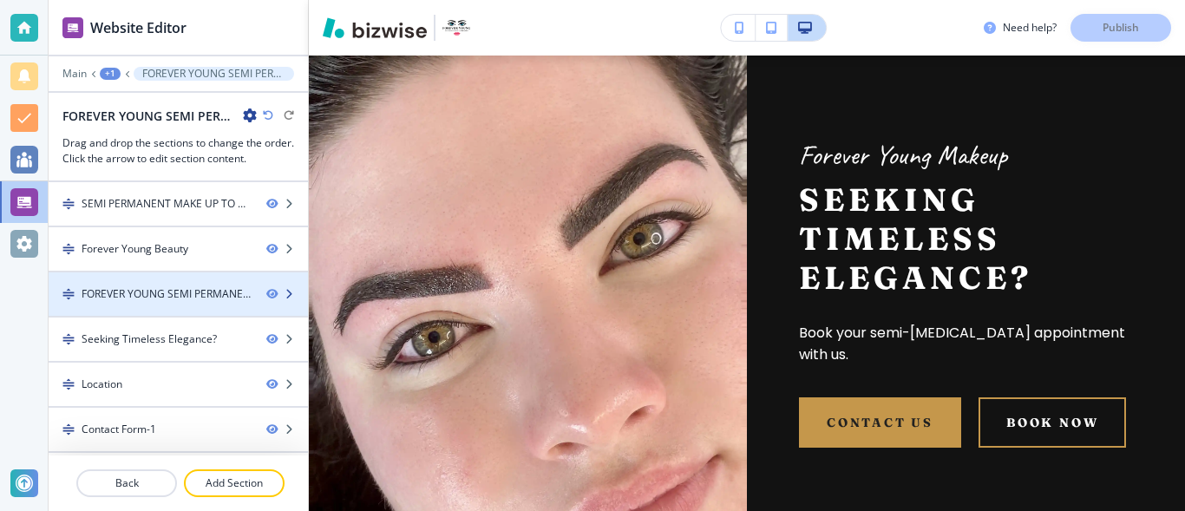
click at [154, 299] on div "FOREVER YOUNG SEMI PERMANENT MAKE UP" at bounding box center [167, 294] width 171 height 16
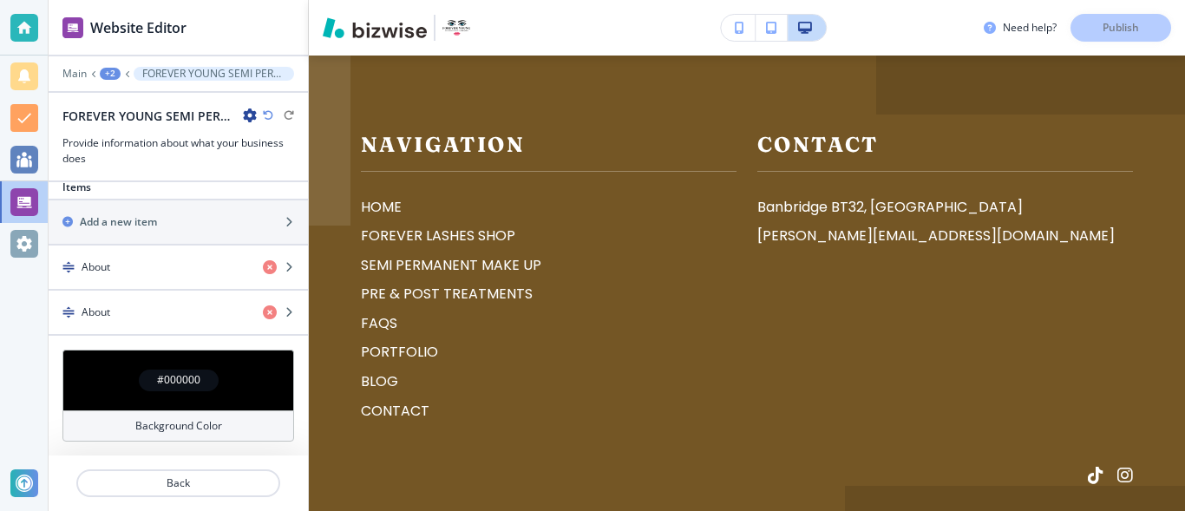
scroll to position [4406, 0]
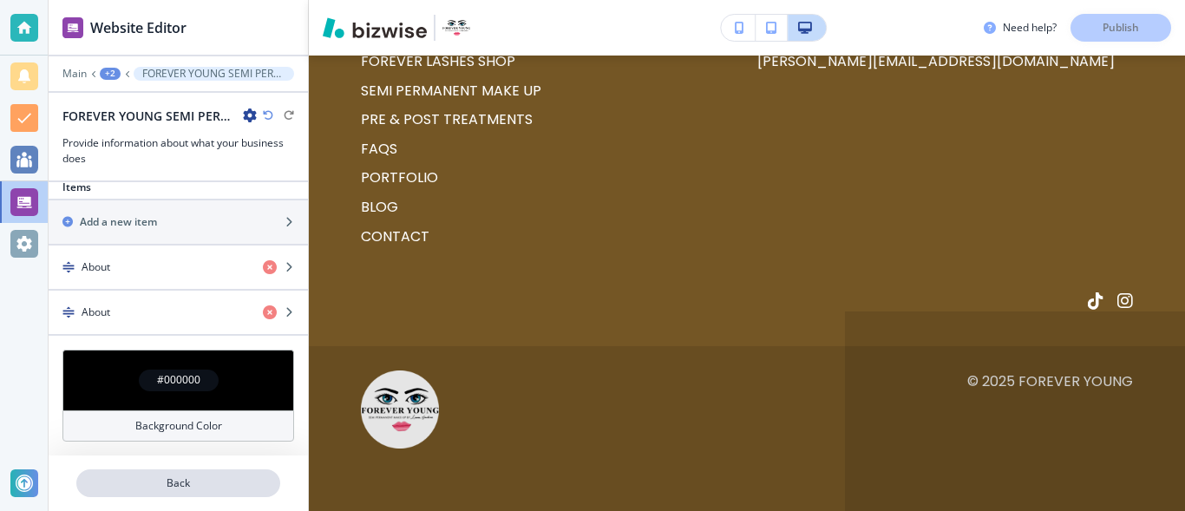
click at [257, 485] on p "Back" at bounding box center [178, 484] width 200 height 16
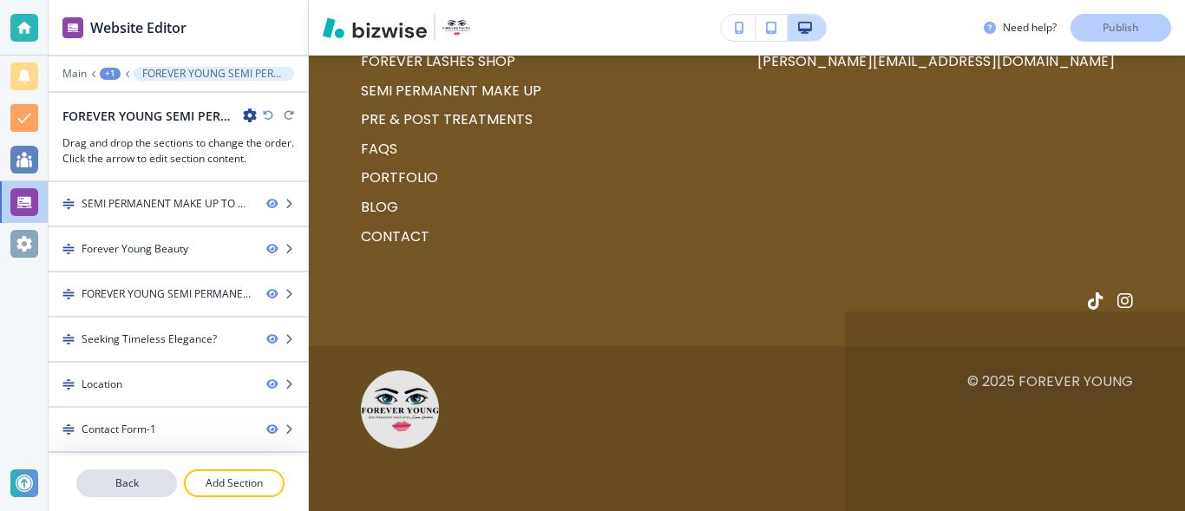
click at [141, 479] on p "Back" at bounding box center [126, 484] width 97 height 16
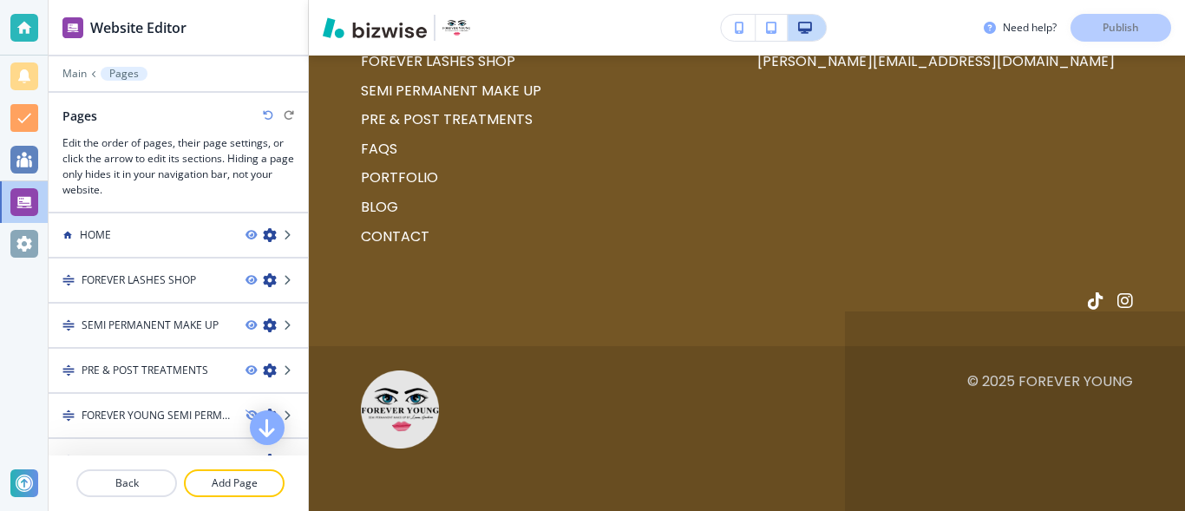
click at [141, 479] on p "Back" at bounding box center [126, 484] width 97 height 16
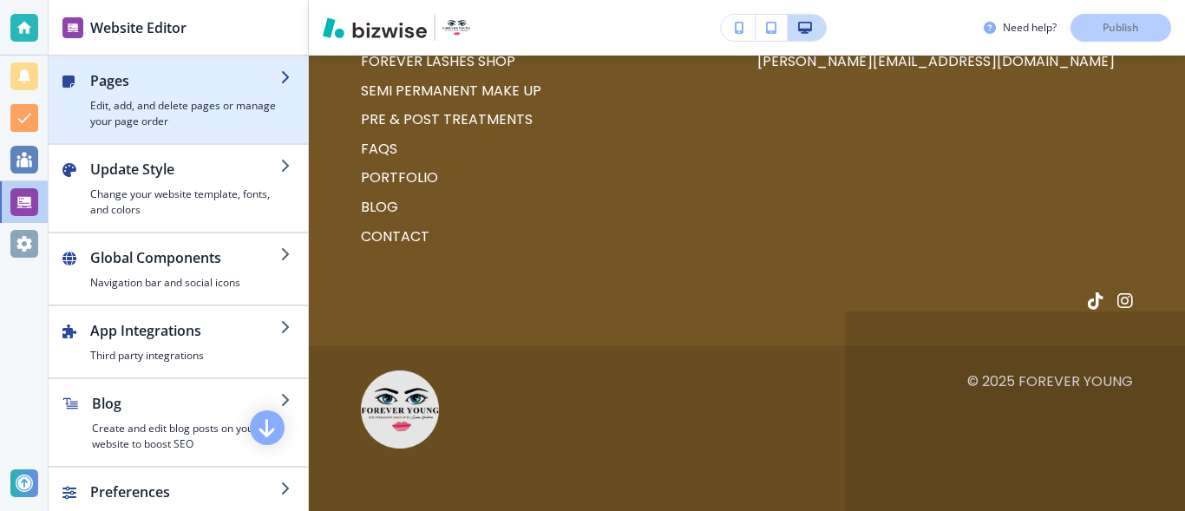
click at [172, 135] on div "button" at bounding box center [178, 136] width 259 height 14
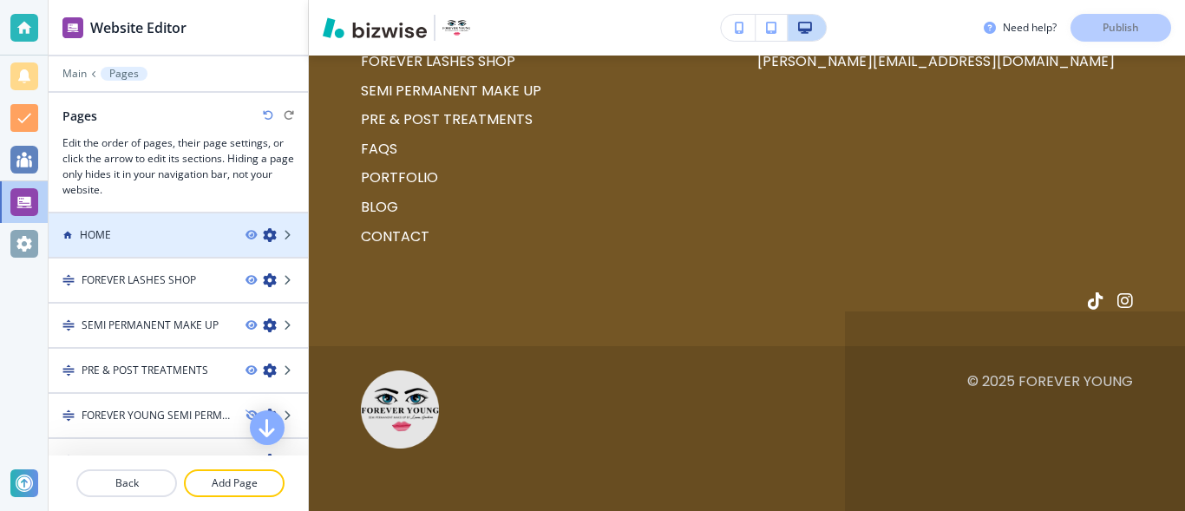
click at [292, 228] on div at bounding box center [277, 235] width 62 height 14
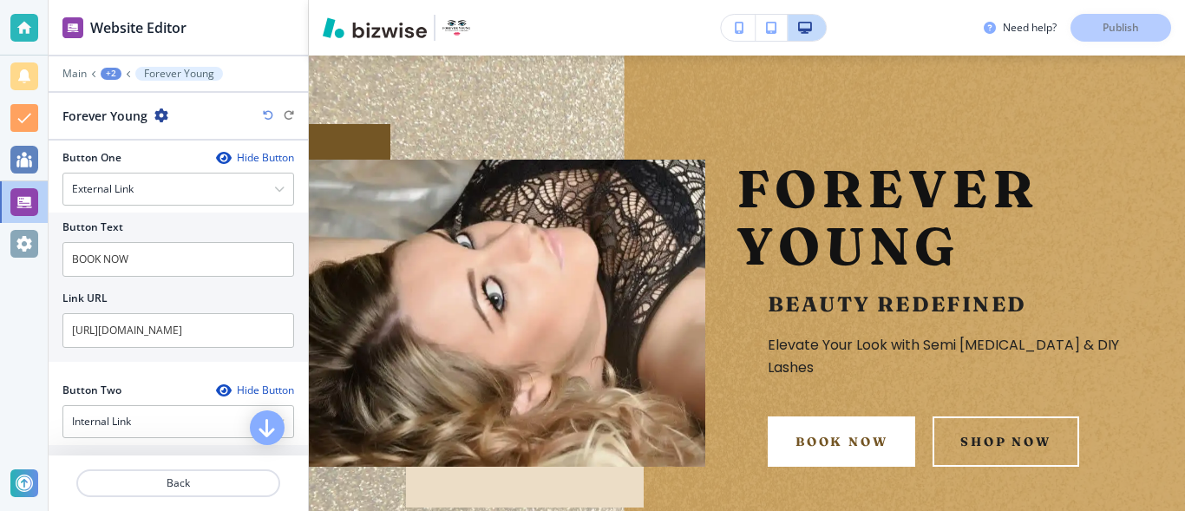
scroll to position [206, 0]
